Goal: Task Accomplishment & Management: Complete application form

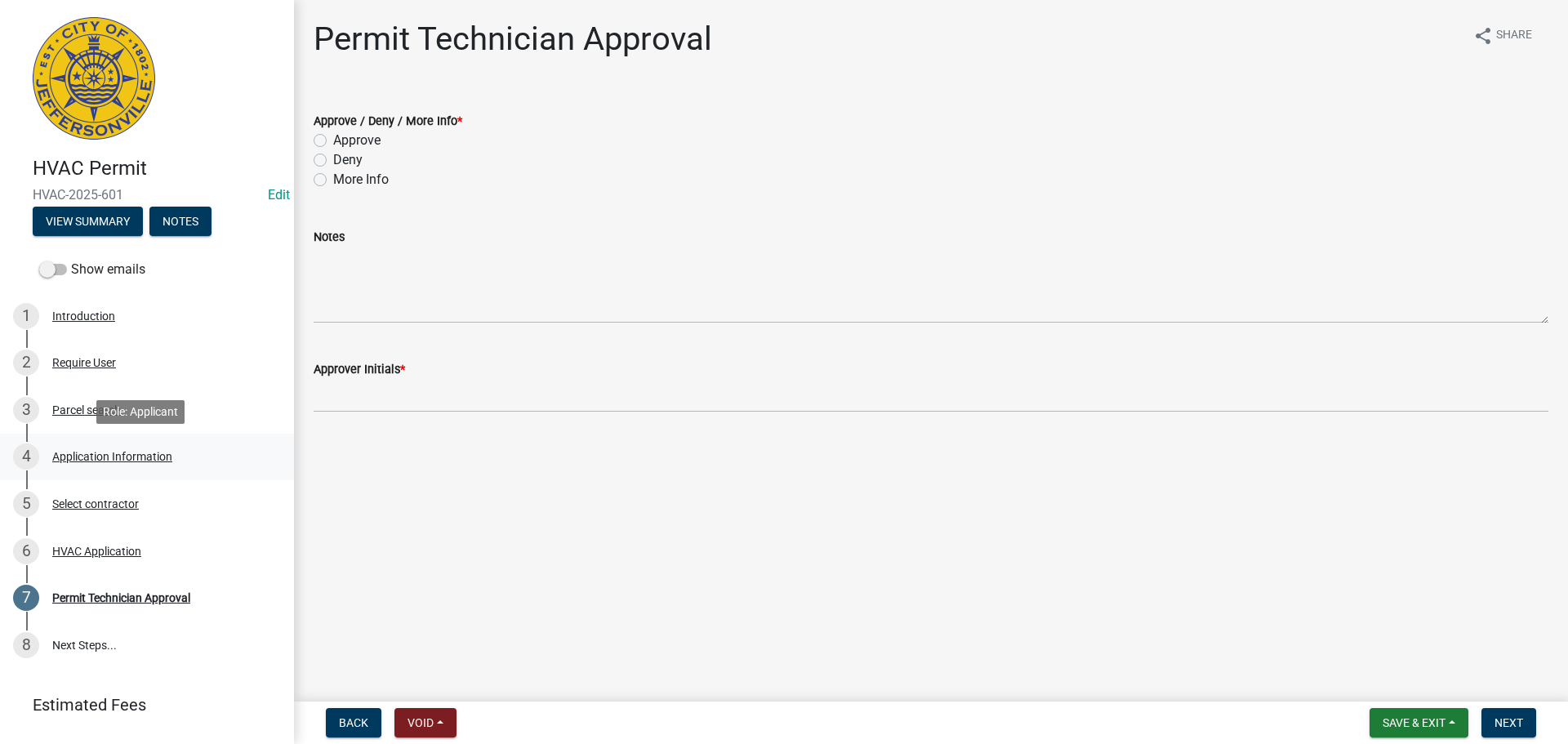
click at [132, 453] on div "Application Information" at bounding box center [112, 456] width 120 height 11
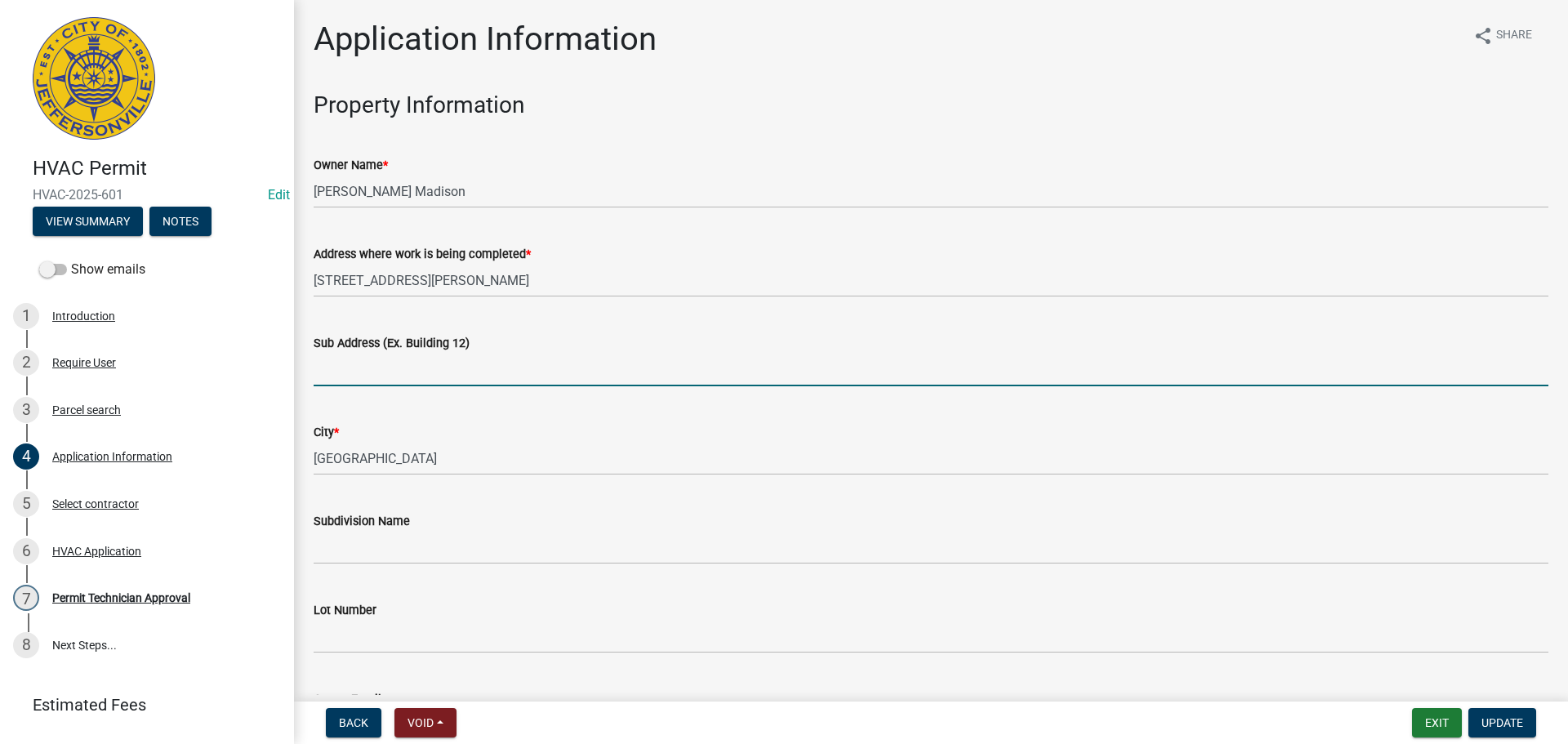
click at [472, 362] on input "Sub Address (Ex. Building 12)" at bounding box center [931, 370] width 1235 height 33
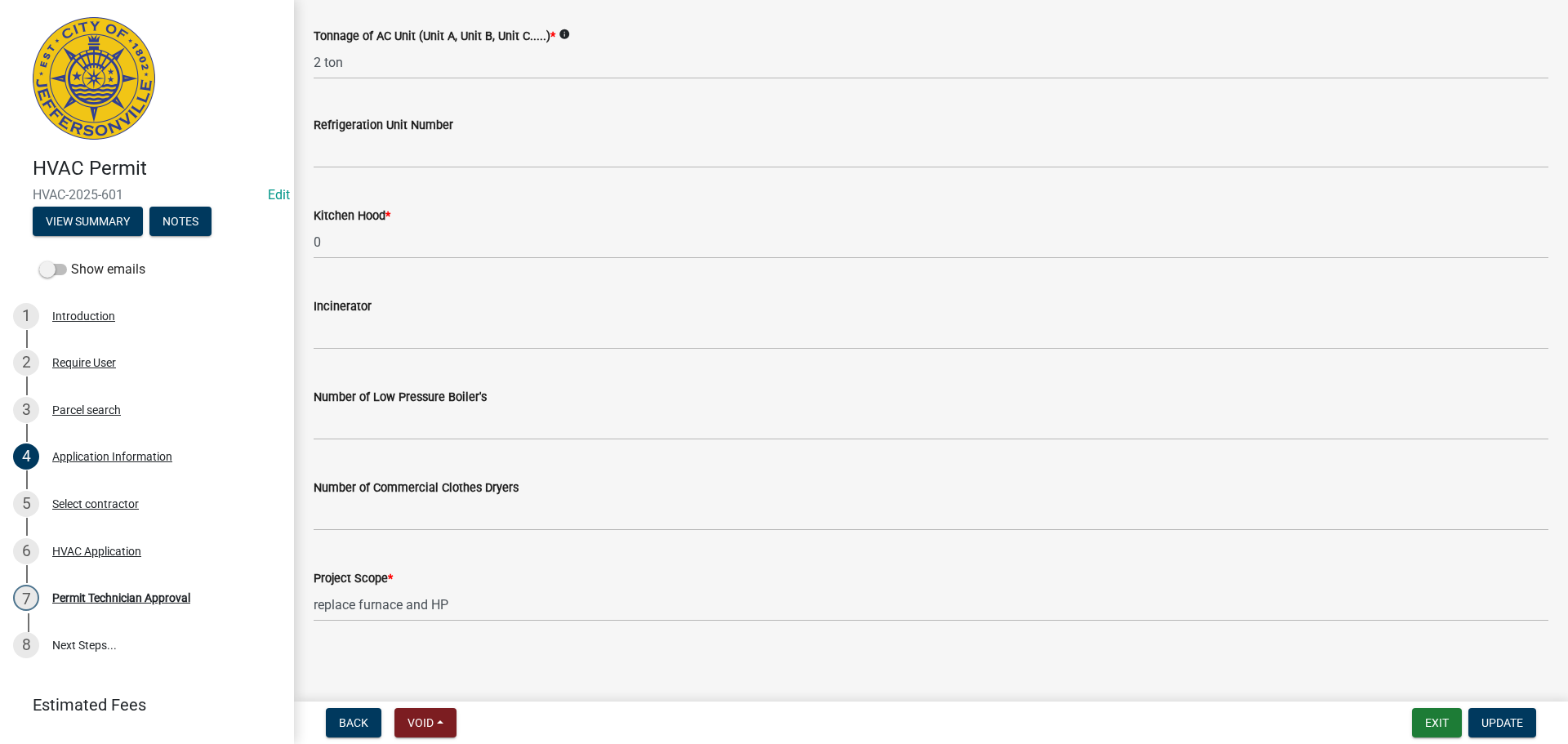
scroll to position [1100, 0]
type input "1952 Fisher Lane"
click at [1510, 720] on span "Update" at bounding box center [1502, 722] width 42 height 13
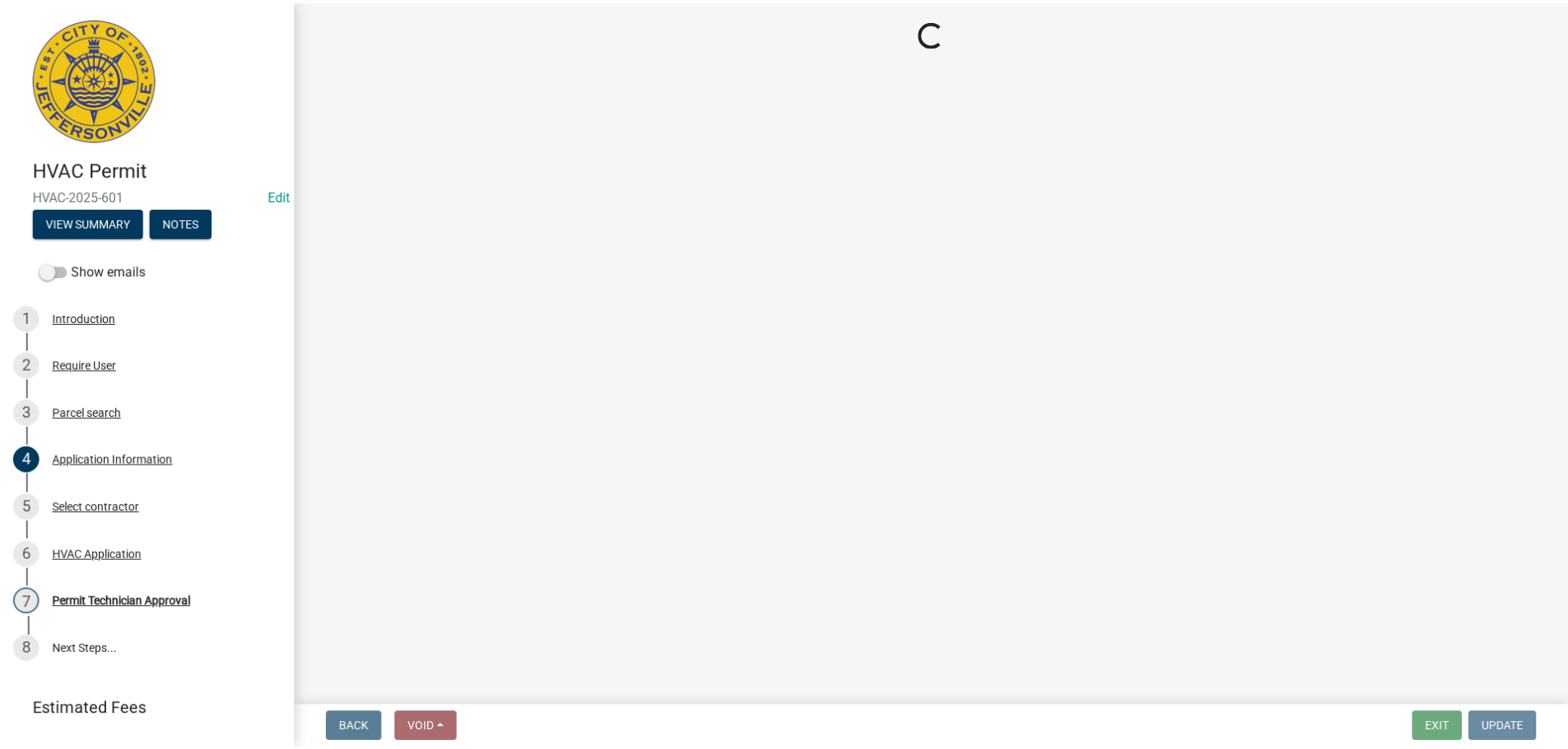
scroll to position [0, 0]
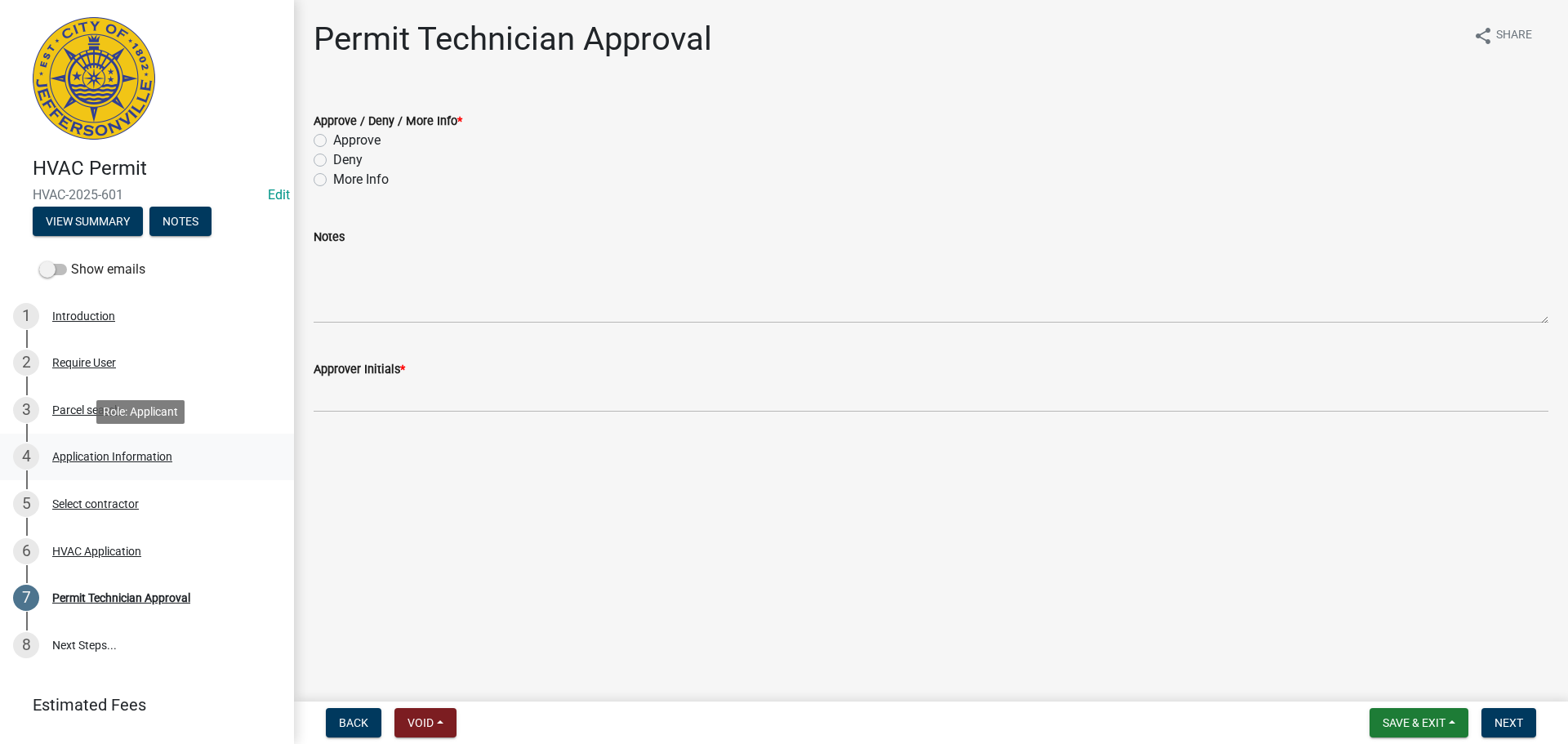
click at [111, 456] on div "Application Information" at bounding box center [112, 456] width 120 height 11
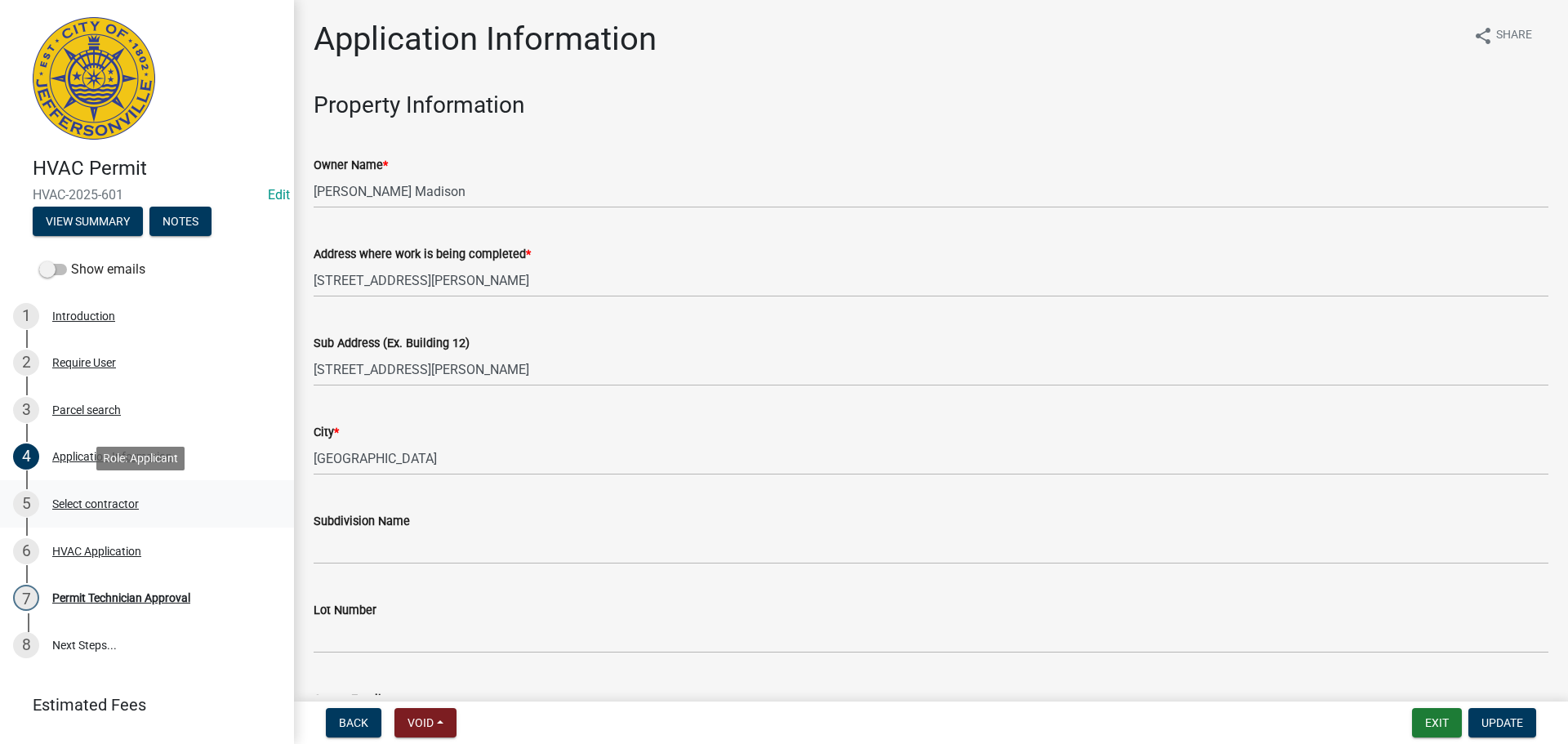
click at [104, 499] on div "Select contractor" at bounding box center [96, 504] width 87 height 11
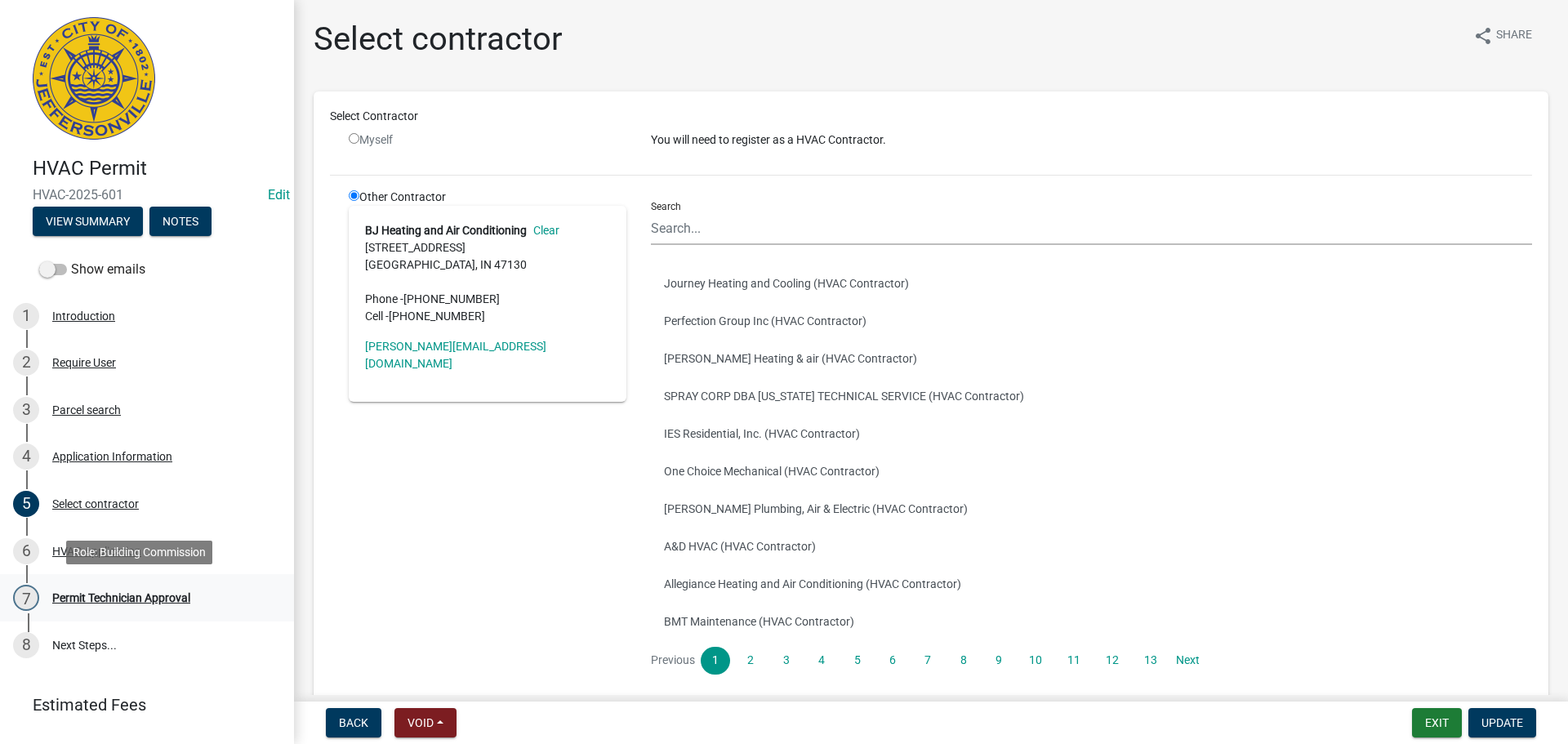
click at [95, 596] on div "Permit Technician Approval" at bounding box center [121, 598] width 138 height 11
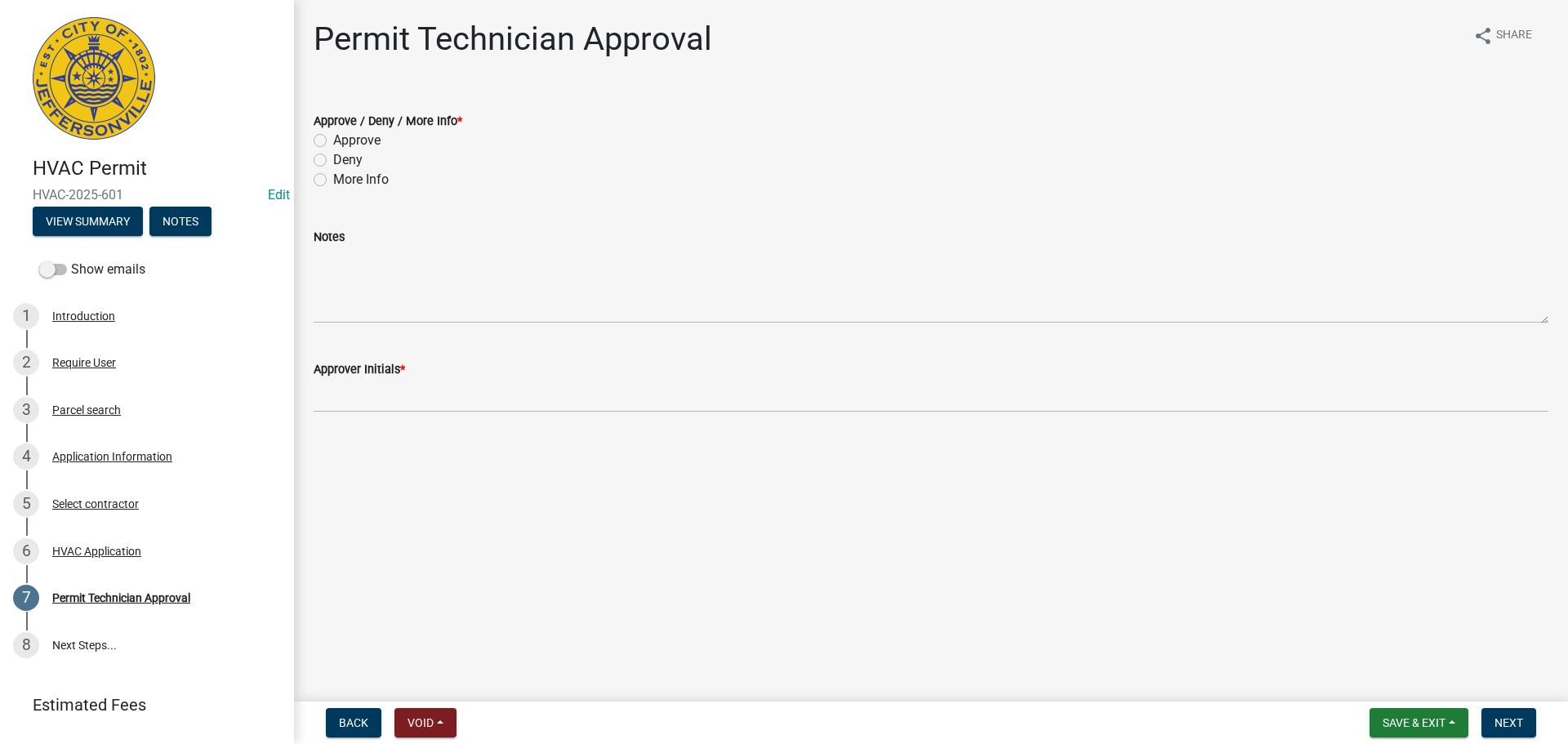
click at [368, 132] on label "Approve" at bounding box center [357, 140] width 47 height 20
click at [344, 132] on input "Approve" at bounding box center [338, 136] width 10 height 10
radio input "true"
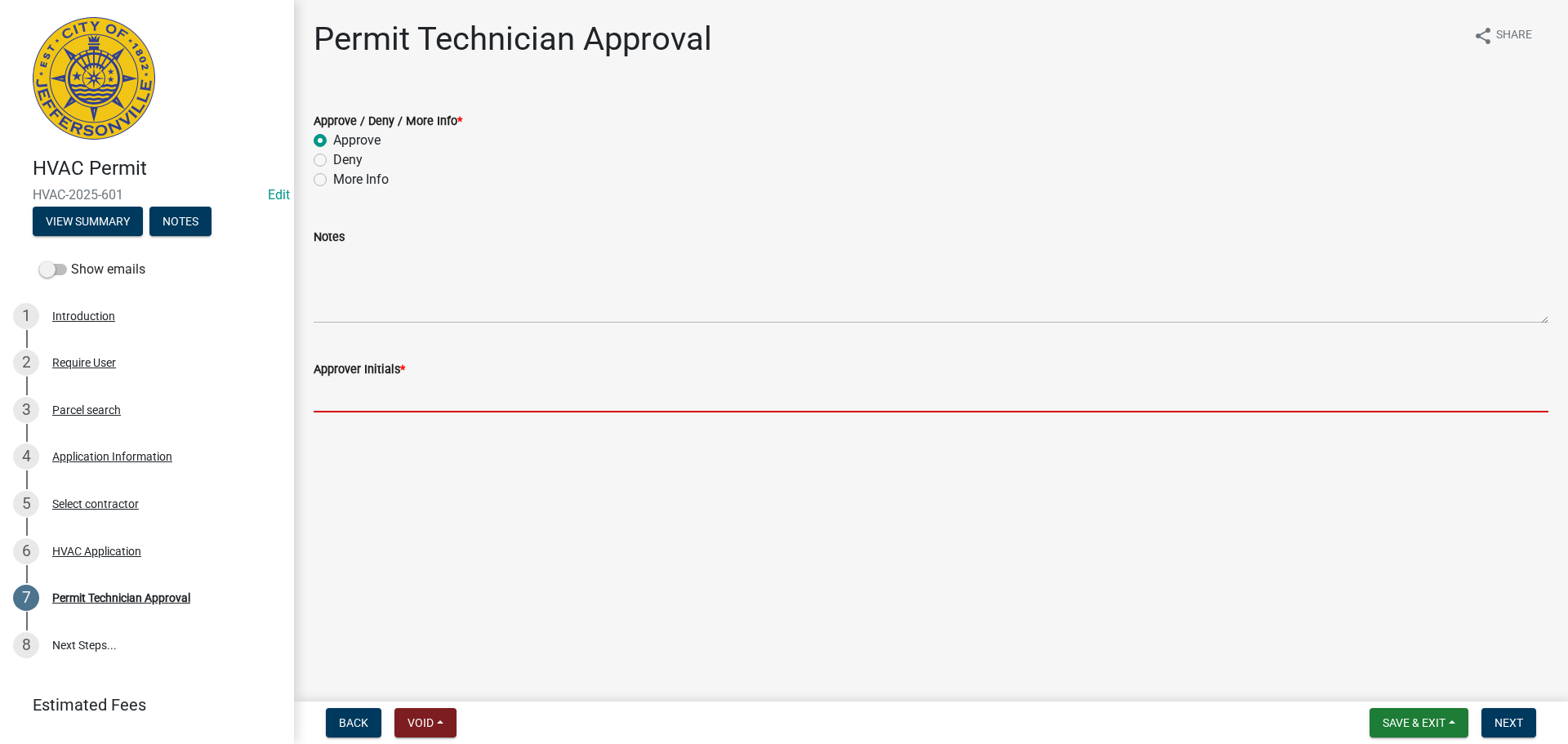
click at [368, 382] on input "Approver Initials *" at bounding box center [931, 396] width 1235 height 33
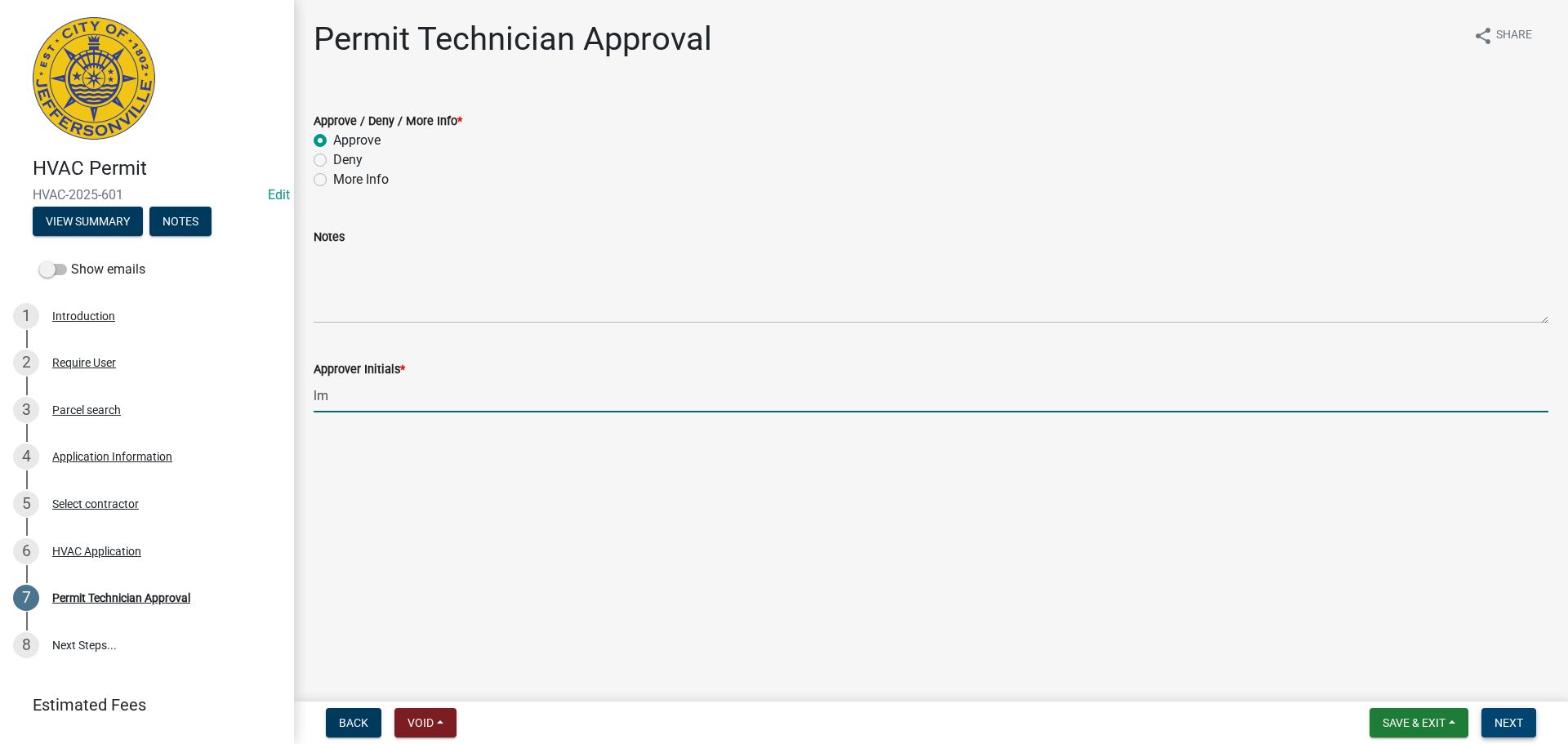
type input "lm"
click at [1491, 721] on button "Next" at bounding box center [1508, 723] width 55 height 30
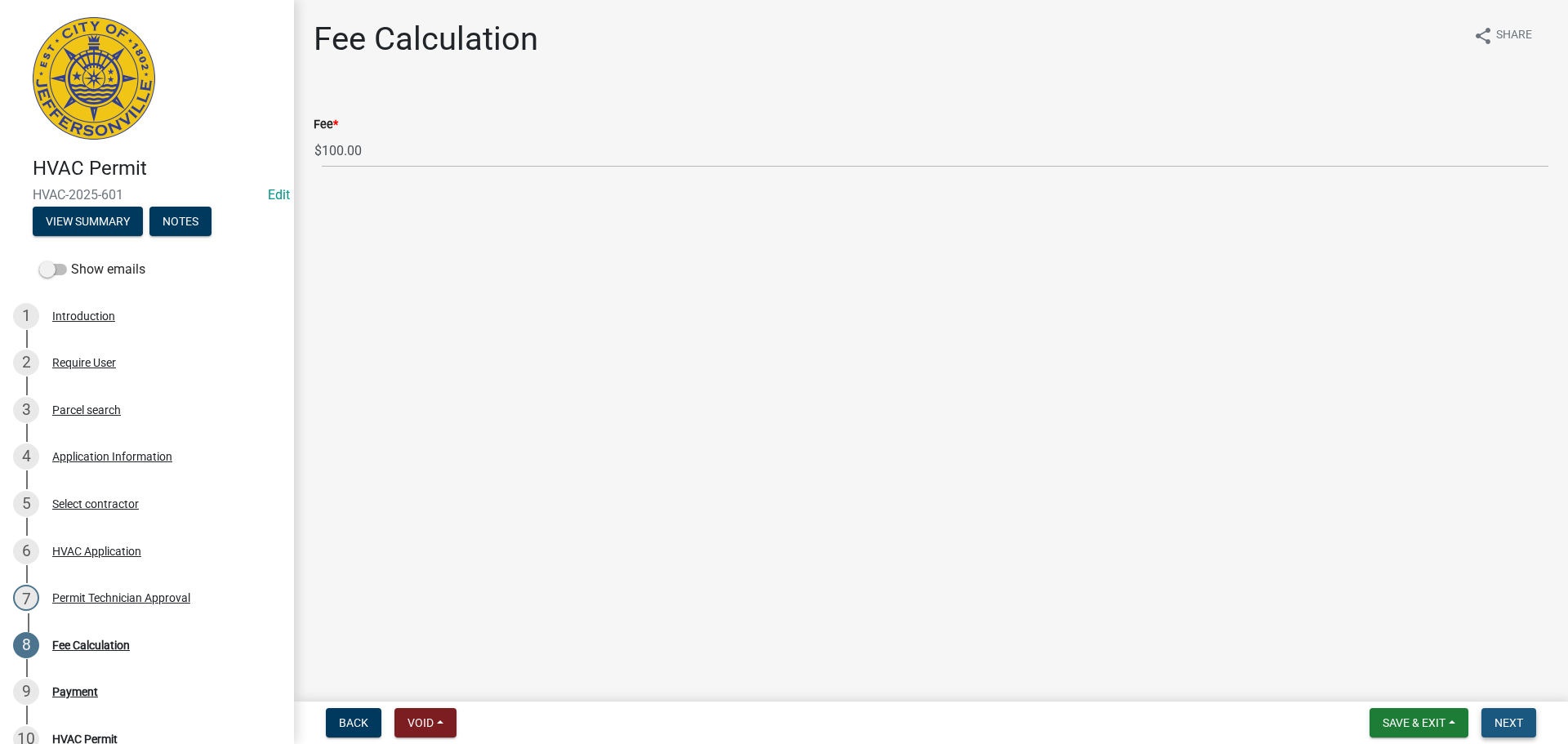
click at [1491, 721] on button "Next" at bounding box center [1508, 723] width 55 height 30
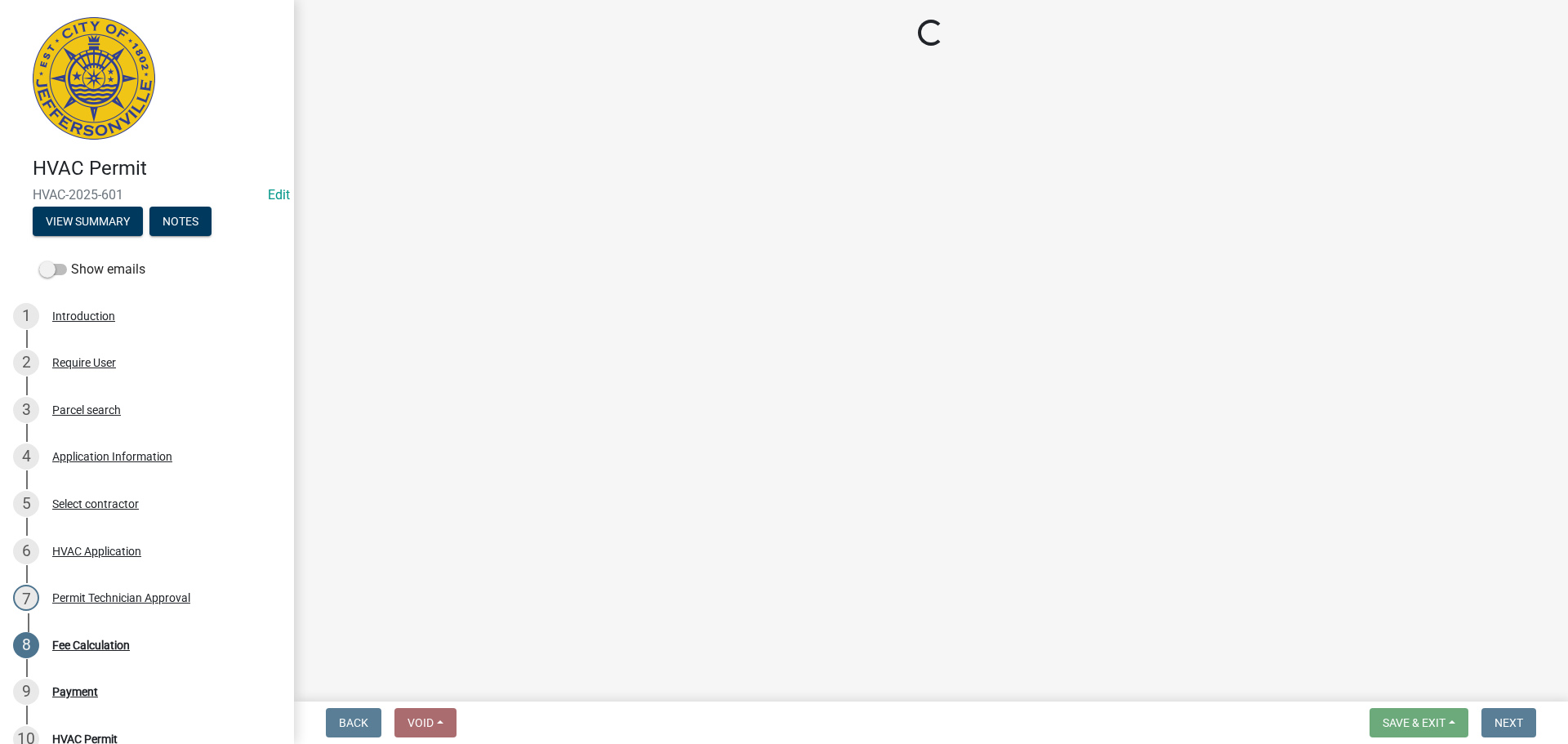
select select "3: 3"
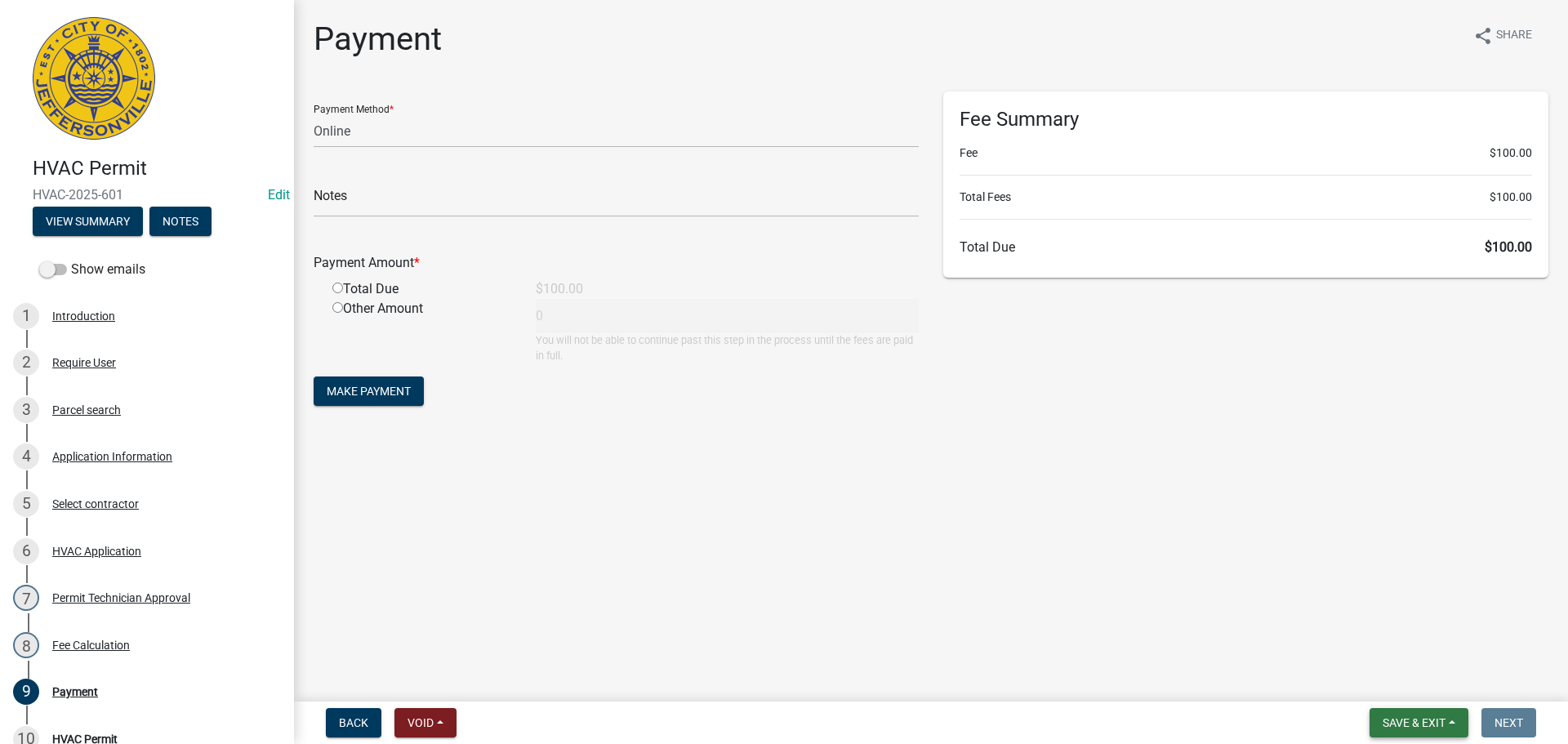
click at [1438, 721] on span "Save & Exit" at bounding box center [1414, 722] width 63 height 13
click at [1439, 695] on button "Save & Exit" at bounding box center [1403, 680] width 130 height 39
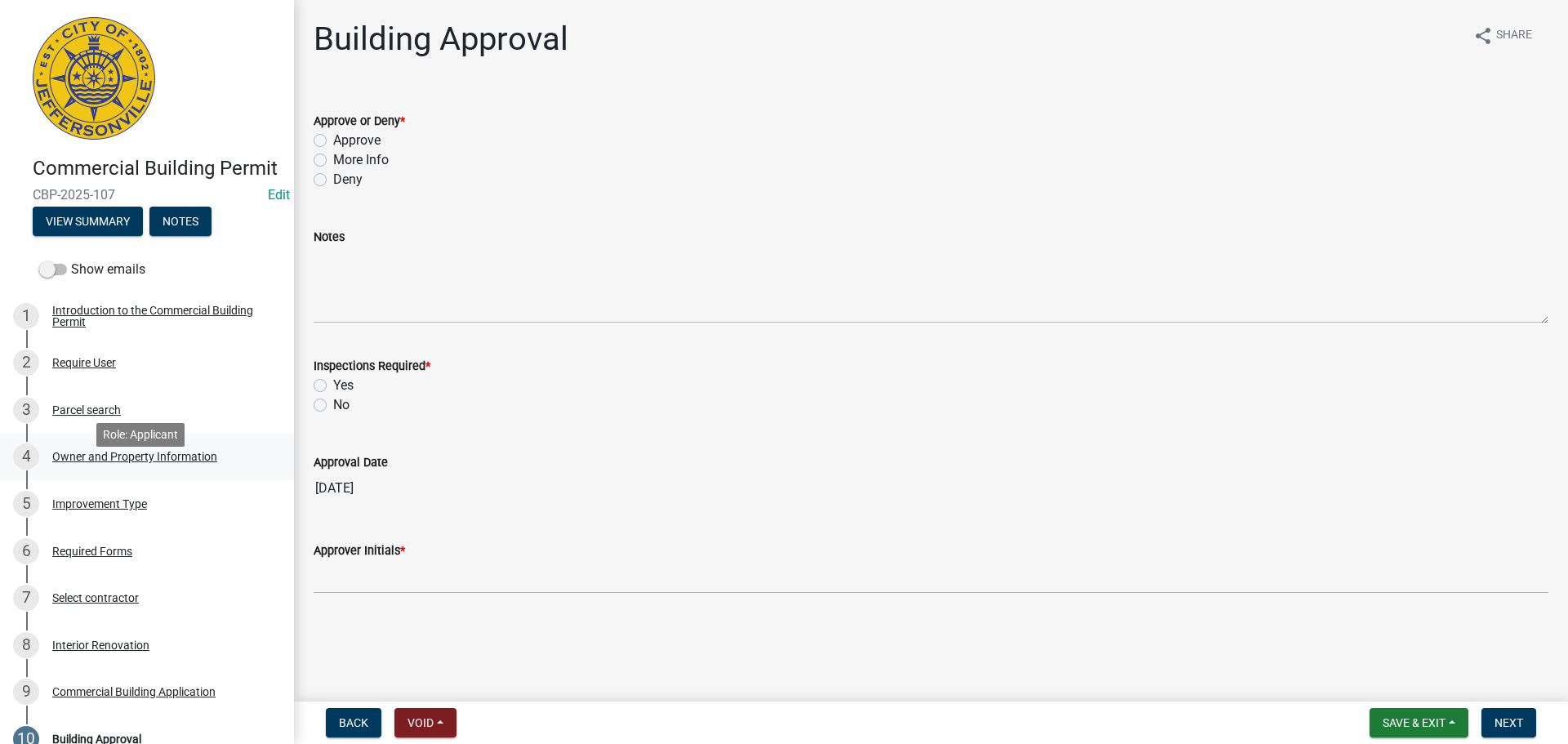
click at [137, 462] on div "Owner and Property Information" at bounding box center [135, 456] width 165 height 11
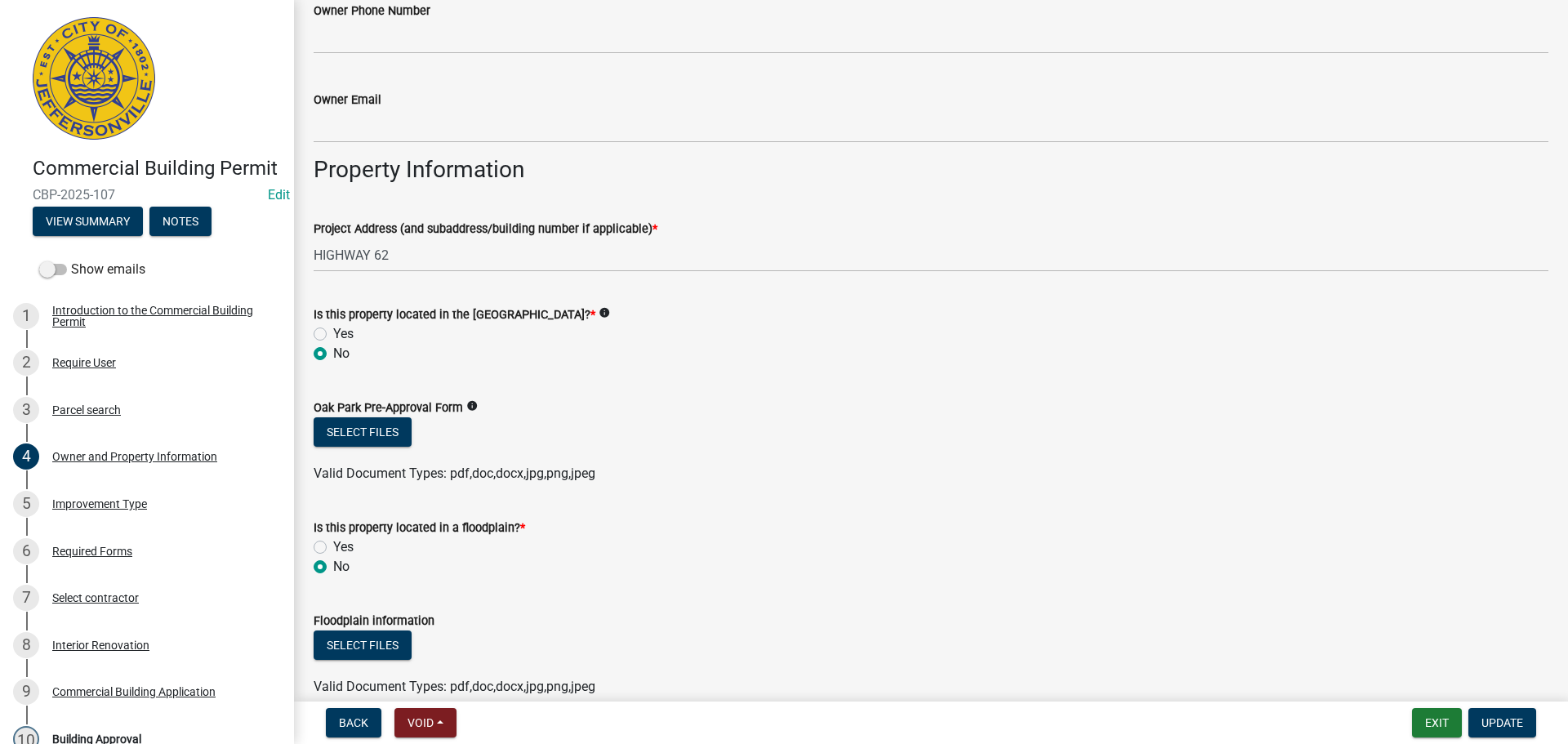
scroll to position [776, 0]
click at [83, 659] on div "8 Interior Renovation" at bounding box center [140, 646] width 255 height 26
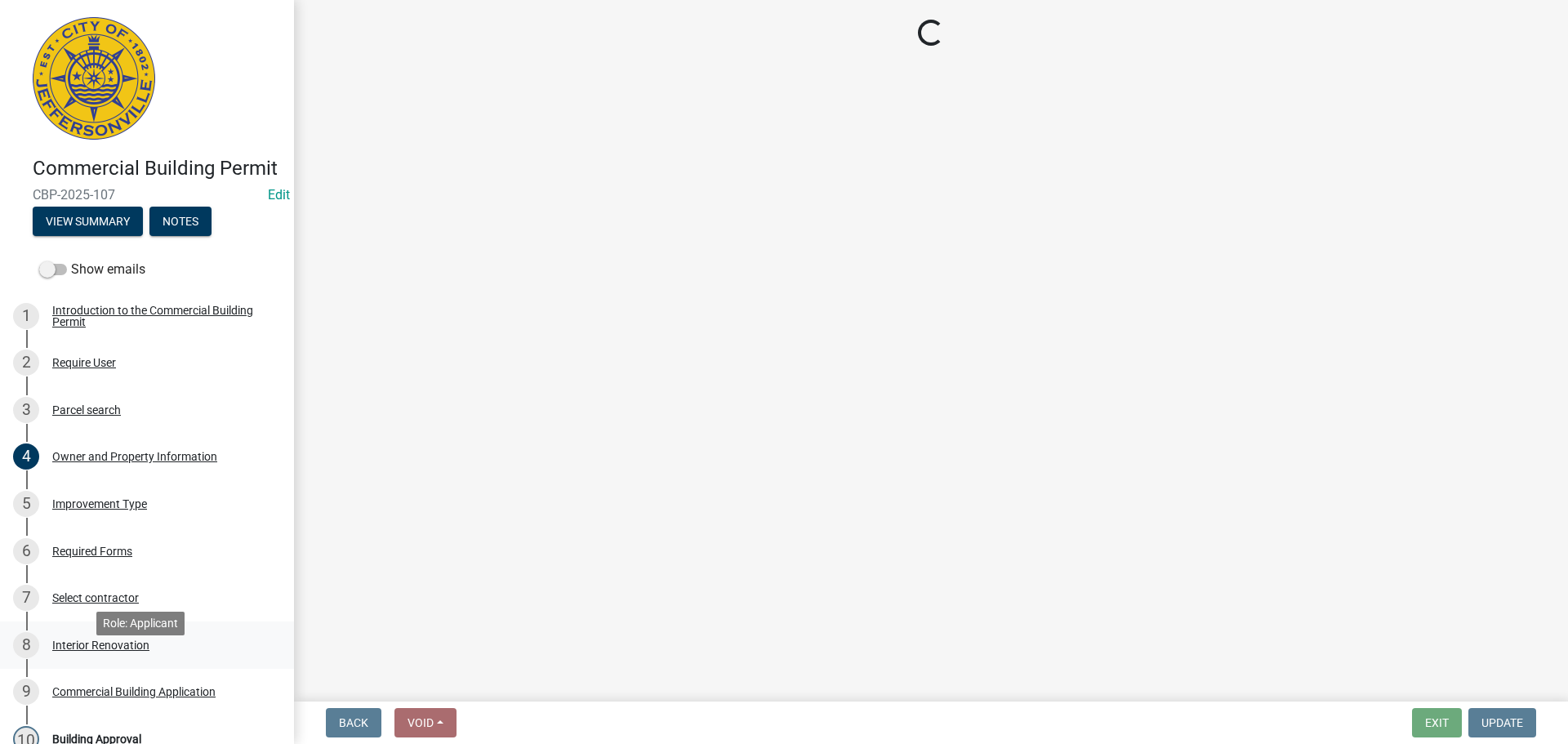
scroll to position [0, 0]
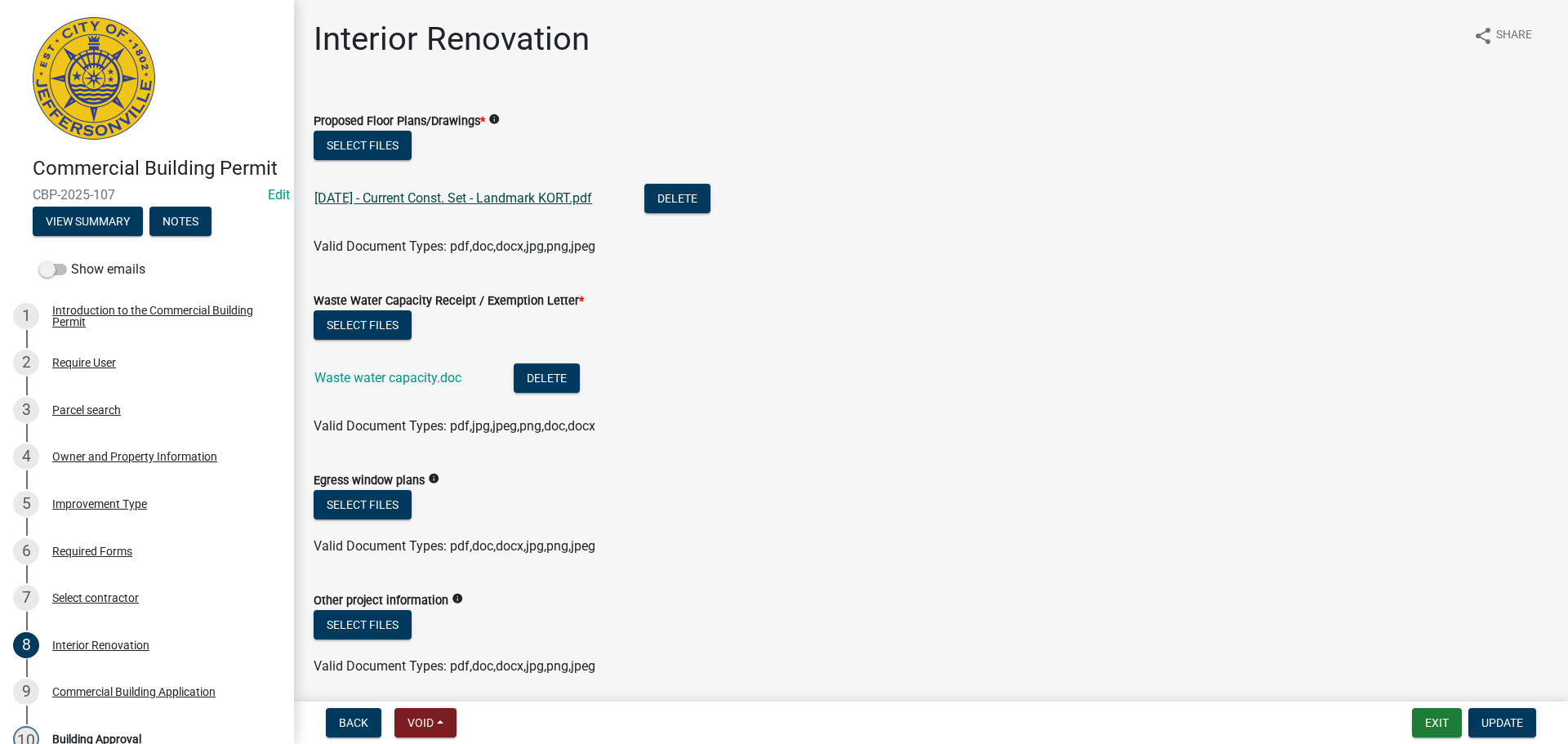
click at [502, 200] on link "2025.06.27 - Current Const. Set - Landmark KORT.pdf" at bounding box center [453, 198] width 277 height 16
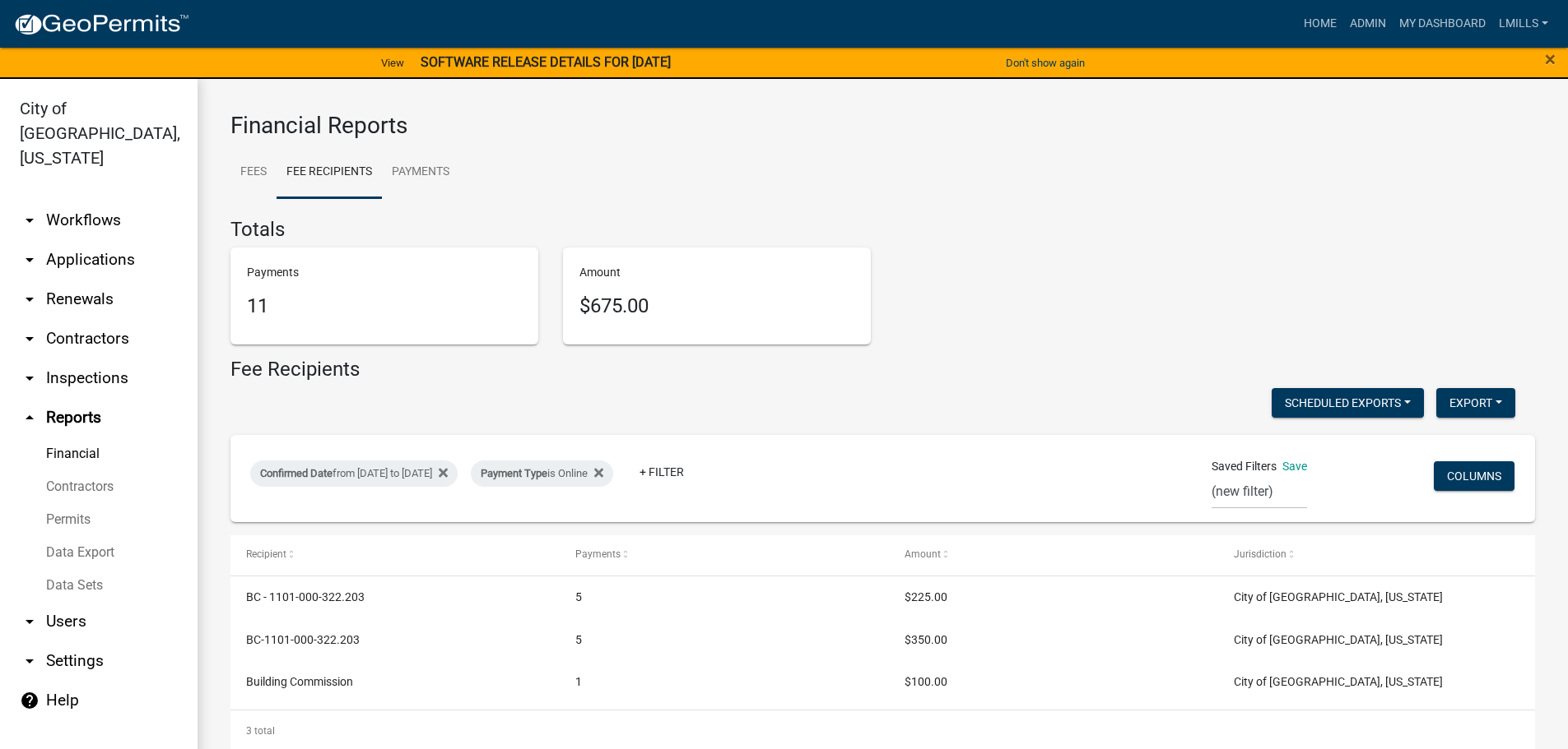
select select "0: null"
click at [115, 240] on link "arrow_drop_down Applications" at bounding box center [98, 259] width 197 height 39
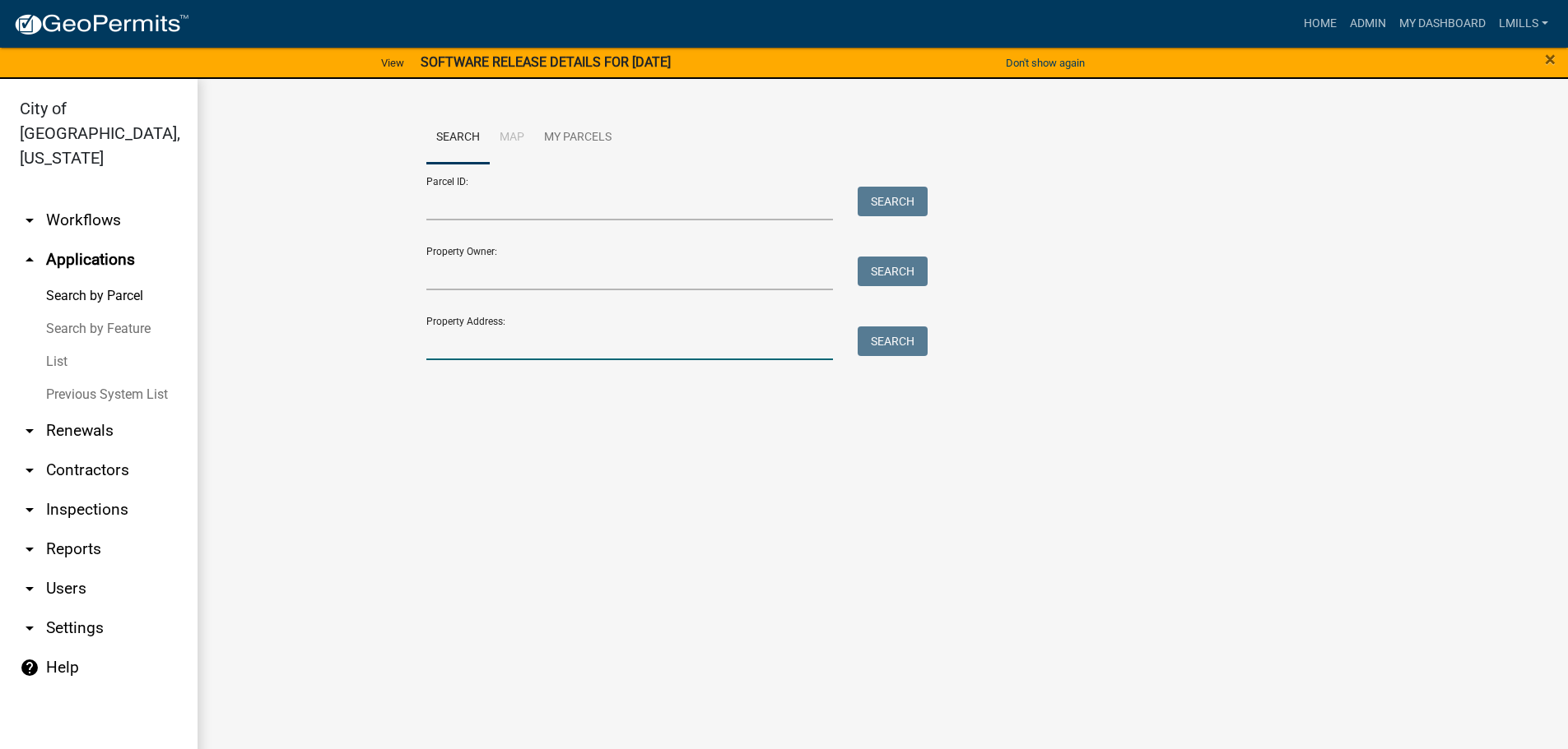
click at [476, 348] on input "Property Address:" at bounding box center [629, 343] width 408 height 33
type input "400 Corporate"
click at [908, 331] on button "Search" at bounding box center [892, 342] width 70 height 30
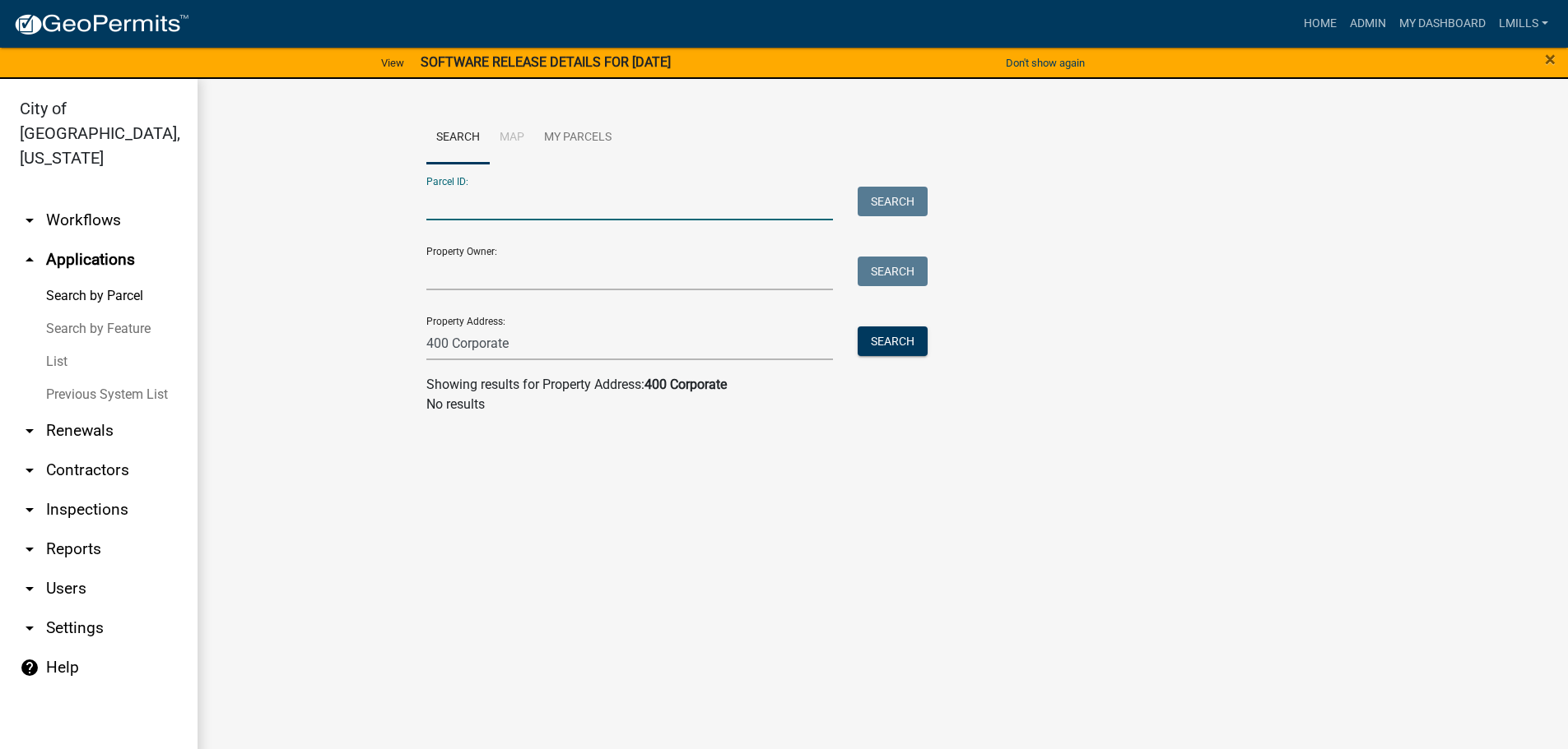
paste input "10-42-02-500-645.000-039"
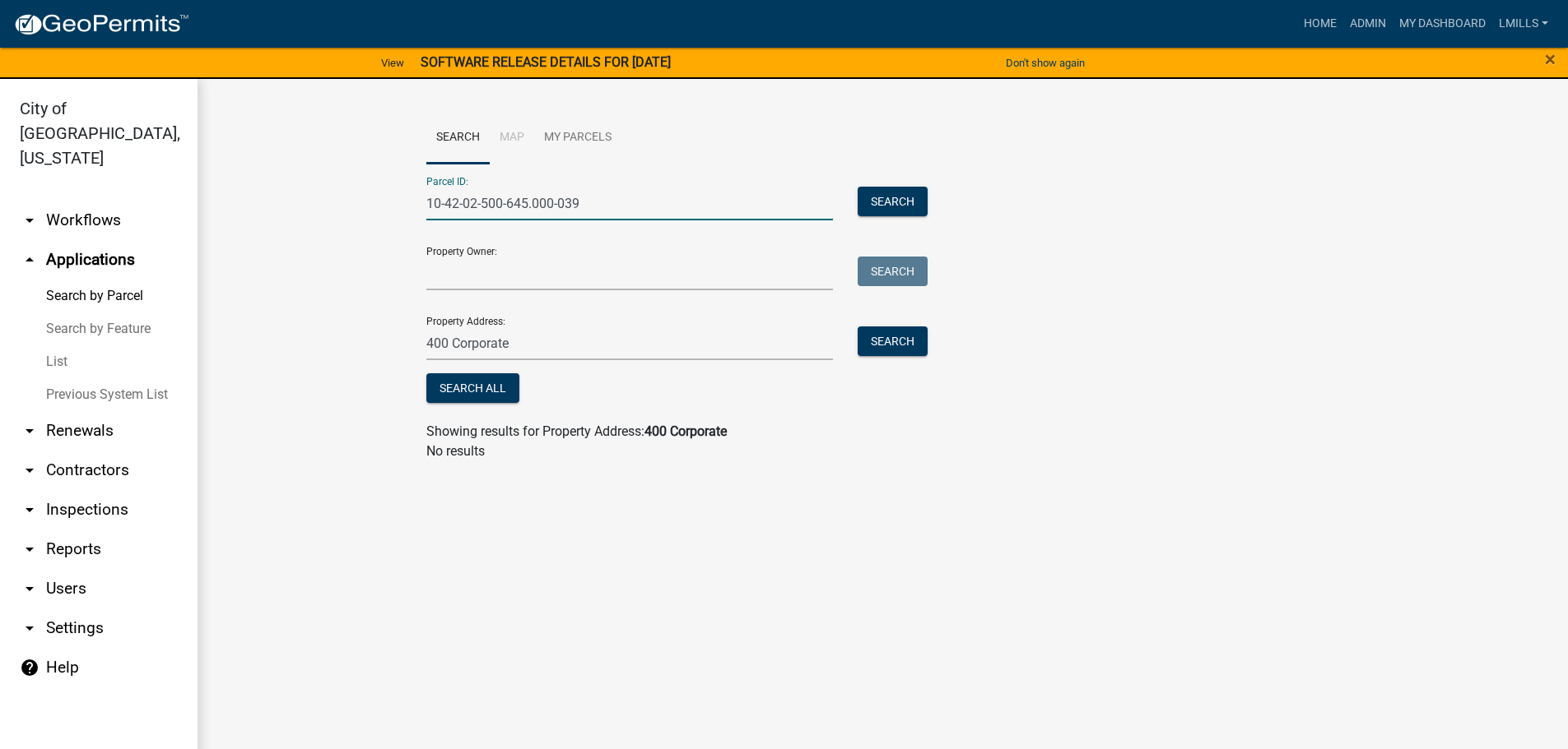
click at [438, 199] on input "10-42-02-500-645.000-039" at bounding box center [629, 203] width 408 height 33
type input "10-42-02-500-645.000-039"
drag, startPoint x: 529, startPoint y: 350, endPoint x: 387, endPoint y: 341, distance: 142.3
click at [387, 341] on wm-workflow-application-search-view "Search Map My Parcels Parcel ID: 10-42-02-500-645.000-039 Search Property Owner…" at bounding box center [883, 293] width 1304 height 363
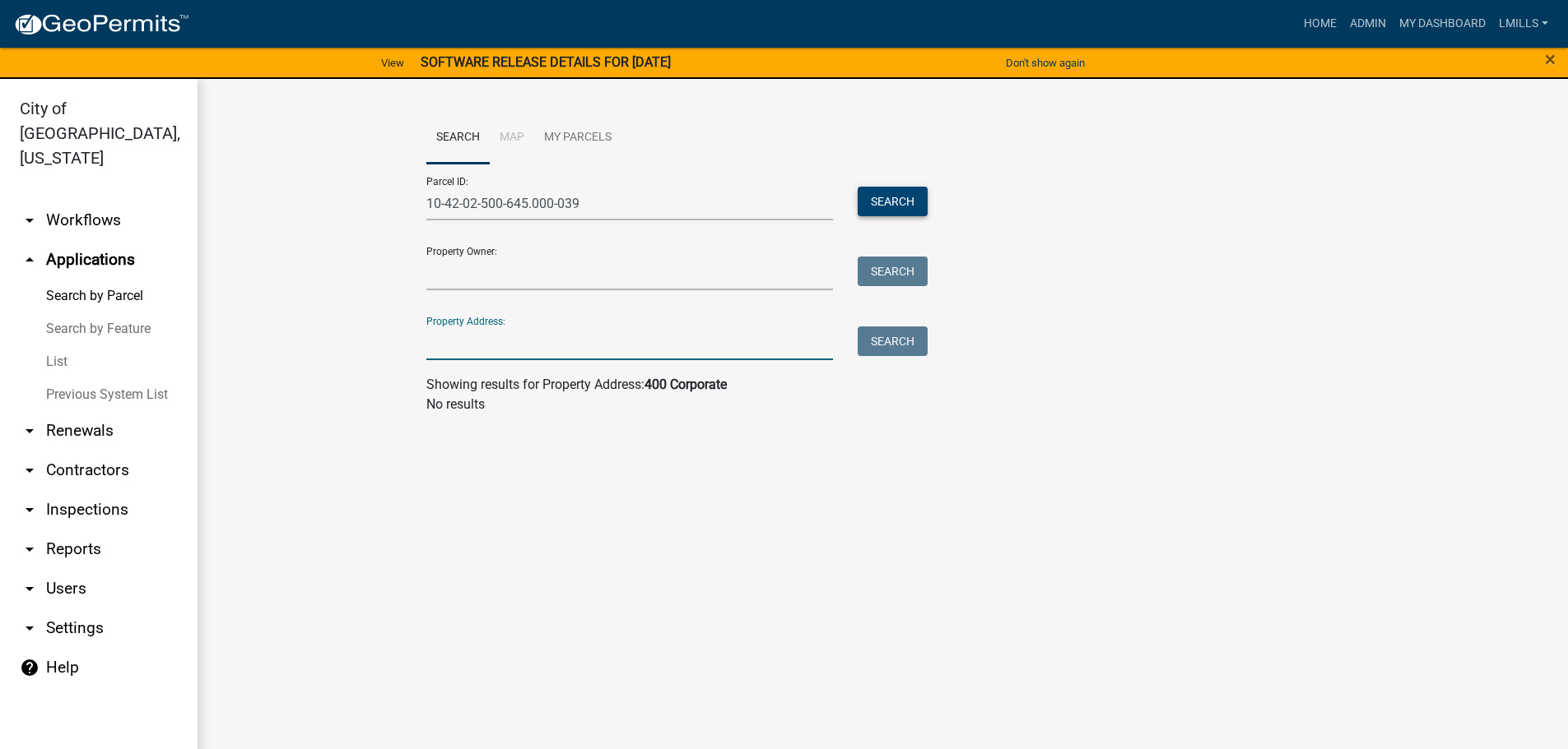
click at [922, 205] on button "Search" at bounding box center [892, 201] width 70 height 30
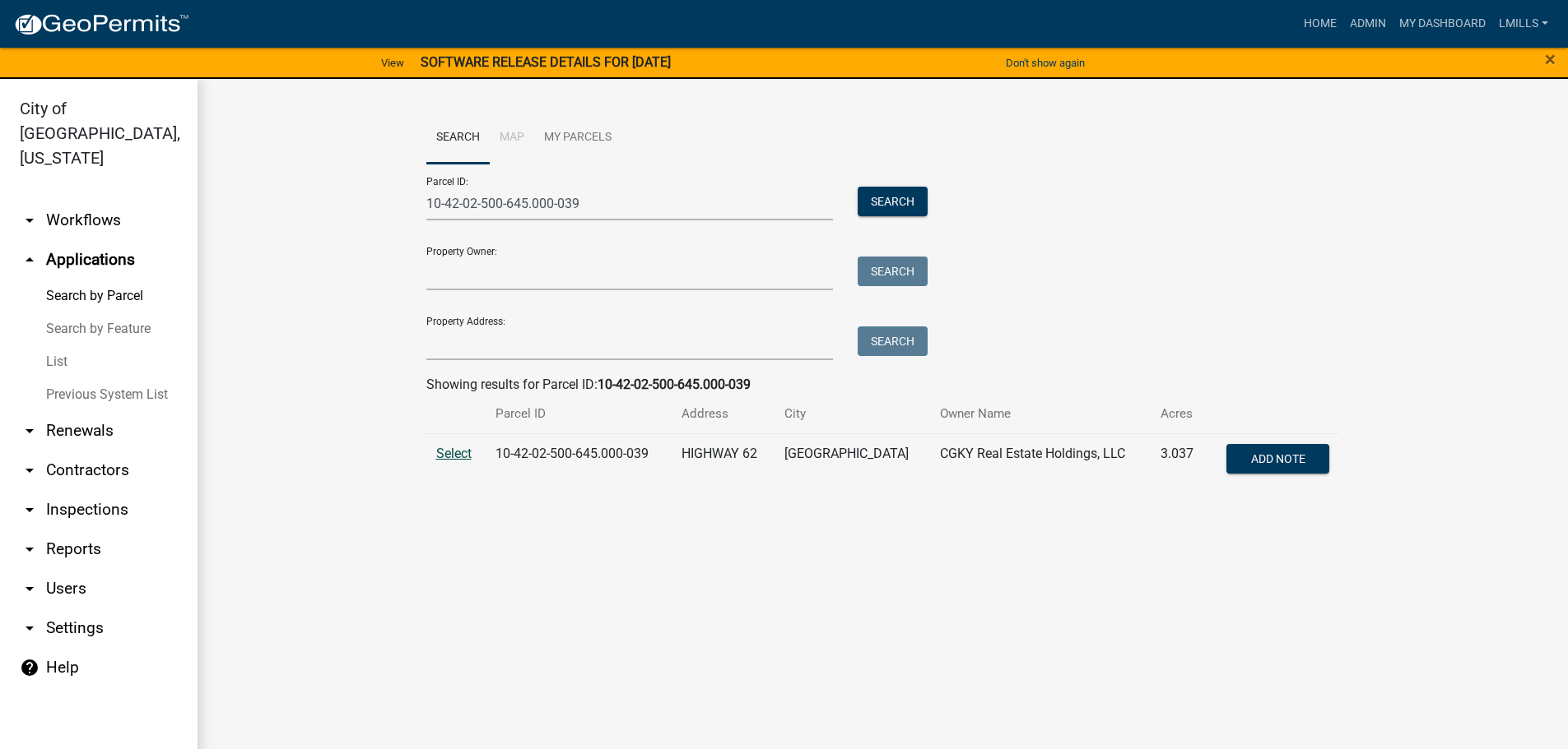
click at [451, 449] on span "Select" at bounding box center [454, 454] width 35 height 16
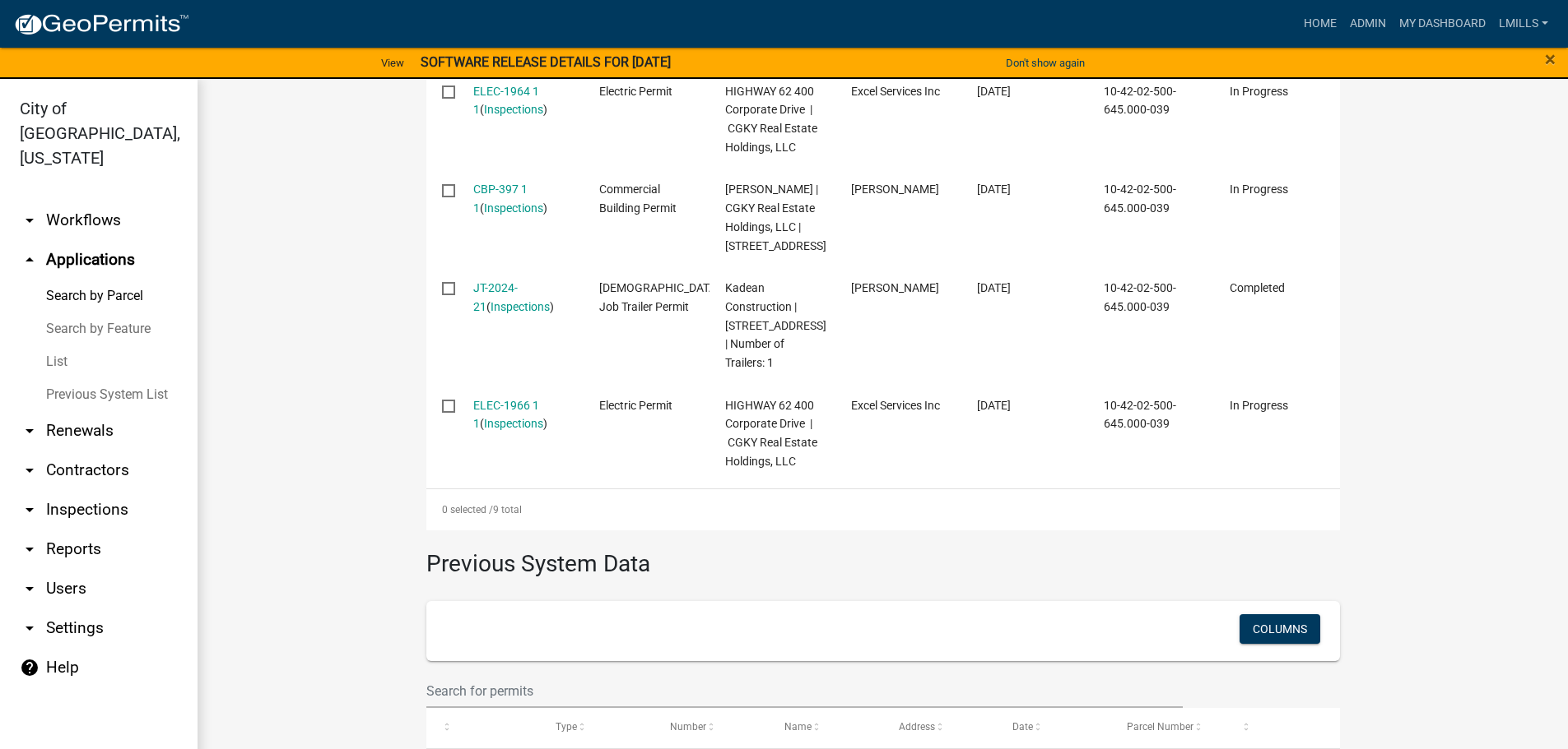
scroll to position [1166, 0]
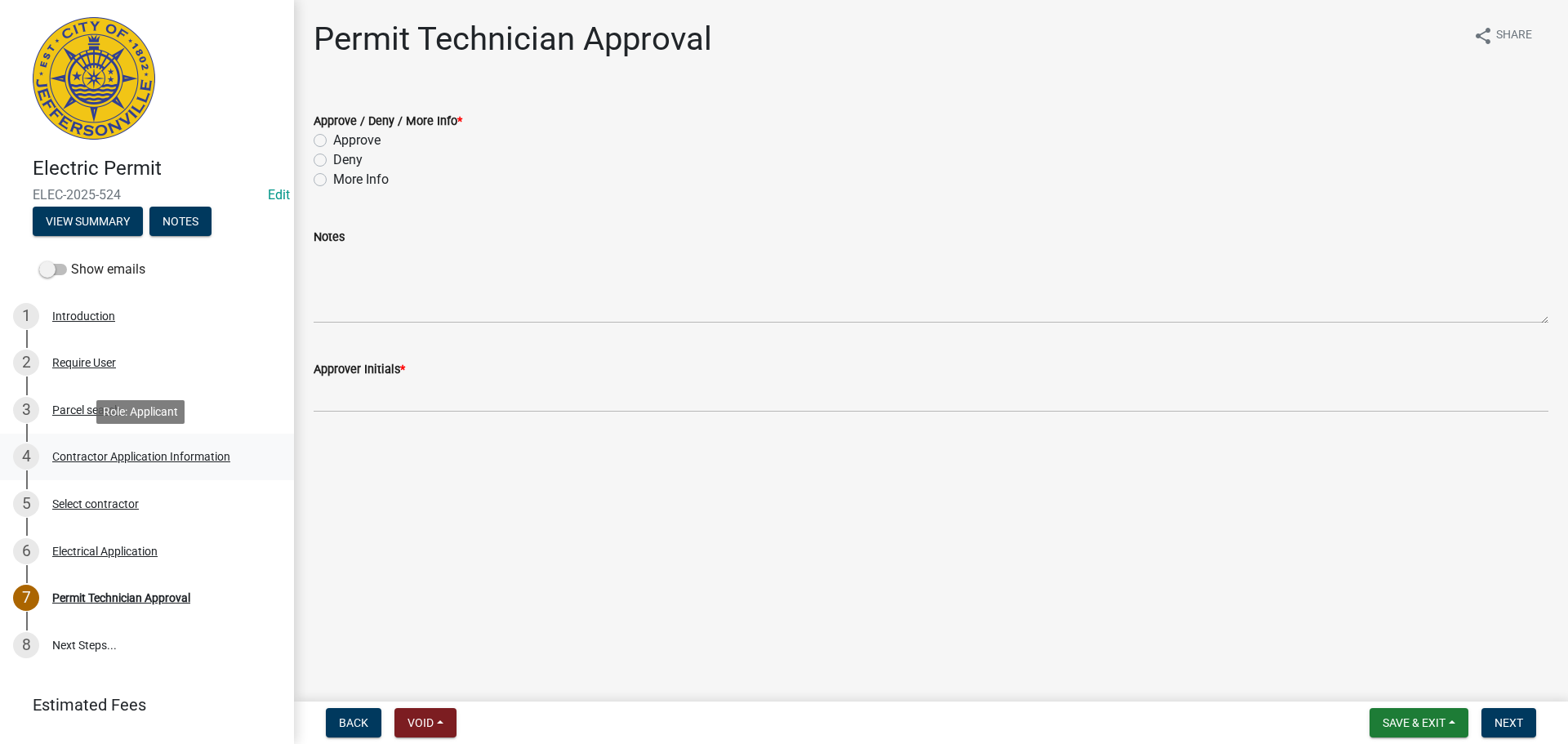
click at [153, 461] on div "Contractor Application Information" at bounding box center [141, 456] width 178 height 11
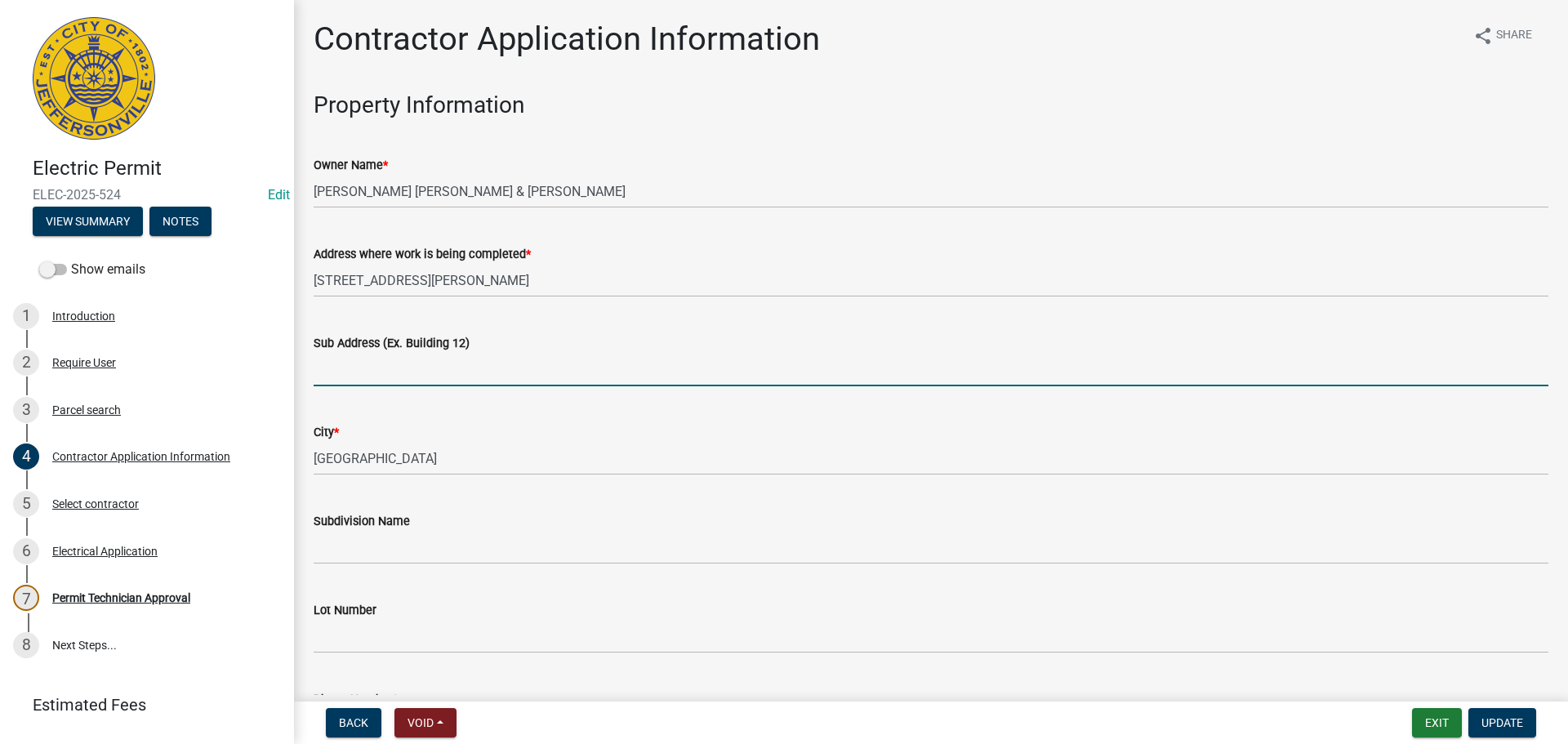
click at [374, 365] on input "Sub Address (Ex. Building 12)" at bounding box center [931, 370] width 1235 height 33
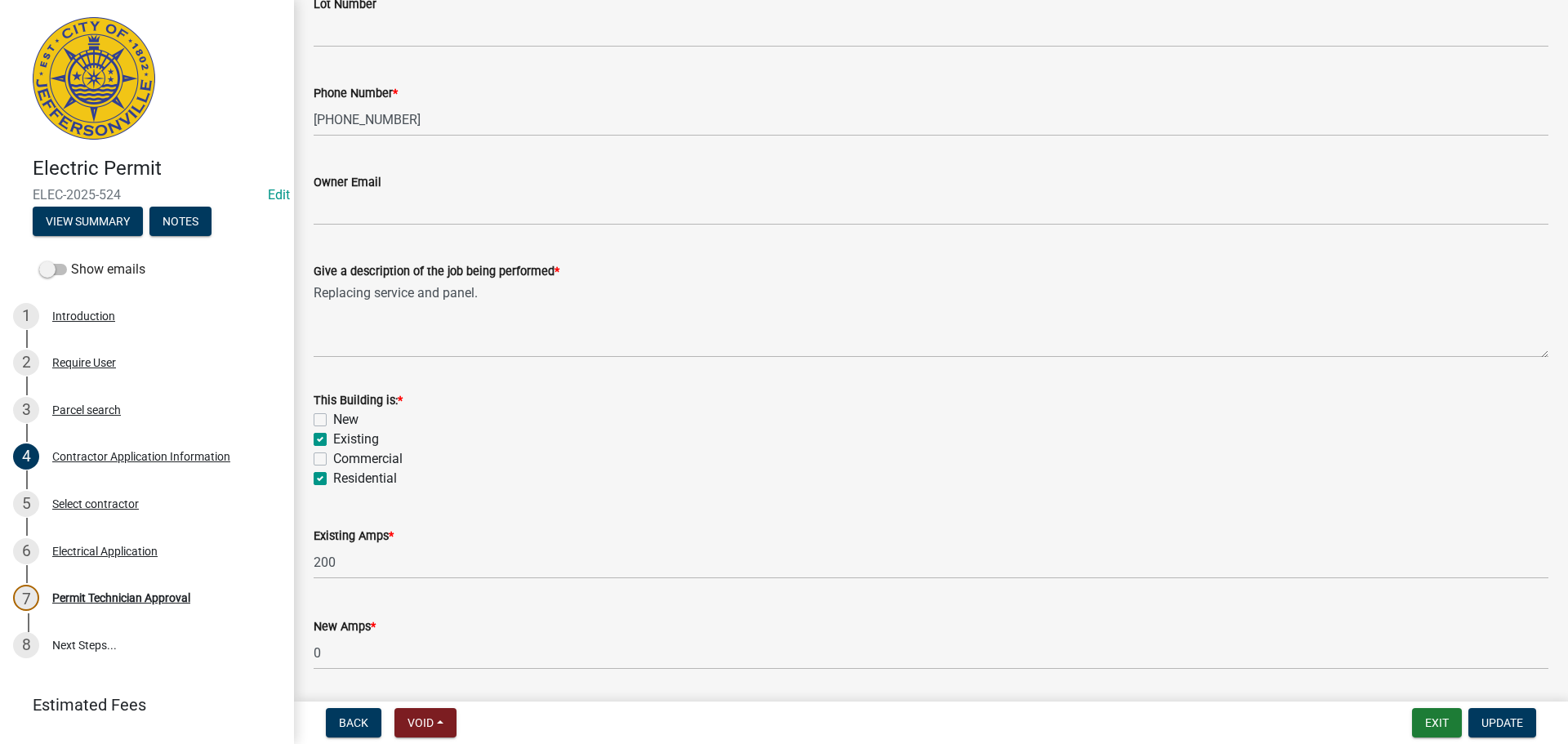
scroll to position [578, 0]
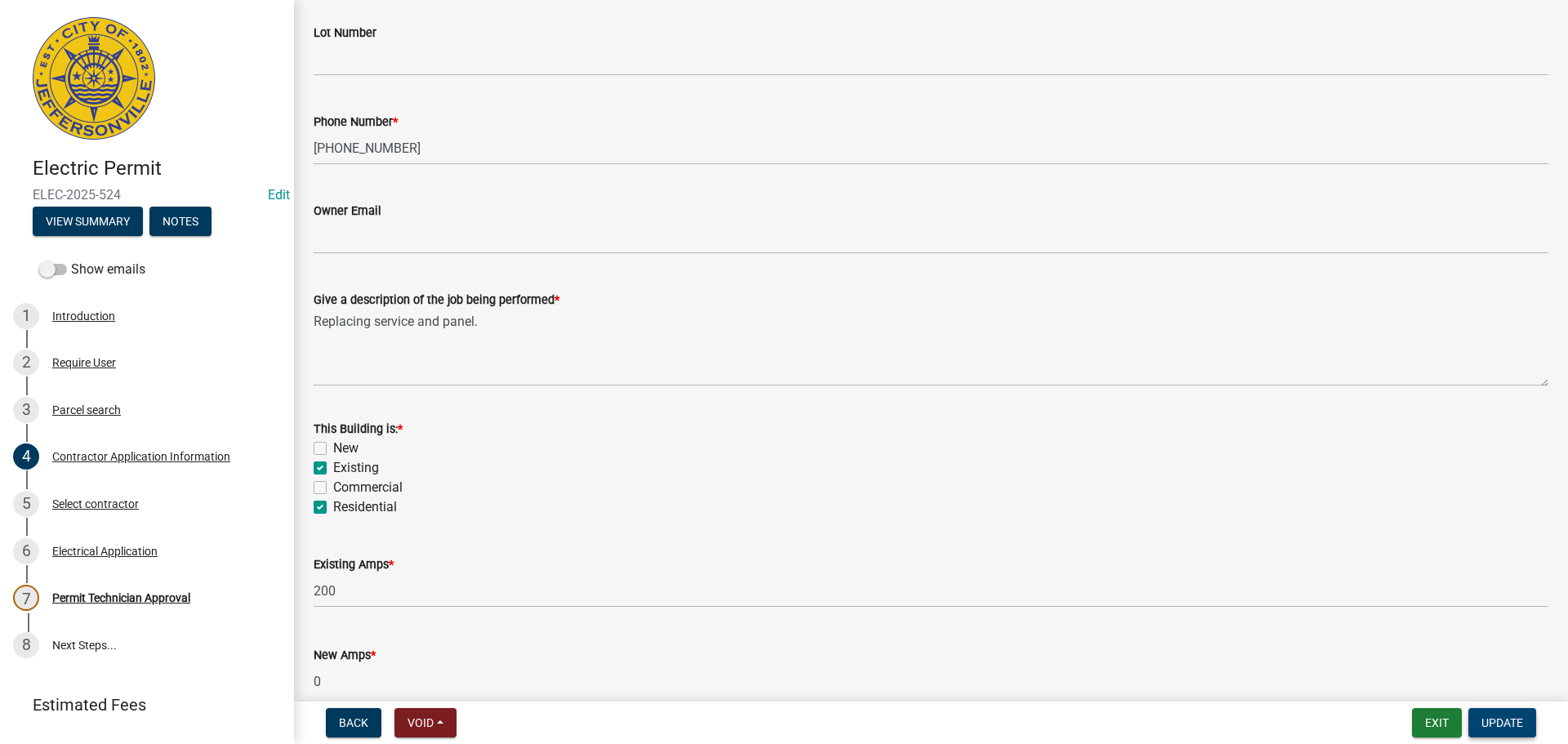
type input "1407 Nina Road"
click at [1511, 721] on span "Update" at bounding box center [1502, 722] width 42 height 13
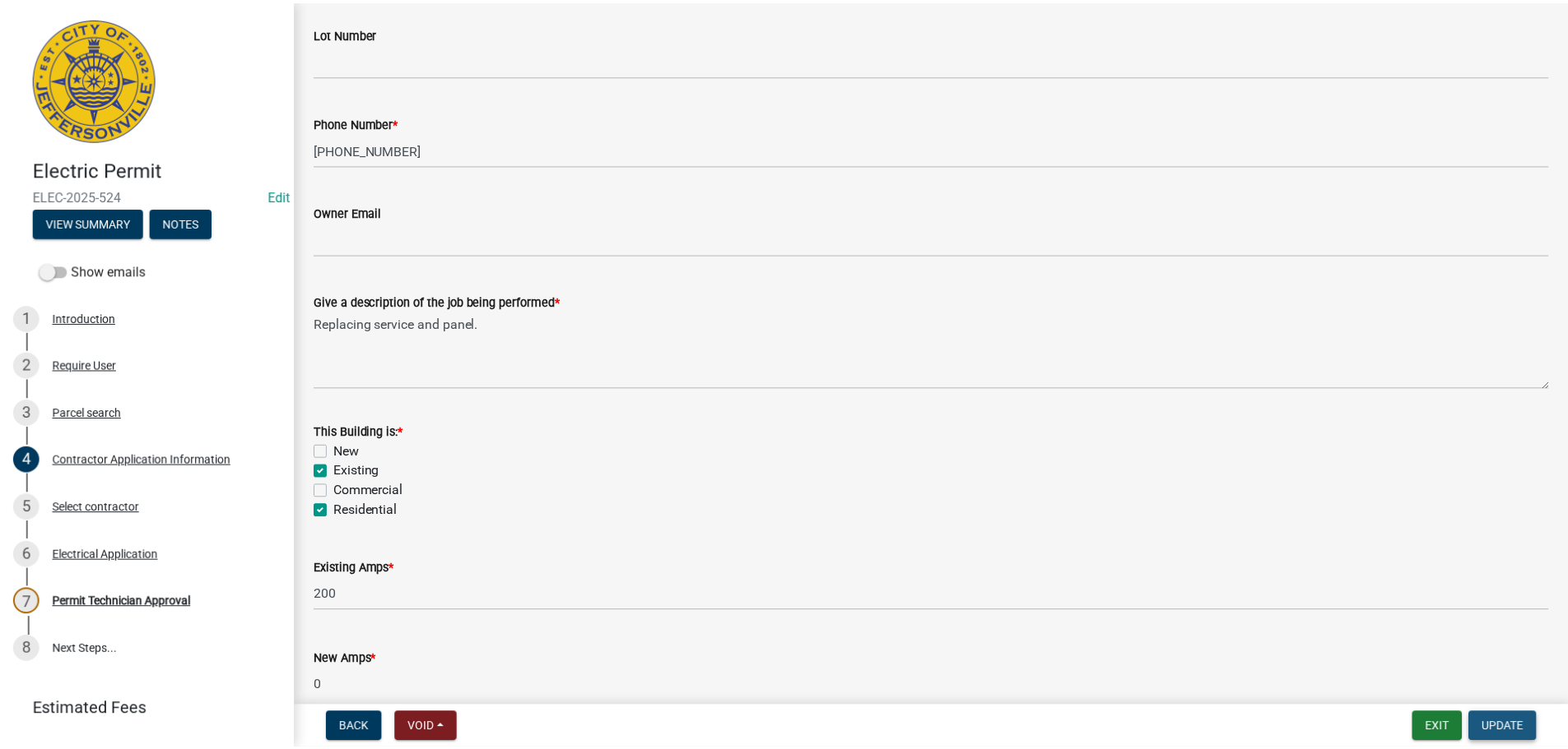
scroll to position [0, 0]
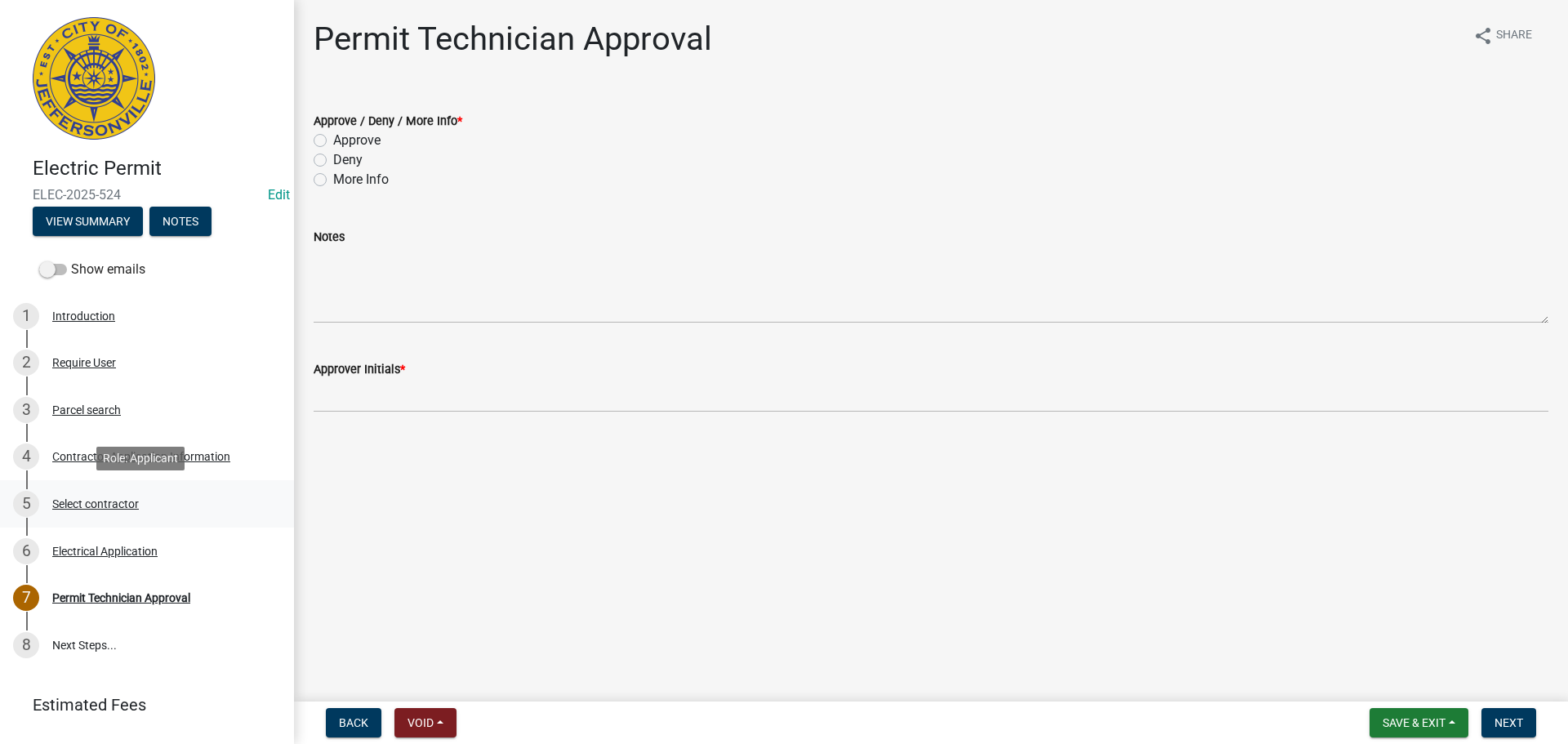
click at [53, 510] on div "Select contractor" at bounding box center [96, 504] width 87 height 11
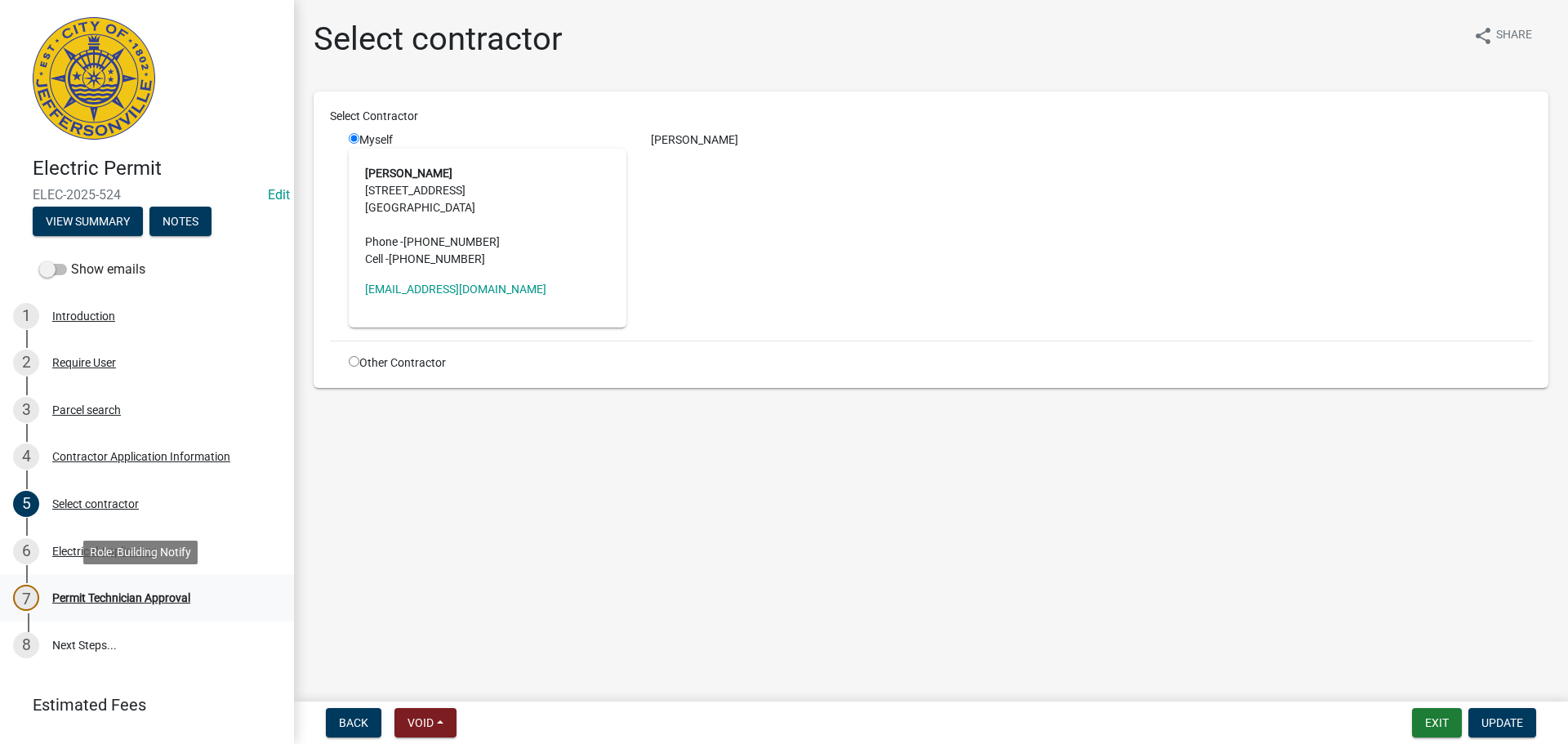
click at [127, 600] on div "Permit Technician Approval" at bounding box center [121, 598] width 138 height 11
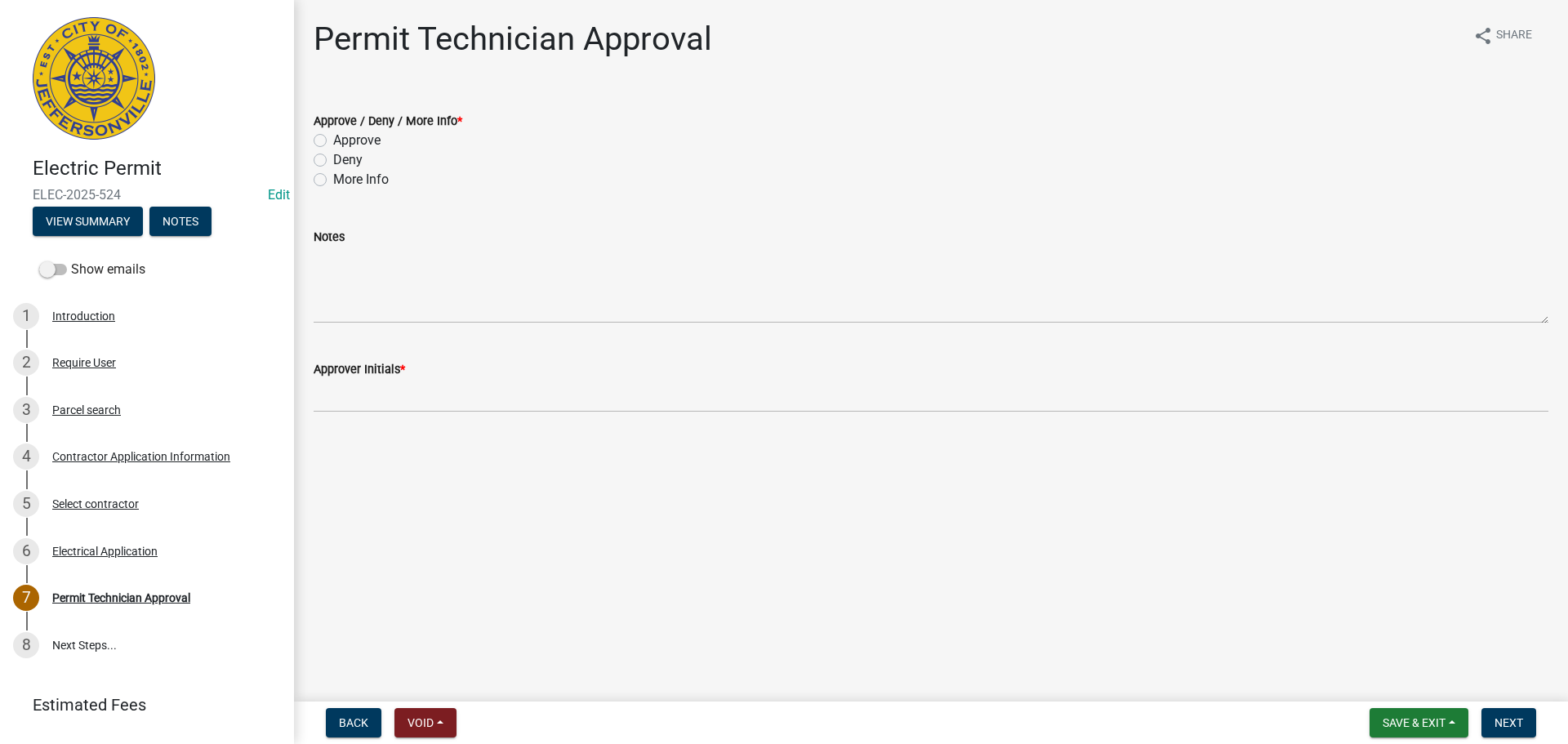
click at [379, 141] on label "Approve" at bounding box center [357, 140] width 47 height 20
click at [344, 141] on input "Approve" at bounding box center [338, 136] width 10 height 10
radio input "true"
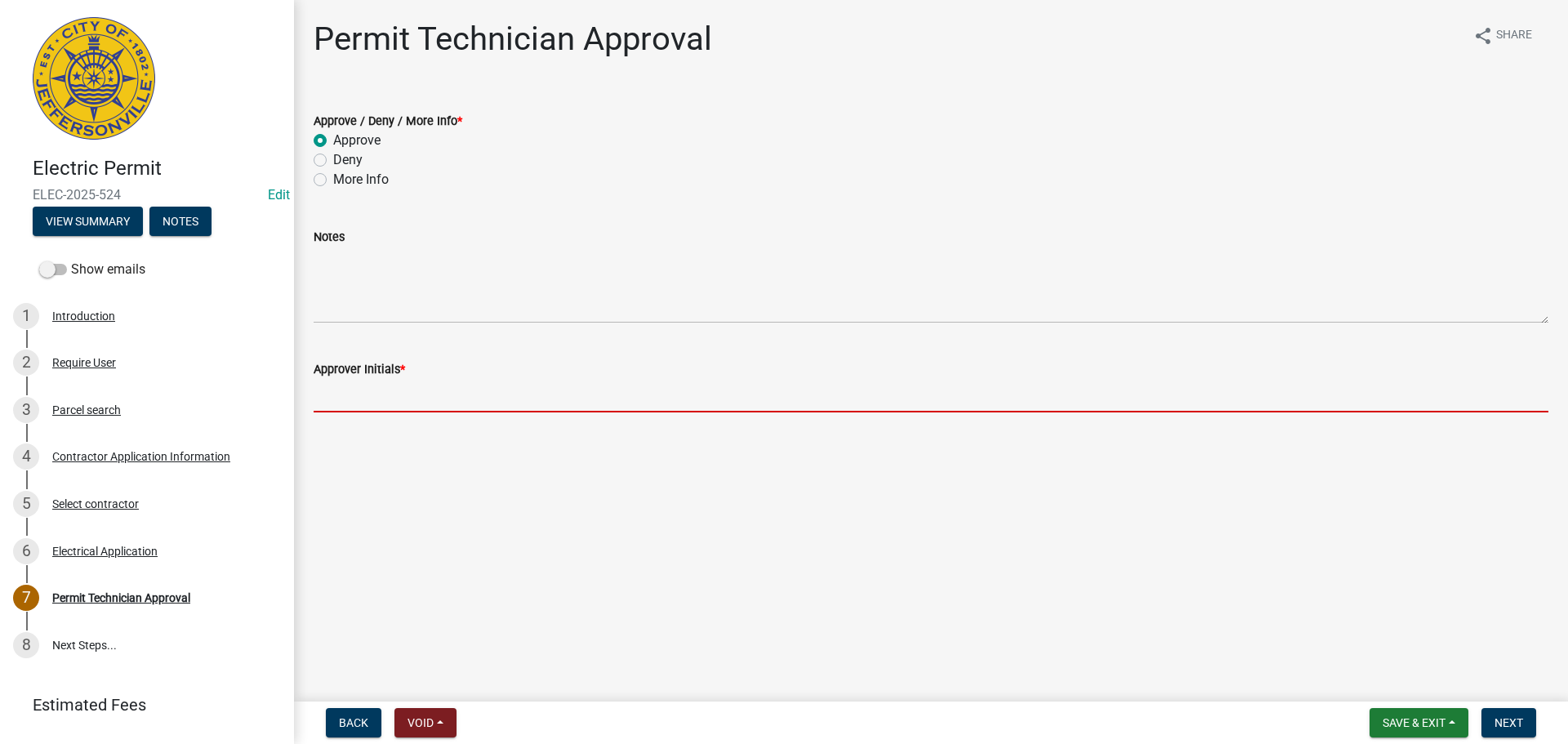
click at [404, 402] on input "Approver Initials *" at bounding box center [931, 396] width 1235 height 33
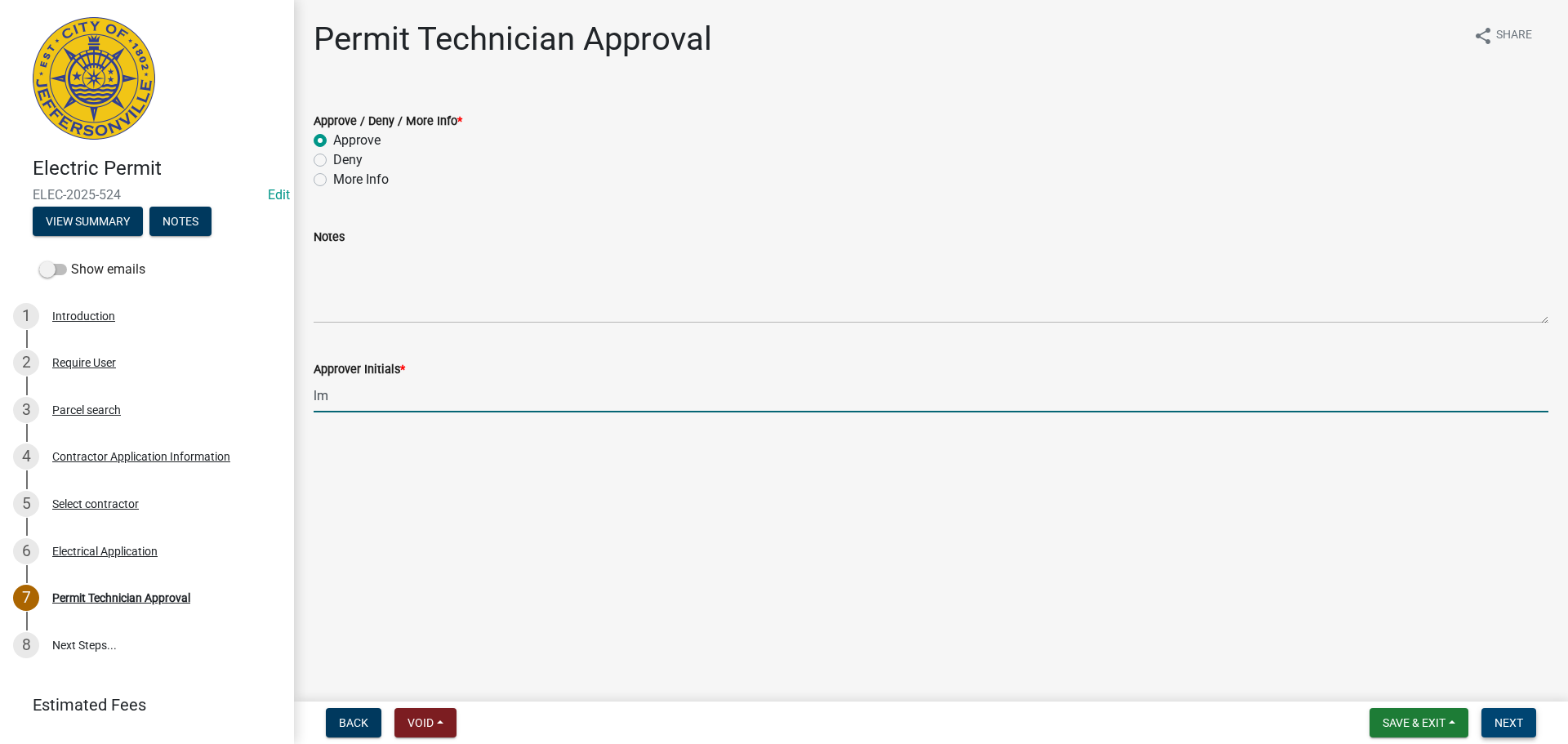
type input "lm"
click at [1518, 722] on span "Next" at bounding box center [1508, 722] width 29 height 13
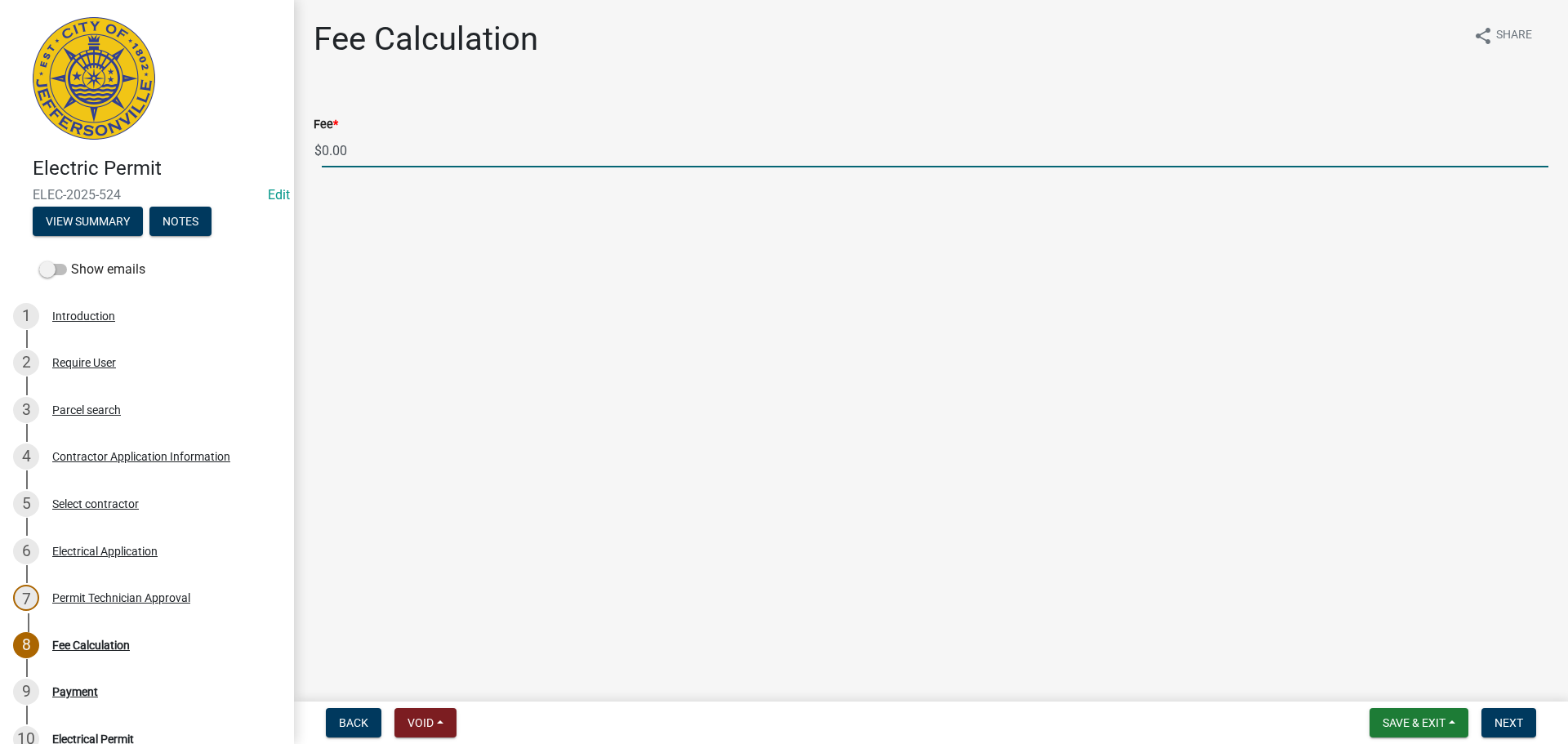
drag, startPoint x: 368, startPoint y: 161, endPoint x: 288, endPoint y: 159, distance: 80.0
click at [288, 159] on div "Electric Permit ELEC-2025-524 Edit View Summary Notes Show emails 1 Introductio…" at bounding box center [784, 372] width 1568 height 744
type input "70.00"
click at [1522, 719] on span "Next" at bounding box center [1508, 722] width 29 height 13
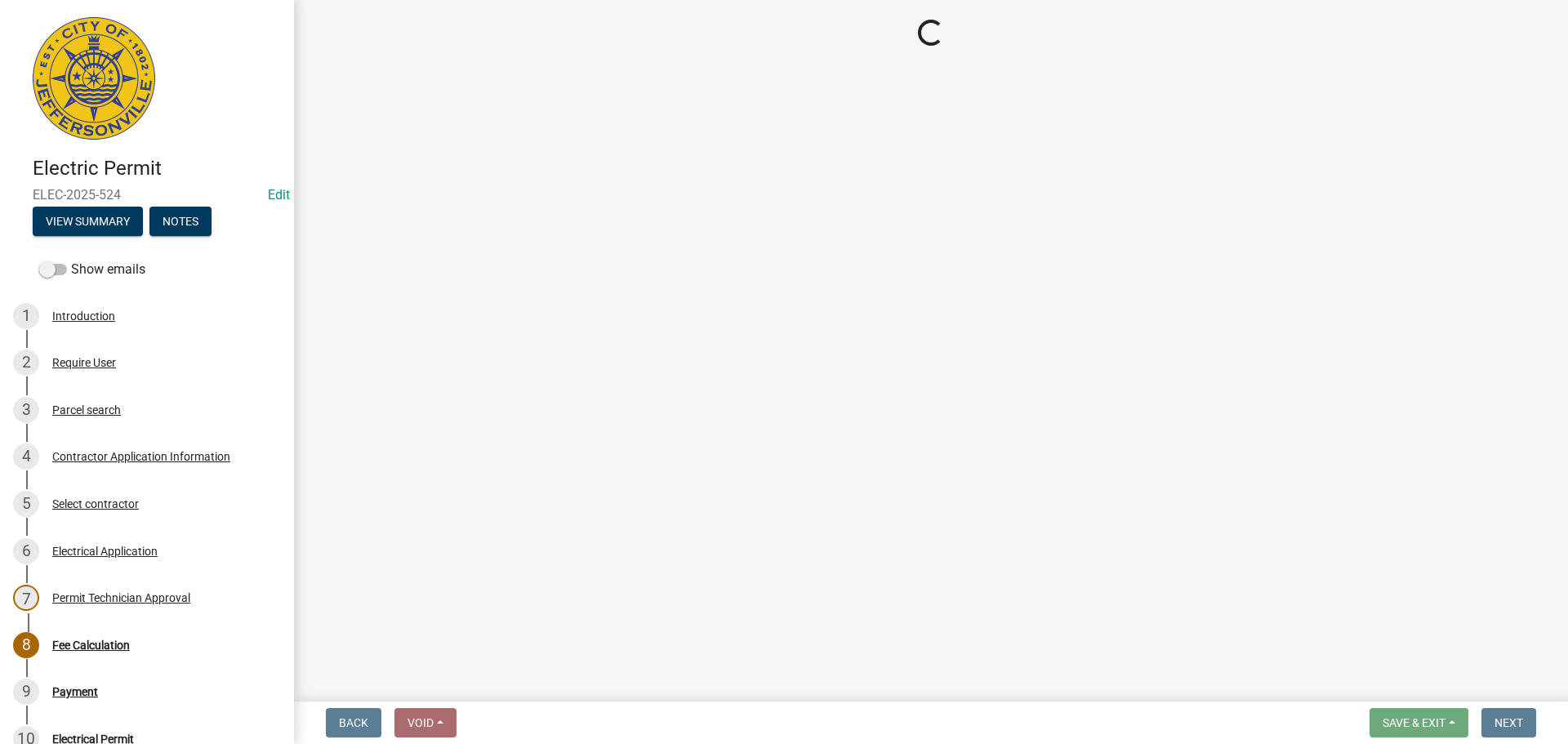
select select "3: 3"
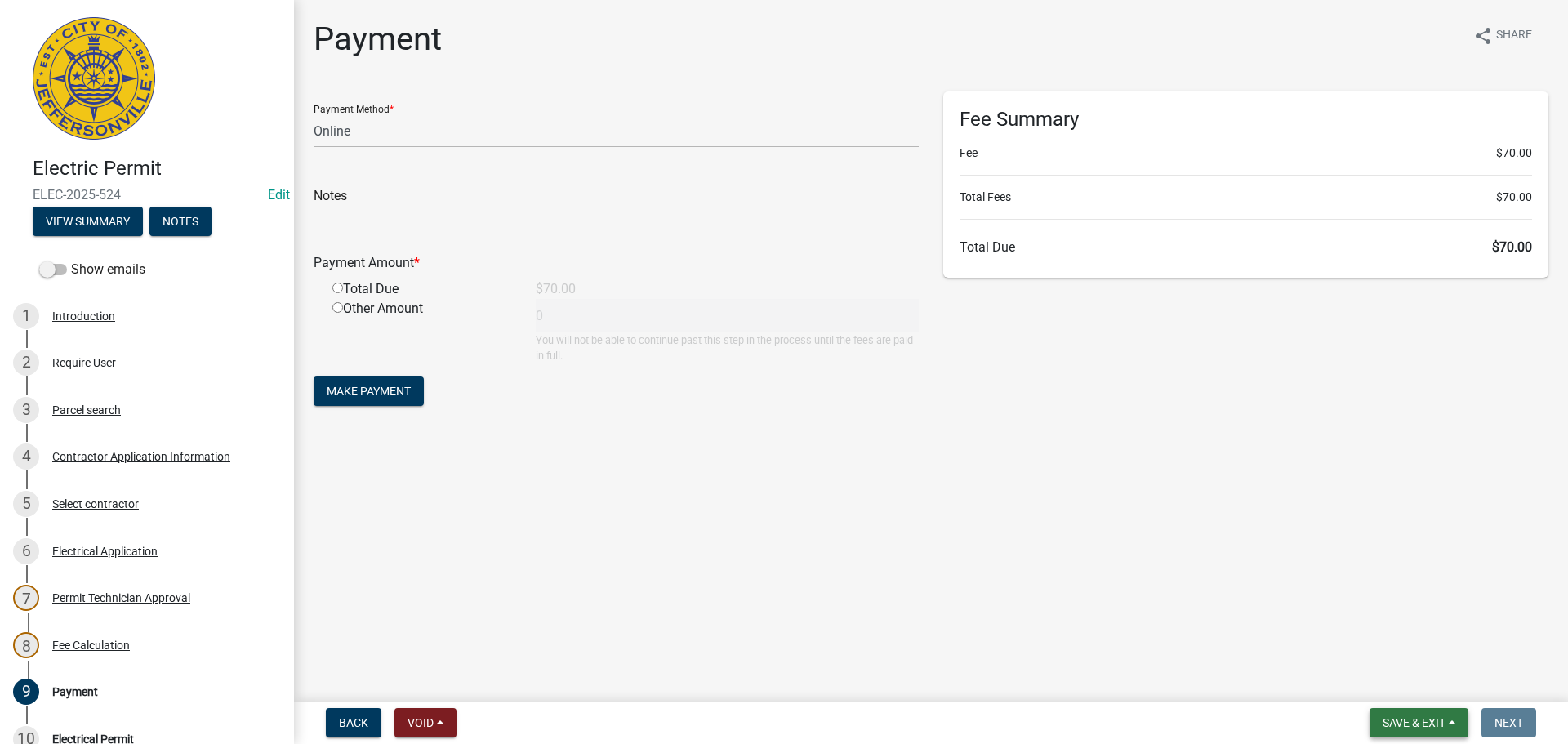
click at [1417, 727] on span "Save & Exit" at bounding box center [1414, 722] width 63 height 13
click at [1419, 691] on button "Save & Exit" at bounding box center [1403, 680] width 130 height 39
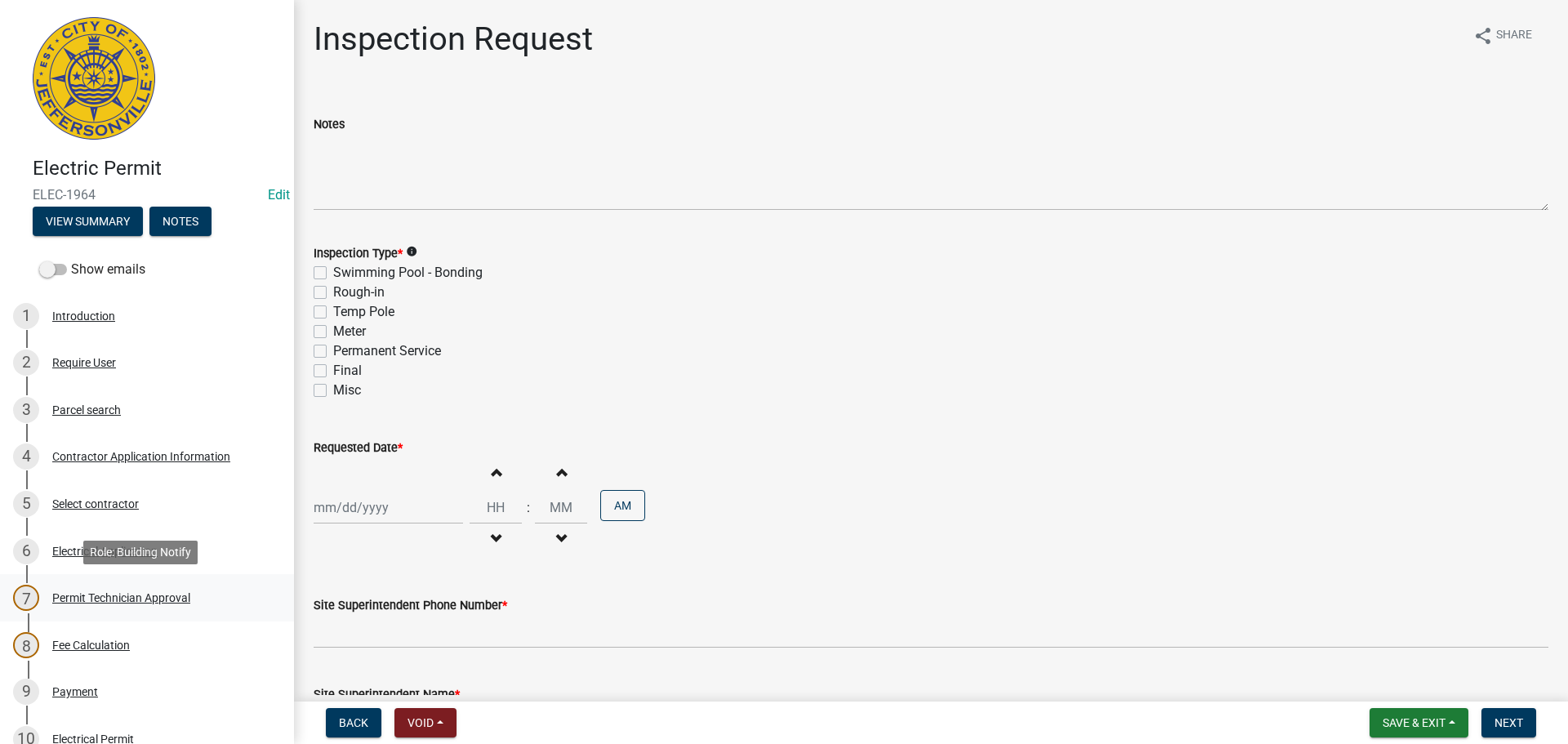
click at [135, 595] on div "Permit Technician Approval" at bounding box center [121, 598] width 138 height 11
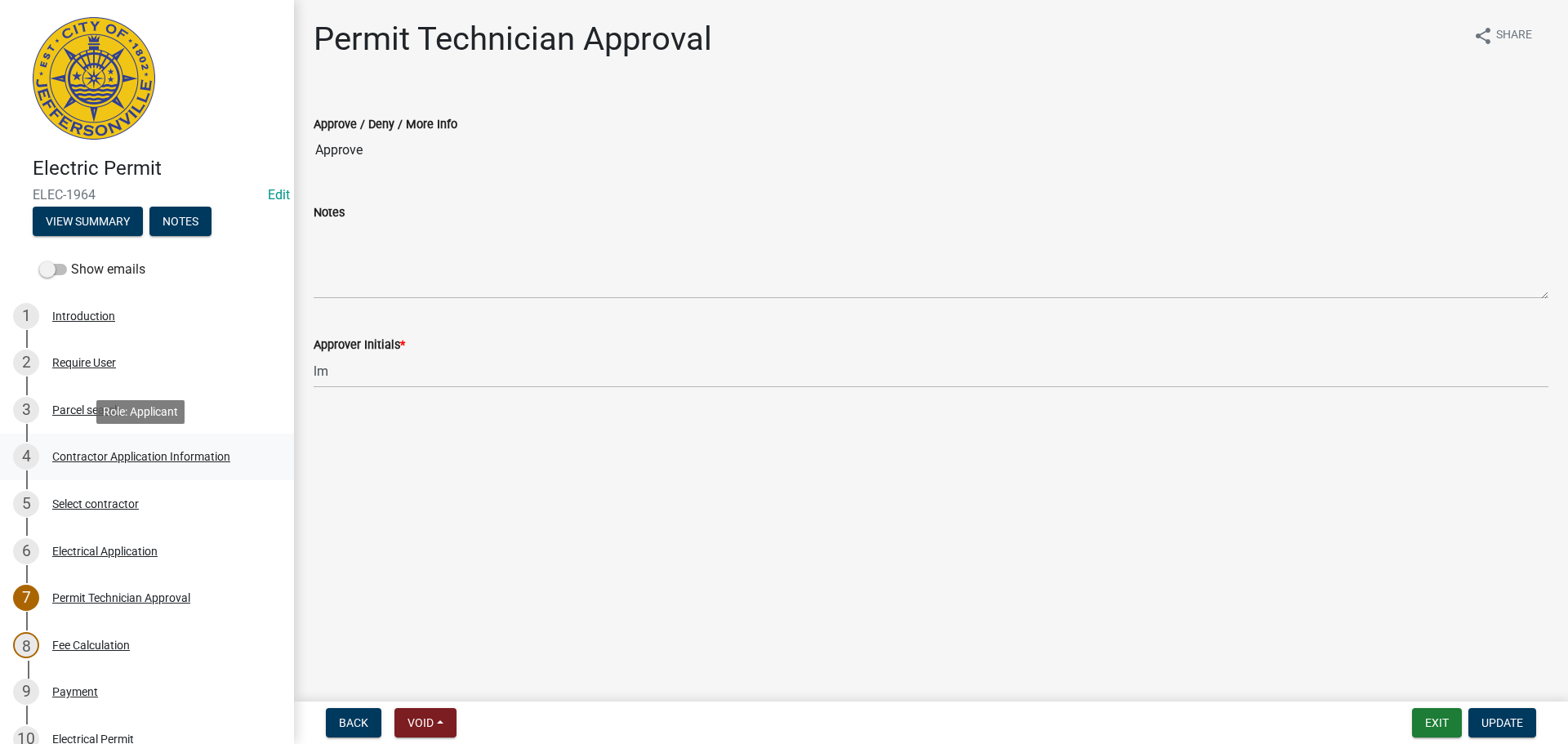
click at [129, 459] on div "Contractor Application Information" at bounding box center [141, 456] width 178 height 11
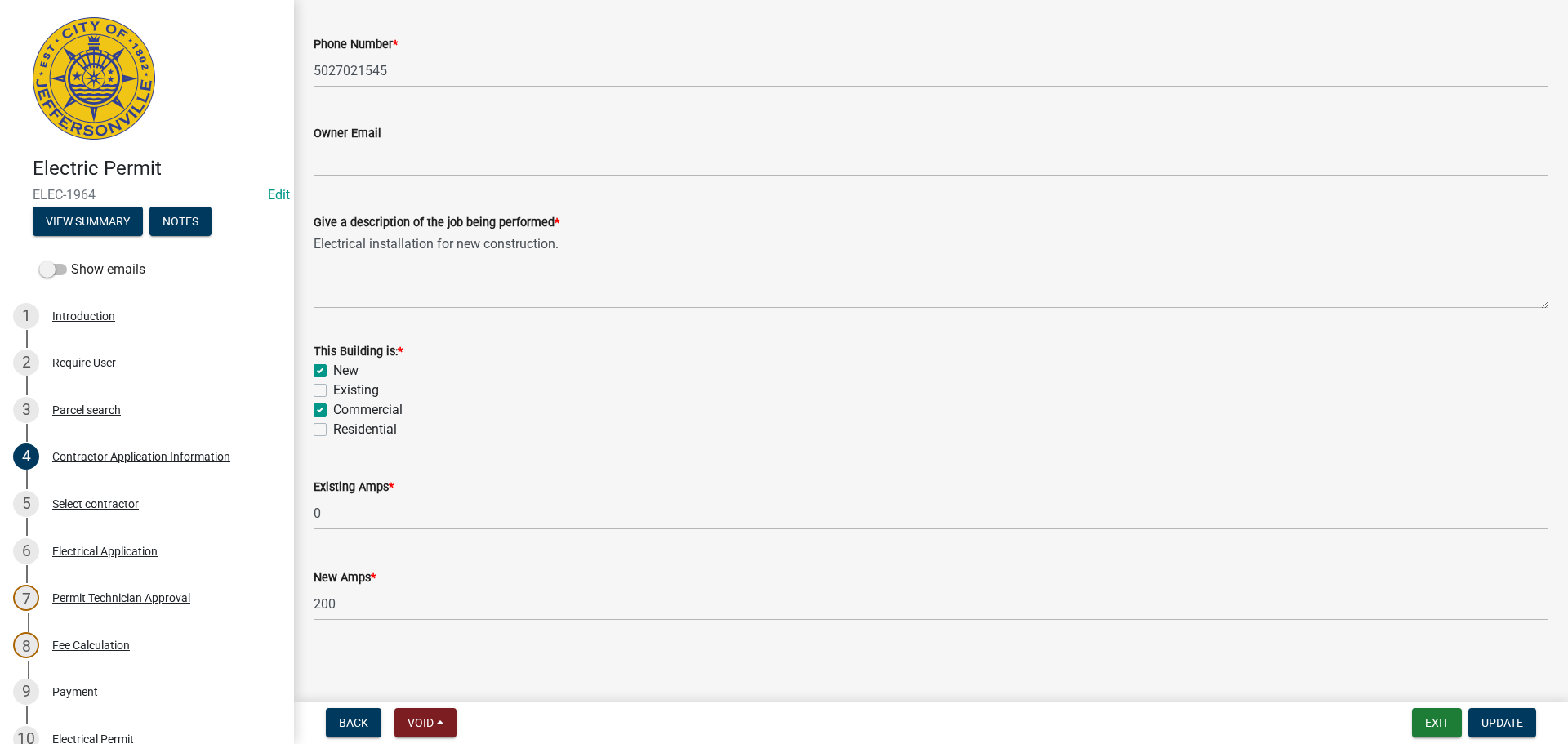
scroll to position [660, 0]
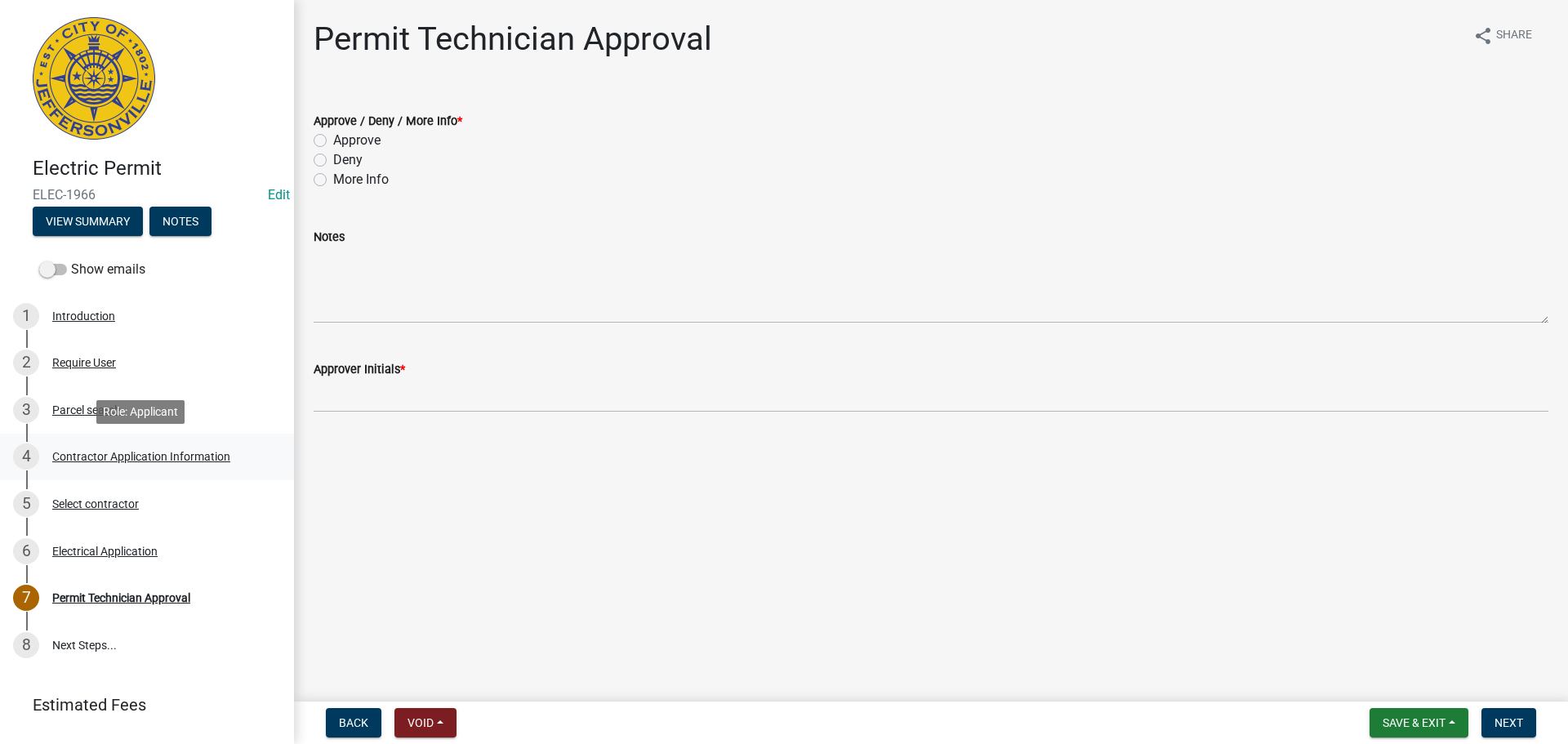
click at [166, 448] on div "4 Contractor Application Information" at bounding box center [140, 457] width 255 height 26
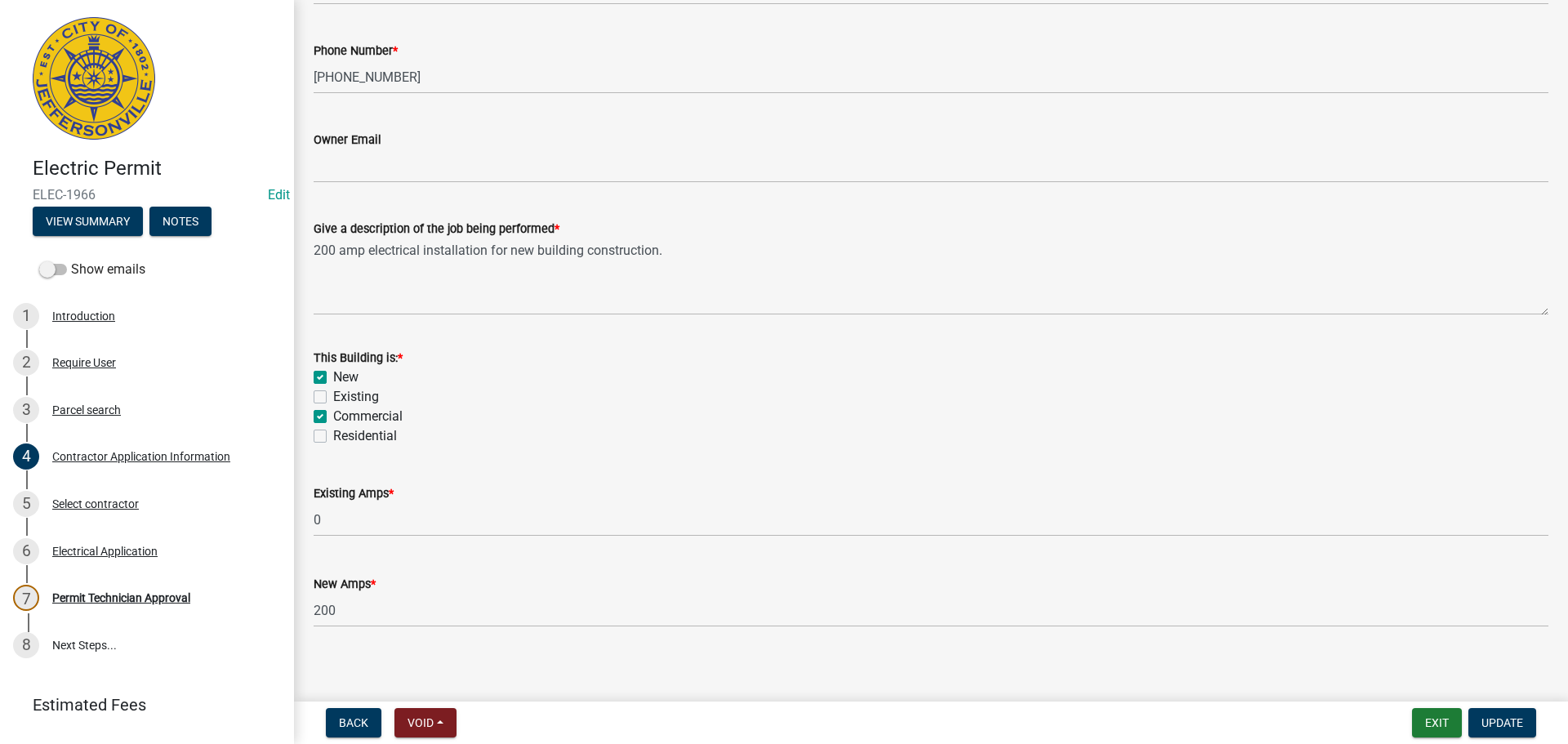
scroll to position [660, 0]
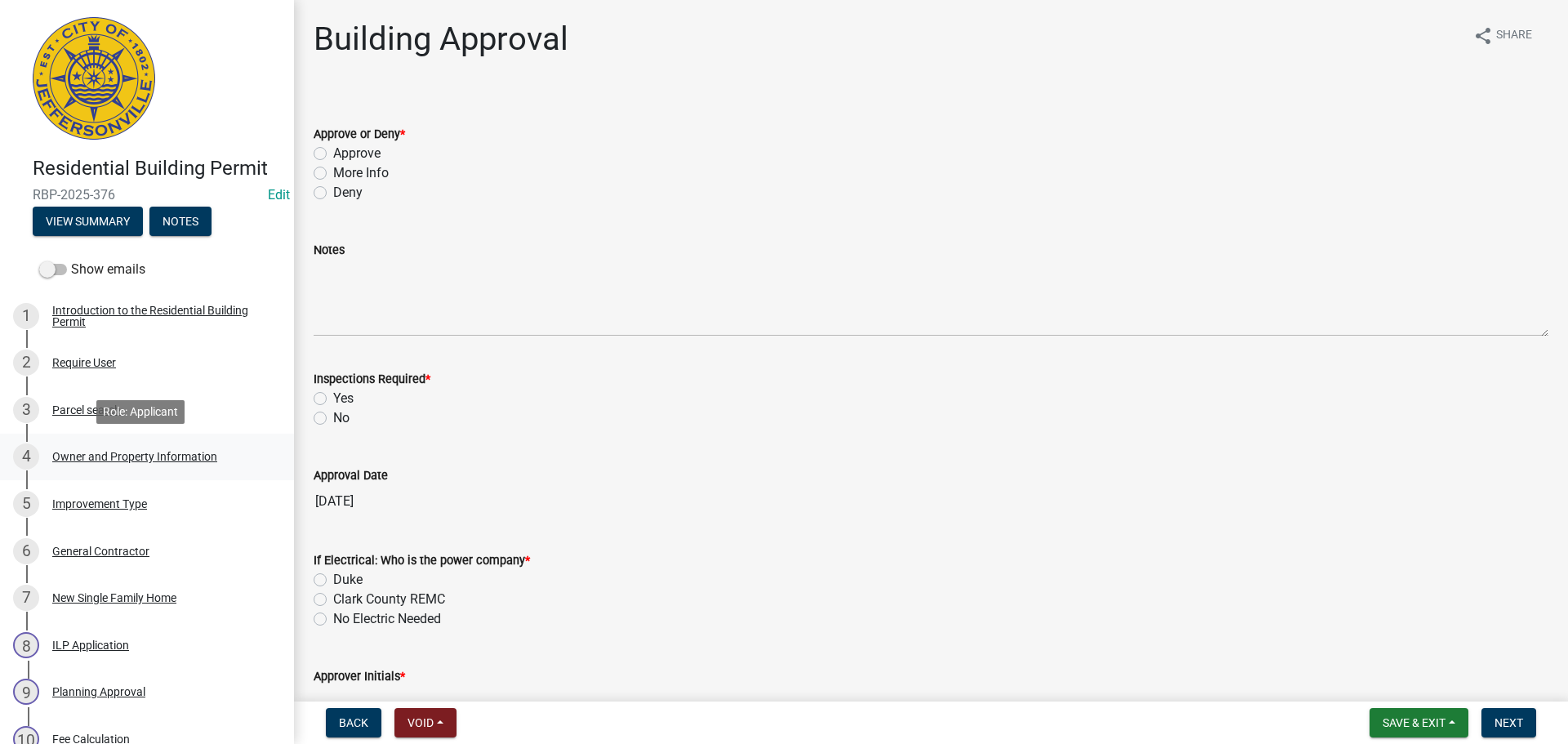
click at [162, 457] on div "Owner and Property Information" at bounding box center [135, 456] width 165 height 11
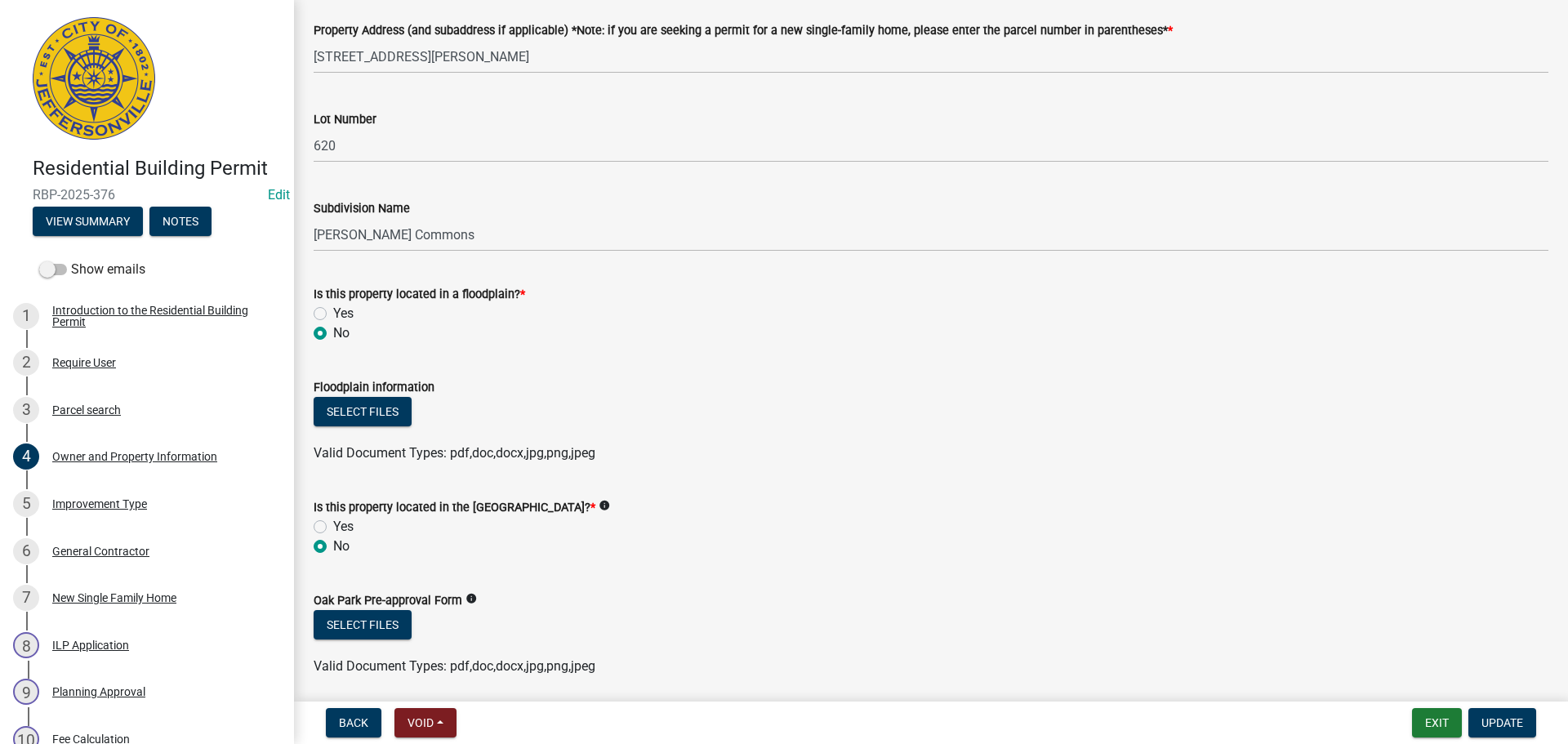
scroll to position [981, 0]
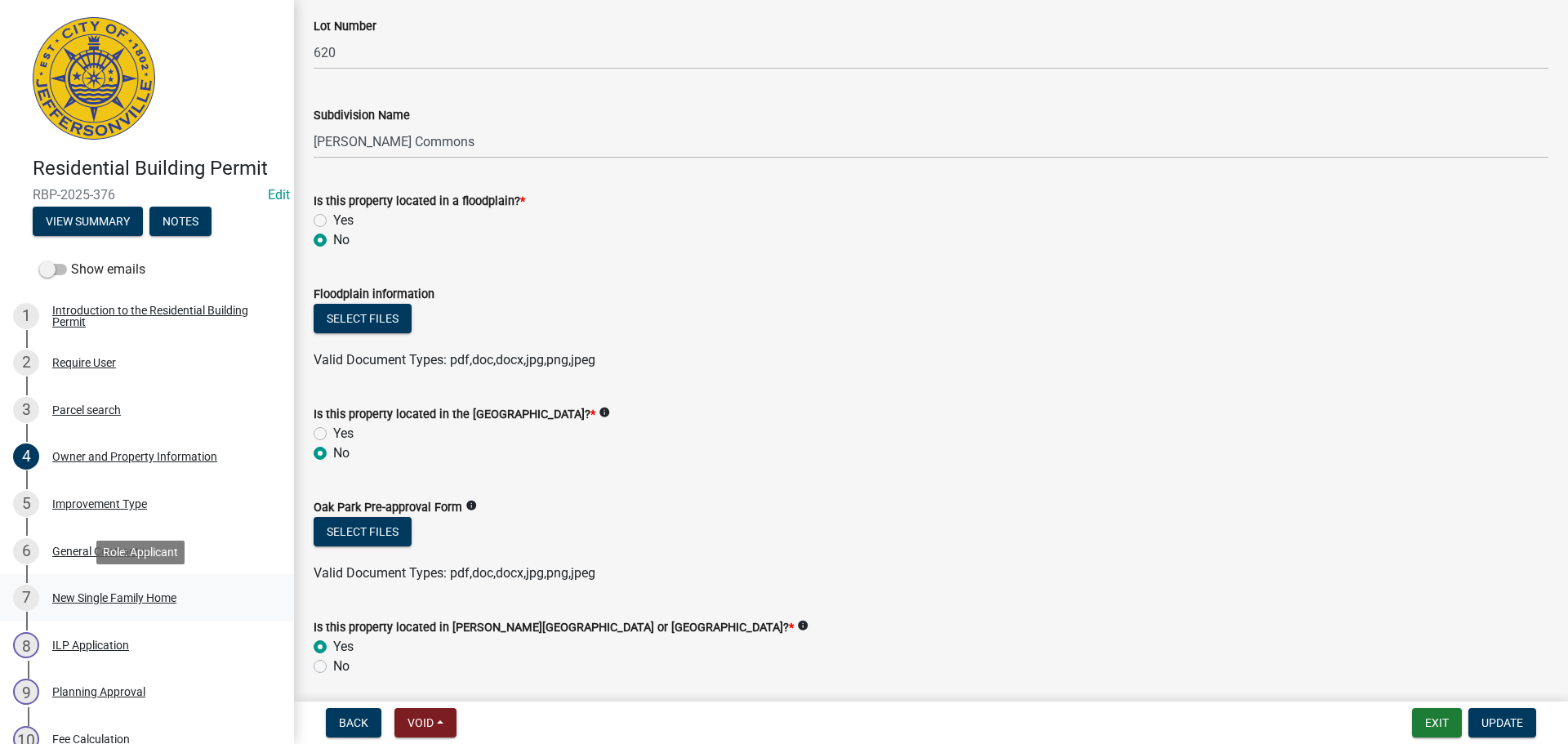
click at [101, 594] on div "New Single Family Home" at bounding box center [114, 598] width 124 height 11
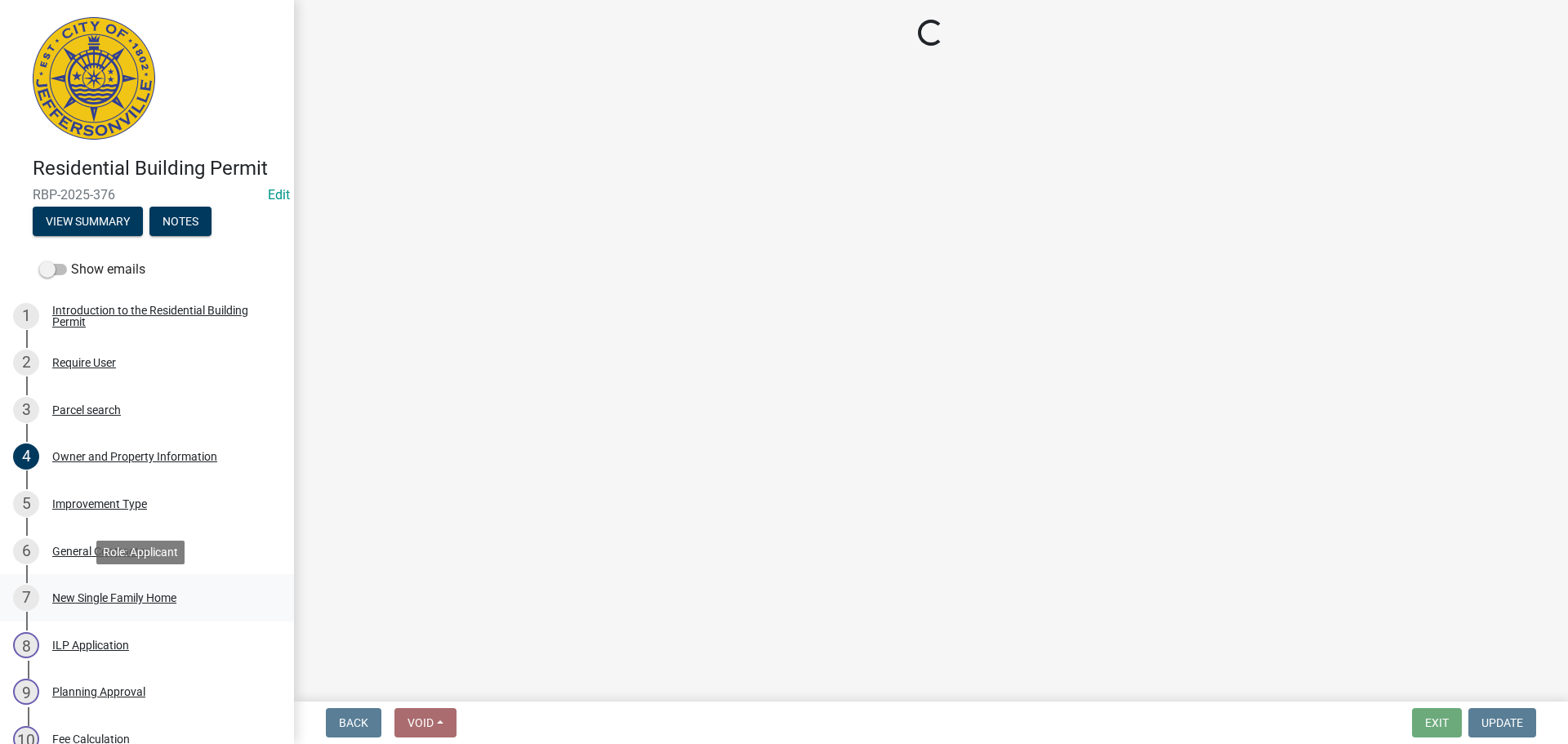
scroll to position [0, 0]
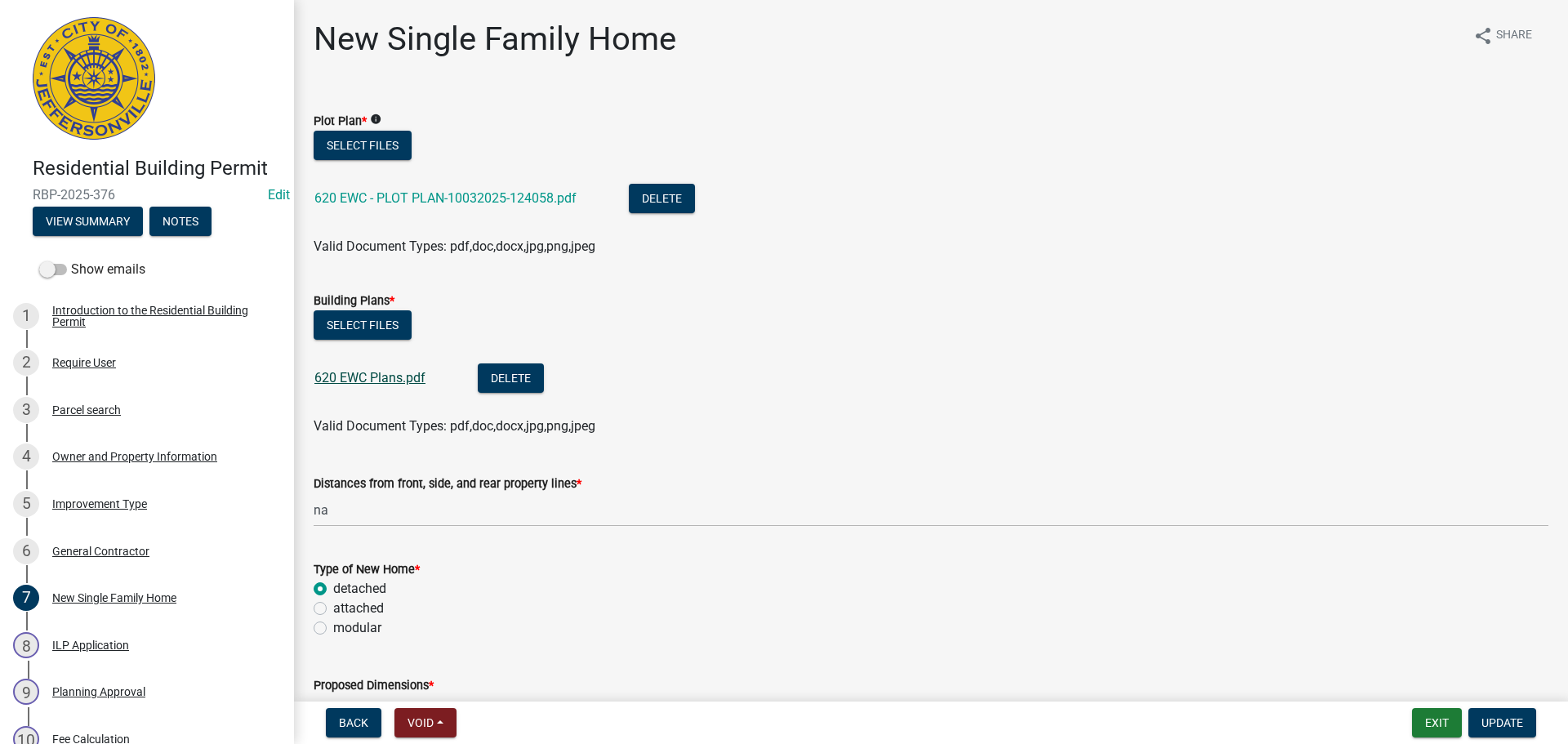
click at [400, 378] on link "620 EWC Plans.pdf" at bounding box center [370, 378] width 111 height 16
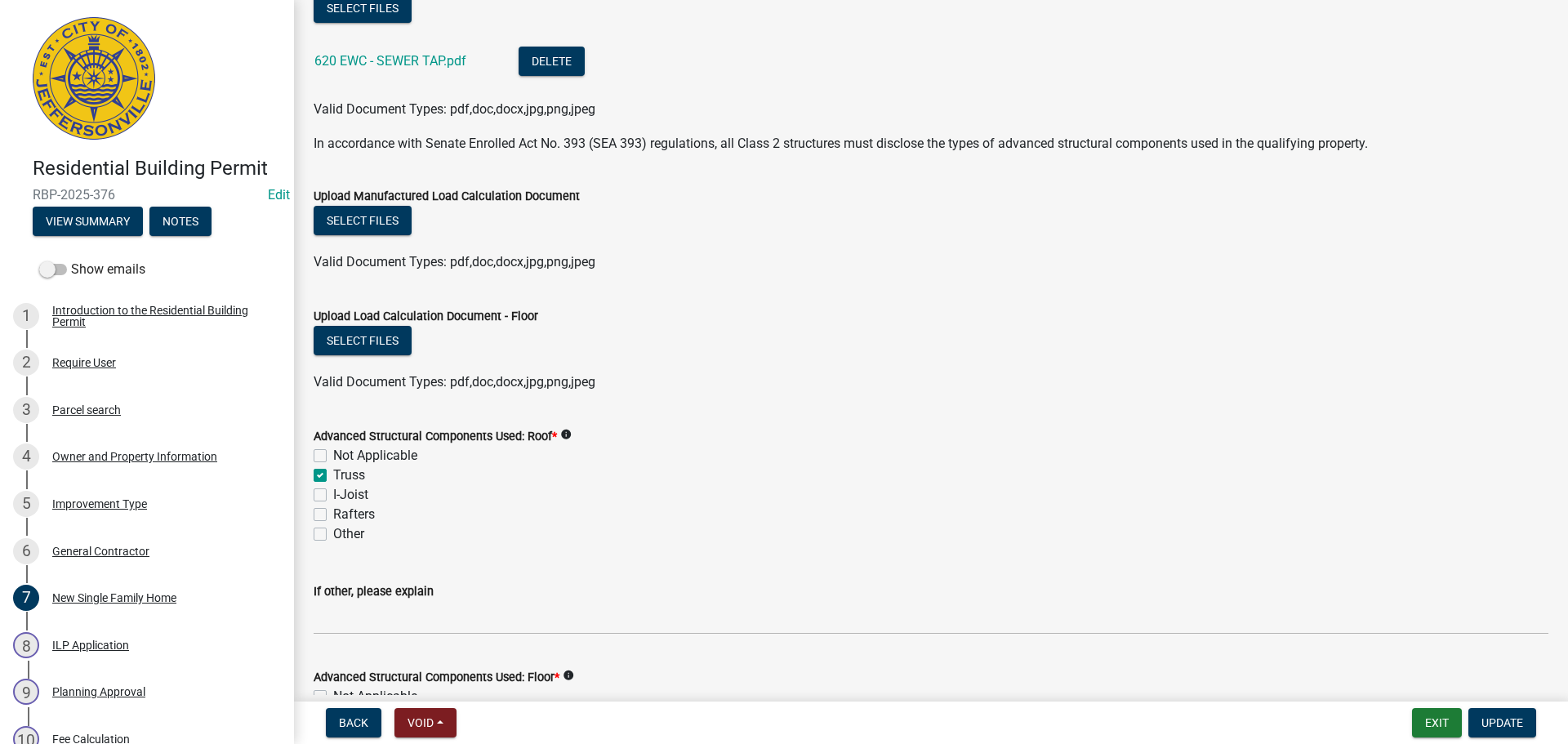
scroll to position [1062, 0]
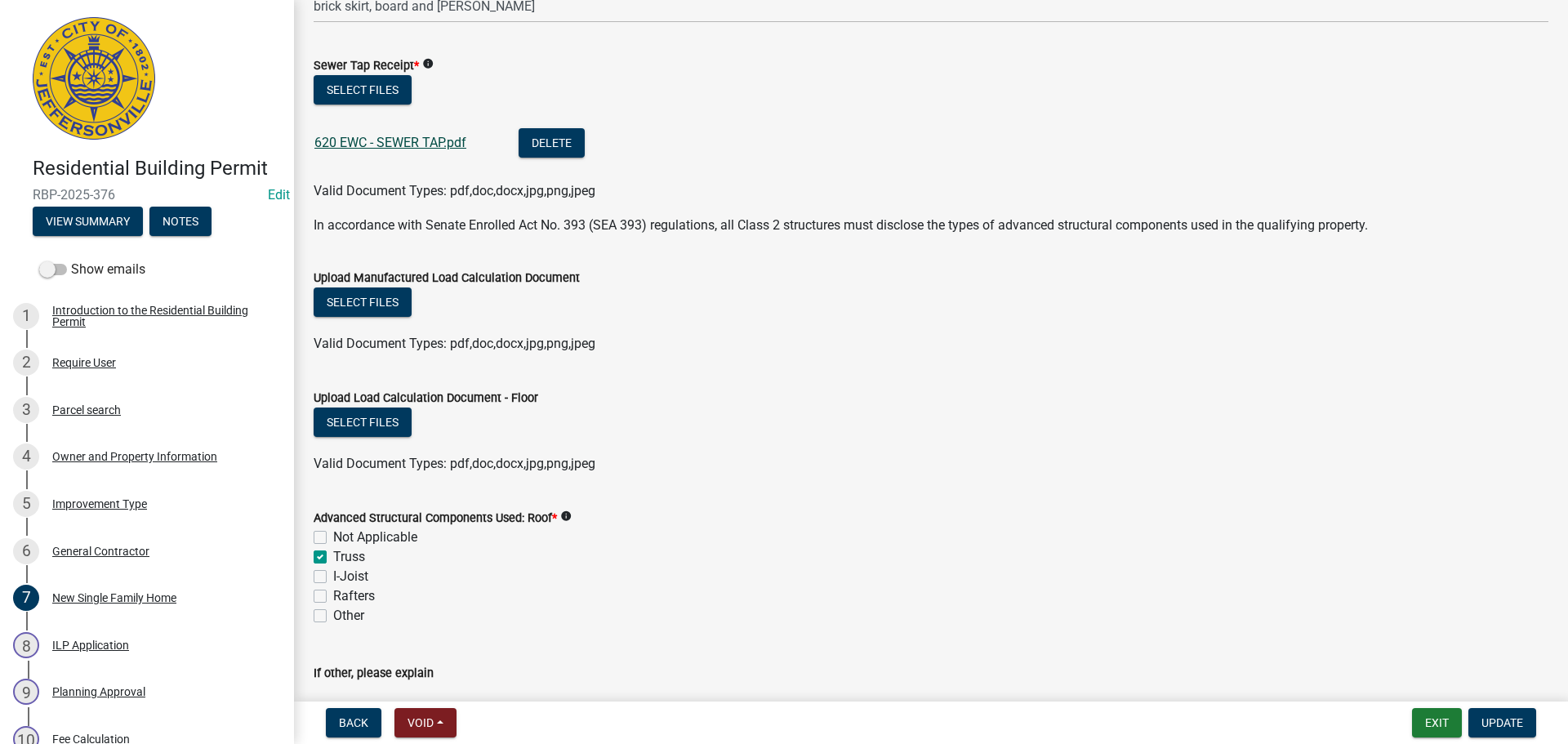
click at [417, 143] on link "620 EWC - SEWER TAP.pdf" at bounding box center [390, 143] width 152 height 16
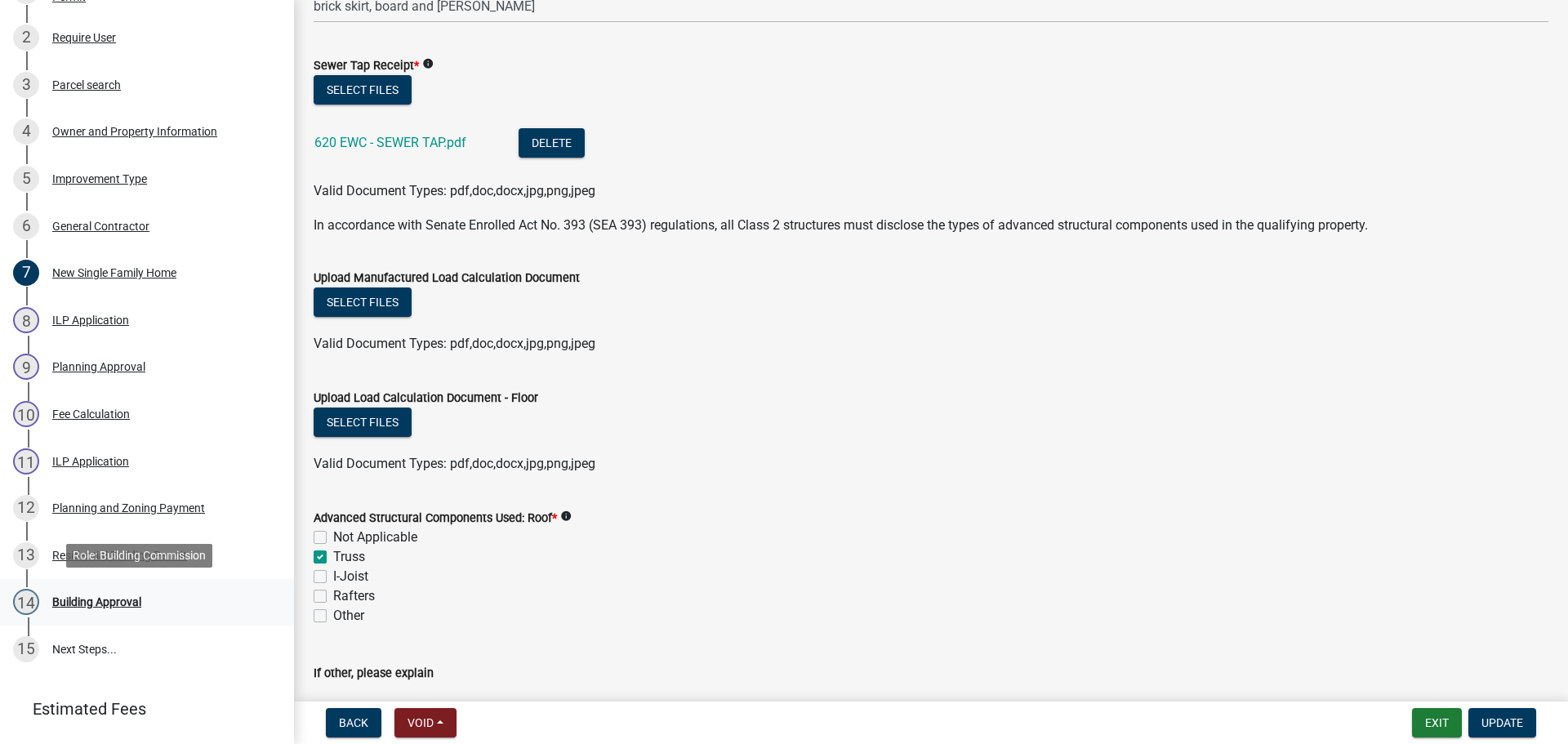
scroll to position [327, 0]
click at [96, 601] on div "Building Approval" at bounding box center [97, 600] width 89 height 11
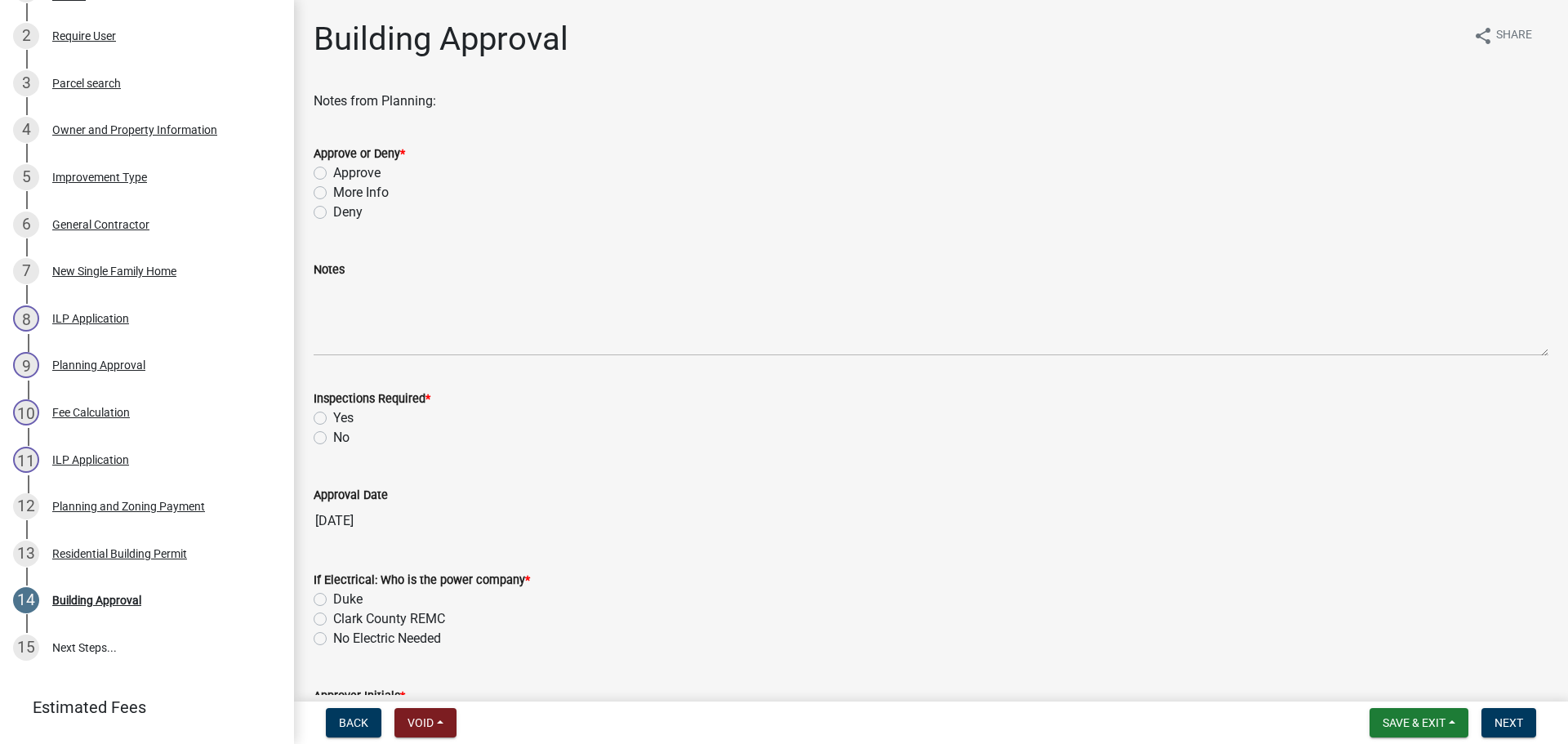
click at [360, 171] on label "Approve" at bounding box center [357, 173] width 47 height 20
click at [344, 171] on input "Approve" at bounding box center [338, 169] width 10 height 10
radio input "true"
click at [350, 418] on label "Yes" at bounding box center [343, 418] width 20 height 20
click at [344, 418] on input "Yes" at bounding box center [338, 413] width 10 height 10
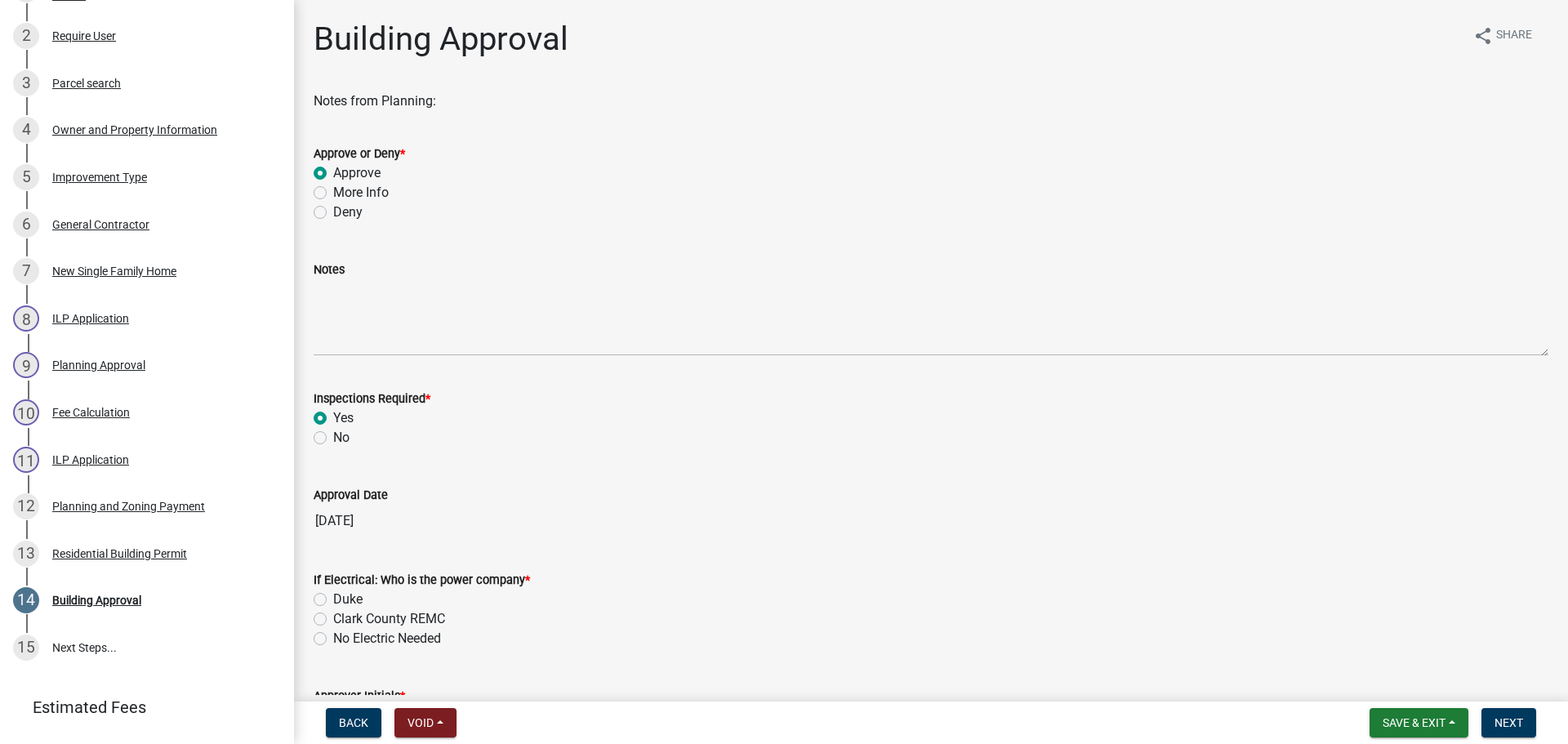
radio input "true"
click at [348, 615] on label "Clark County REMC" at bounding box center [389, 619] width 112 height 20
click at [344, 615] on input "Clark County REMC" at bounding box center [338, 614] width 10 height 10
radio input "true"
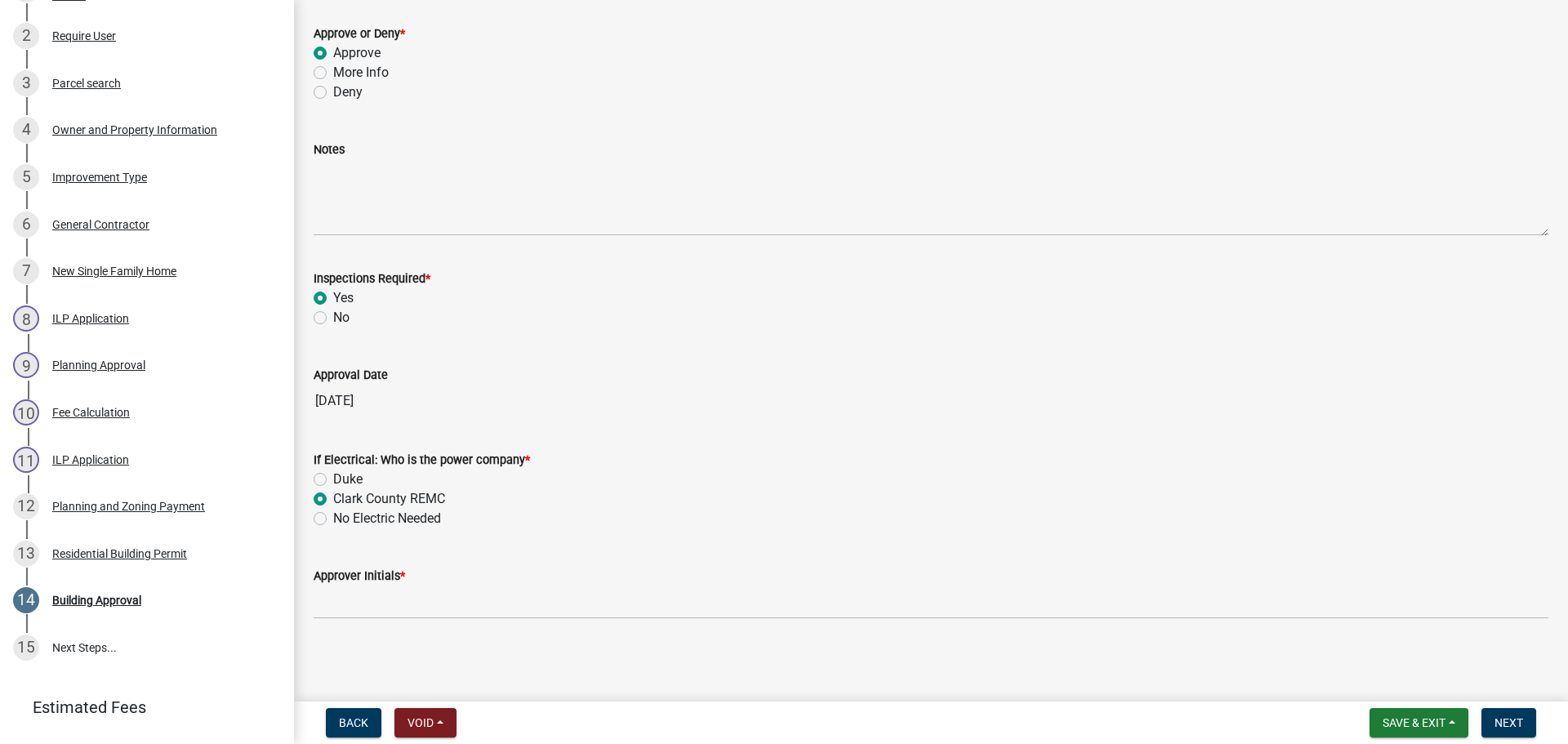
scroll to position [121, 0]
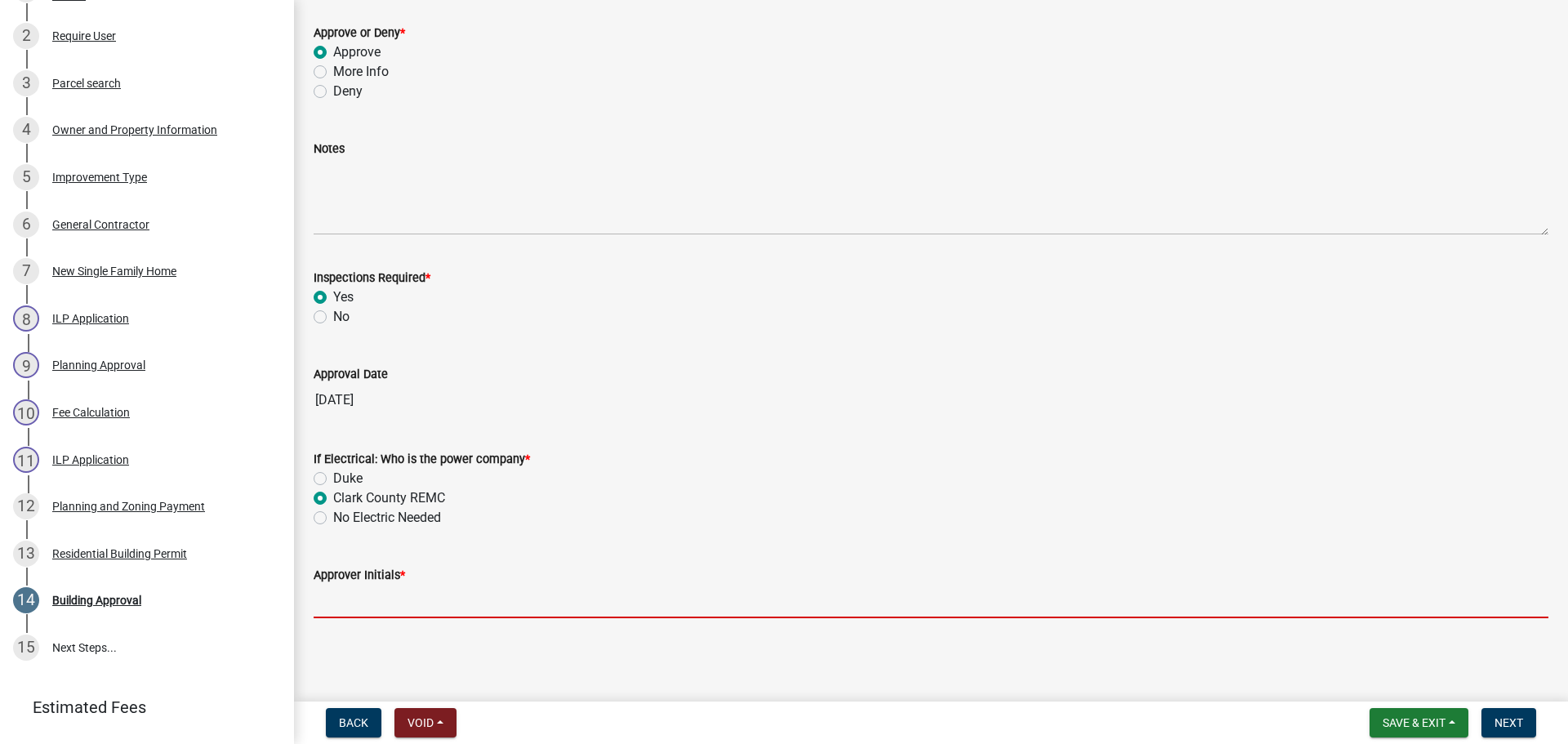
click at [362, 605] on input "Approver Initials *" at bounding box center [931, 601] width 1235 height 33
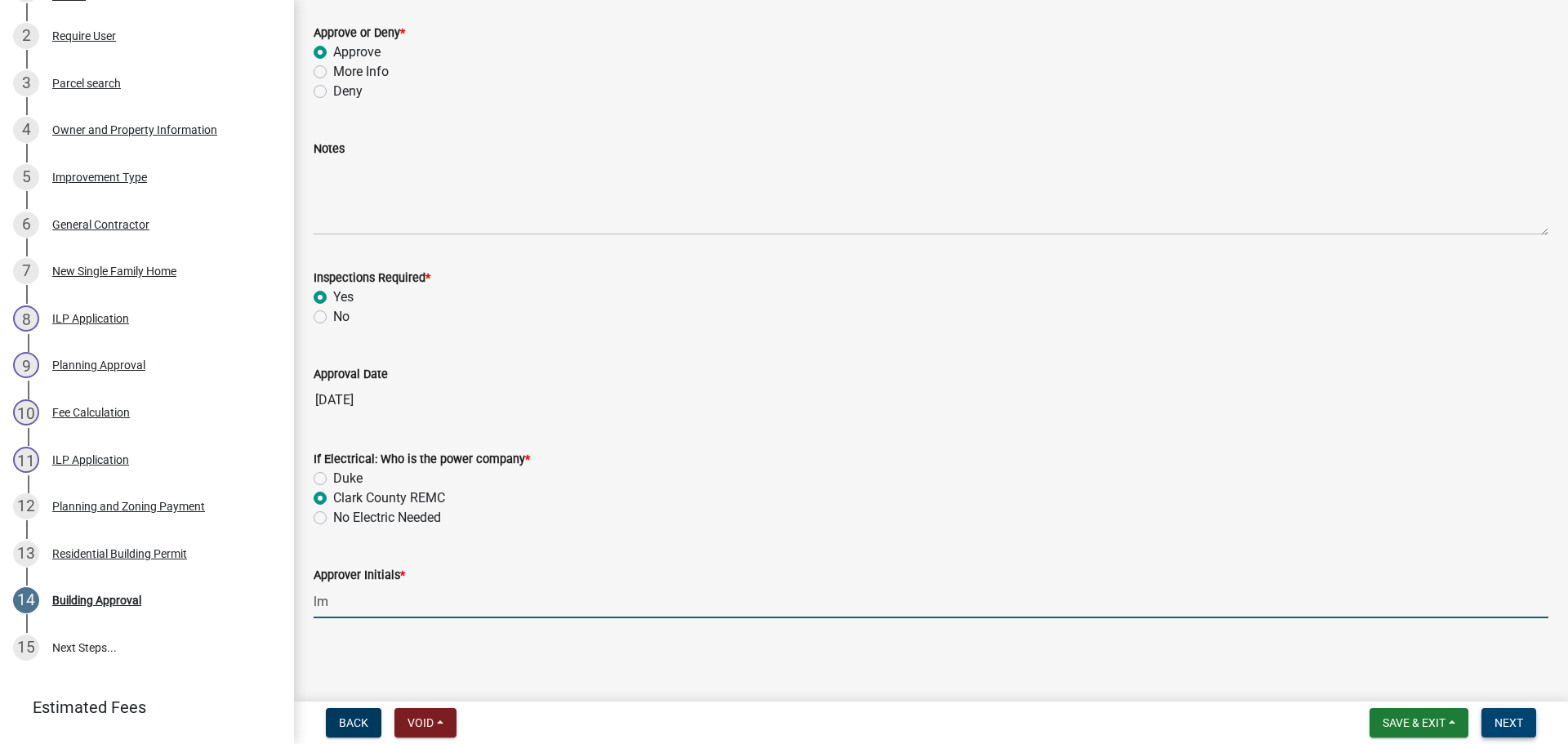
type input "lm"
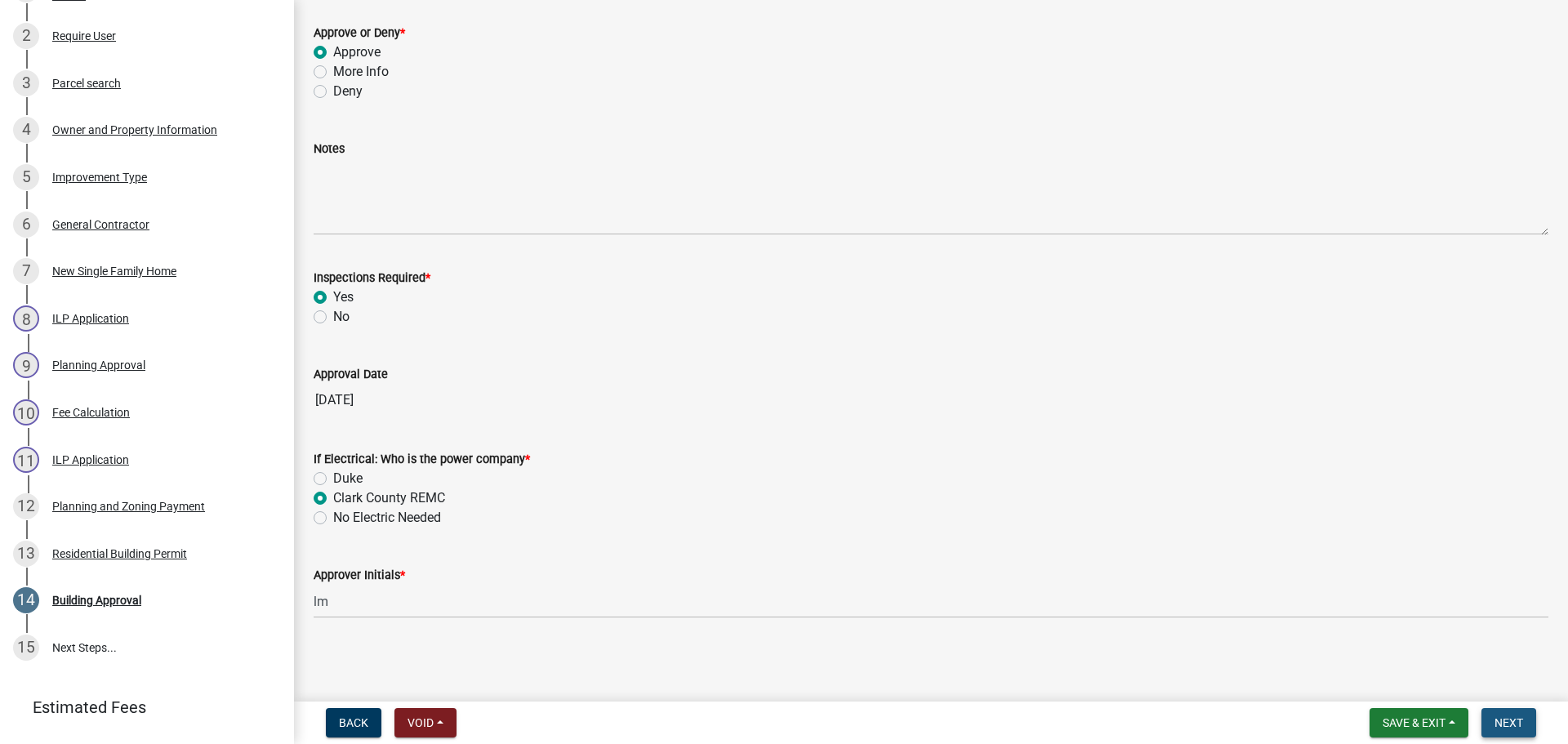
click at [1516, 730] on span "Next" at bounding box center [1508, 722] width 29 height 13
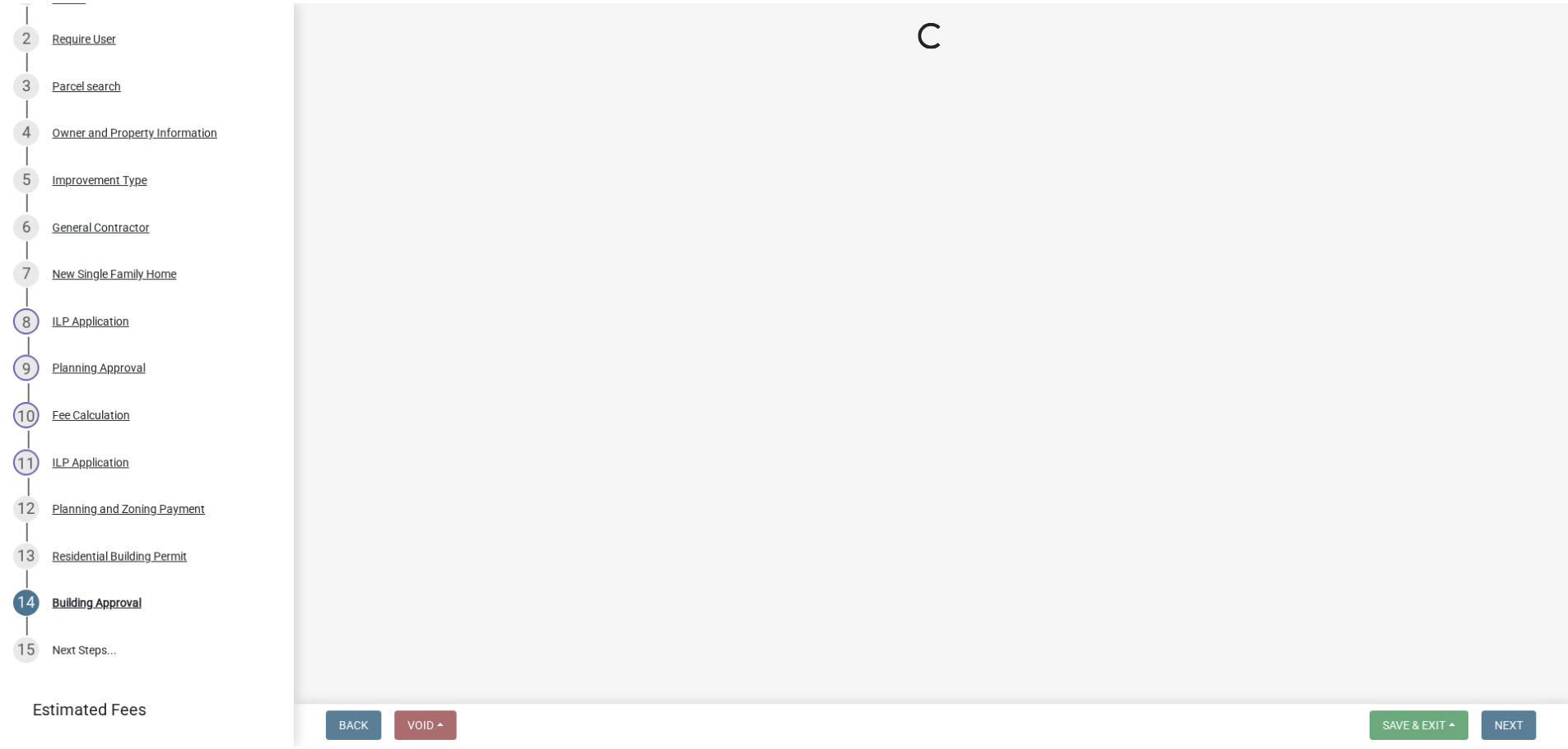
scroll to position [661, 0]
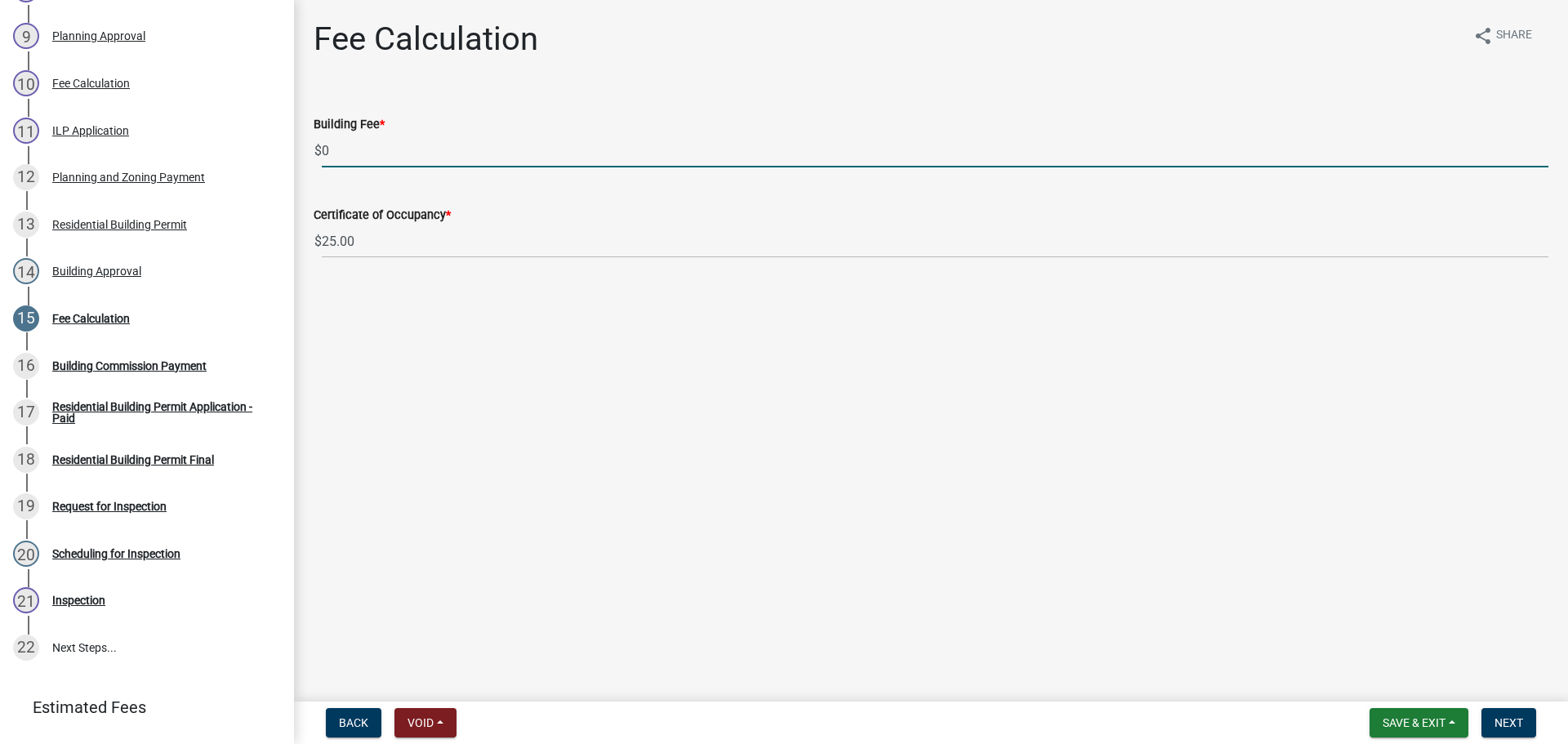
drag, startPoint x: 417, startPoint y: 160, endPoint x: 339, endPoint y: 166, distance: 78.2
click at [339, 166] on input "0" at bounding box center [935, 151] width 1226 height 33
type input "180.00"
click at [1519, 714] on button "Next" at bounding box center [1508, 723] width 55 height 30
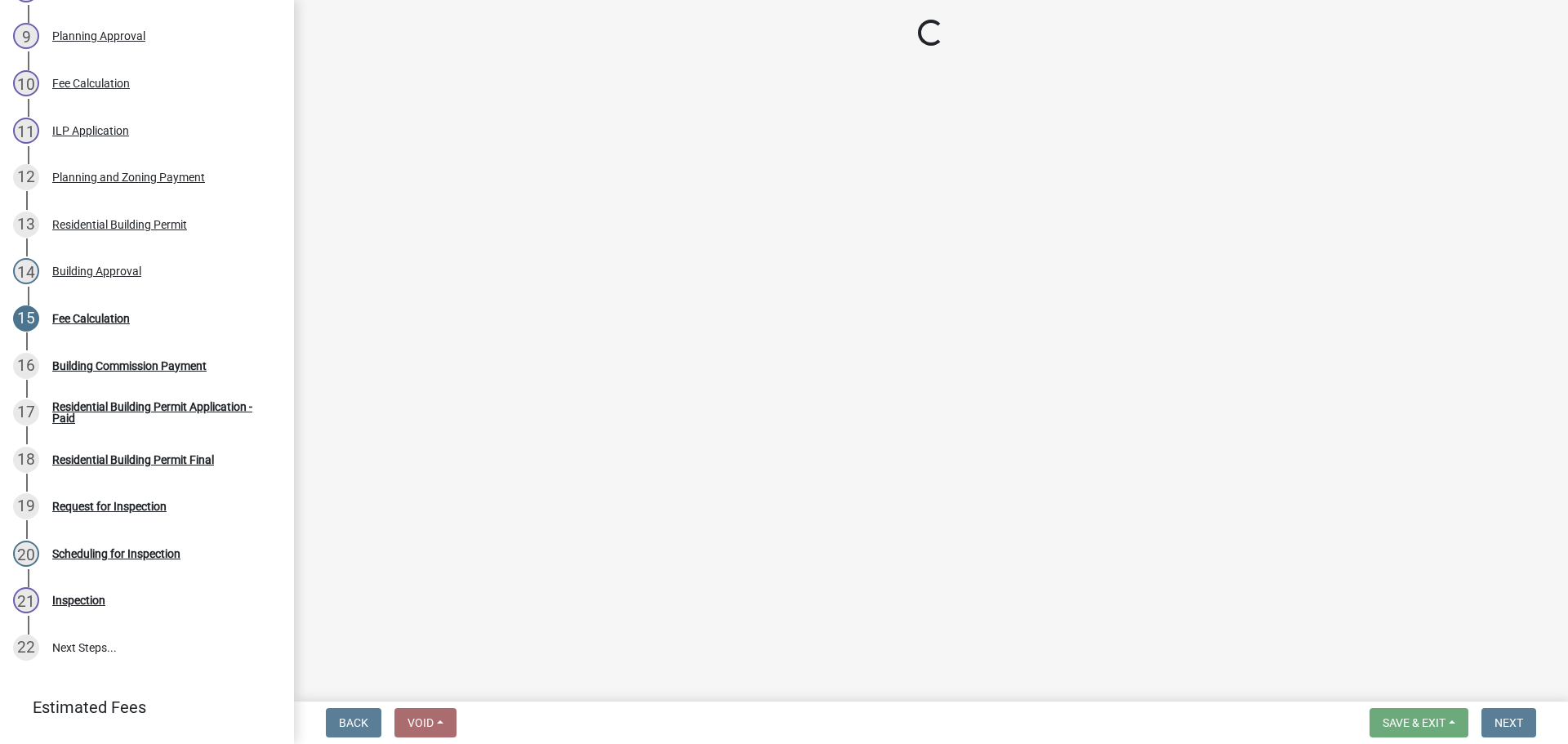
select select "3: 3"
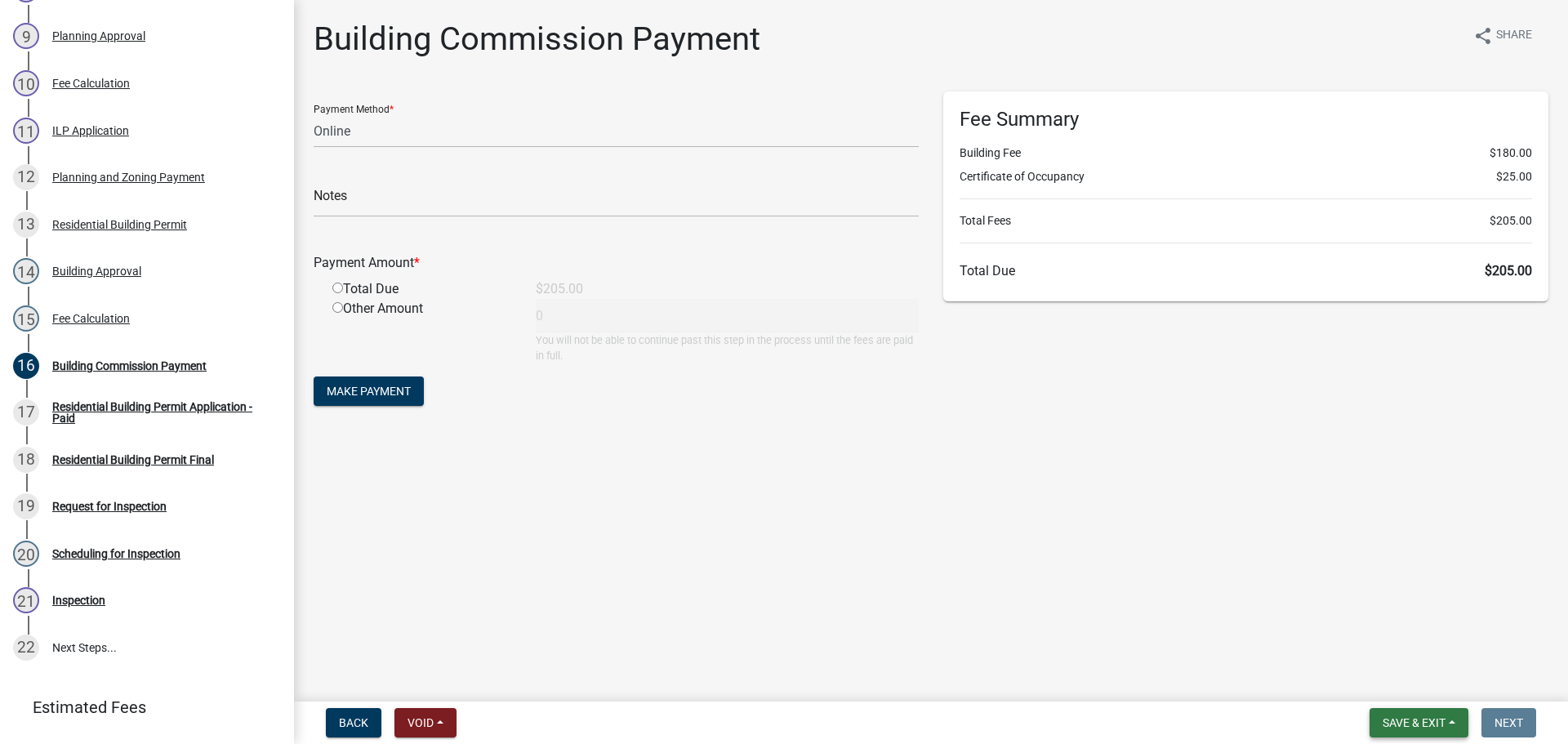
click at [1409, 714] on button "Save & Exit" at bounding box center [1419, 723] width 99 height 30
click at [1405, 684] on button "Save & Exit" at bounding box center [1403, 680] width 130 height 39
